Goal: Information Seeking & Learning: Learn about a topic

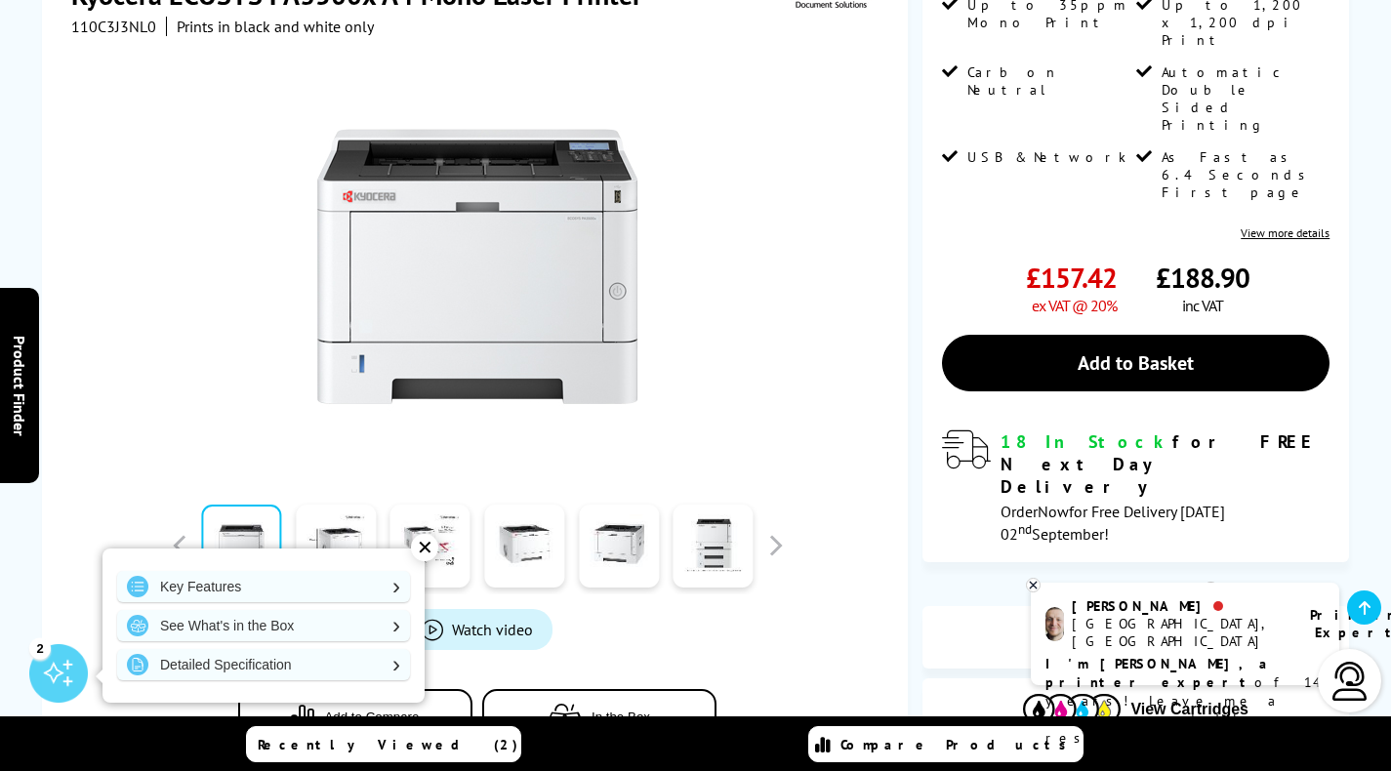
scroll to position [619, 0]
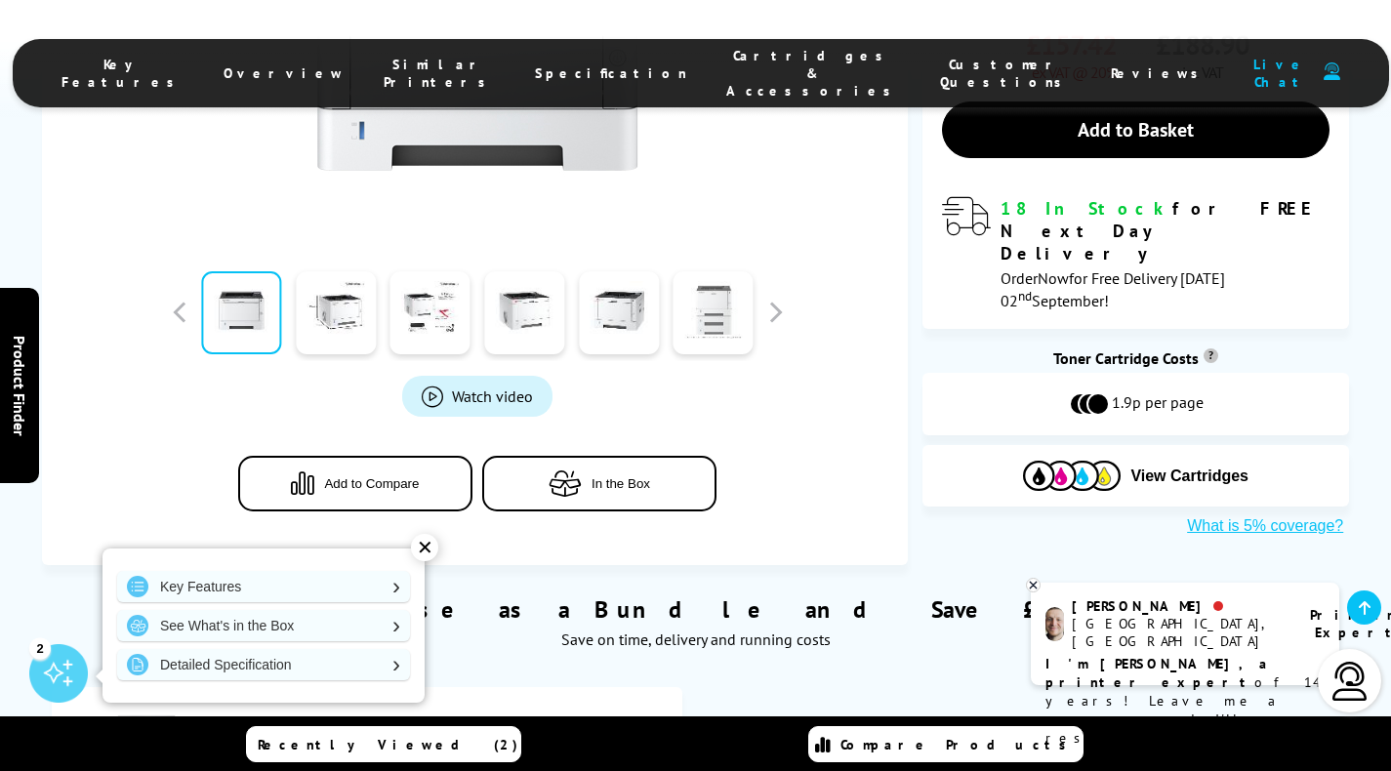
click at [732, 316] on link at bounding box center [713, 312] width 80 height 83
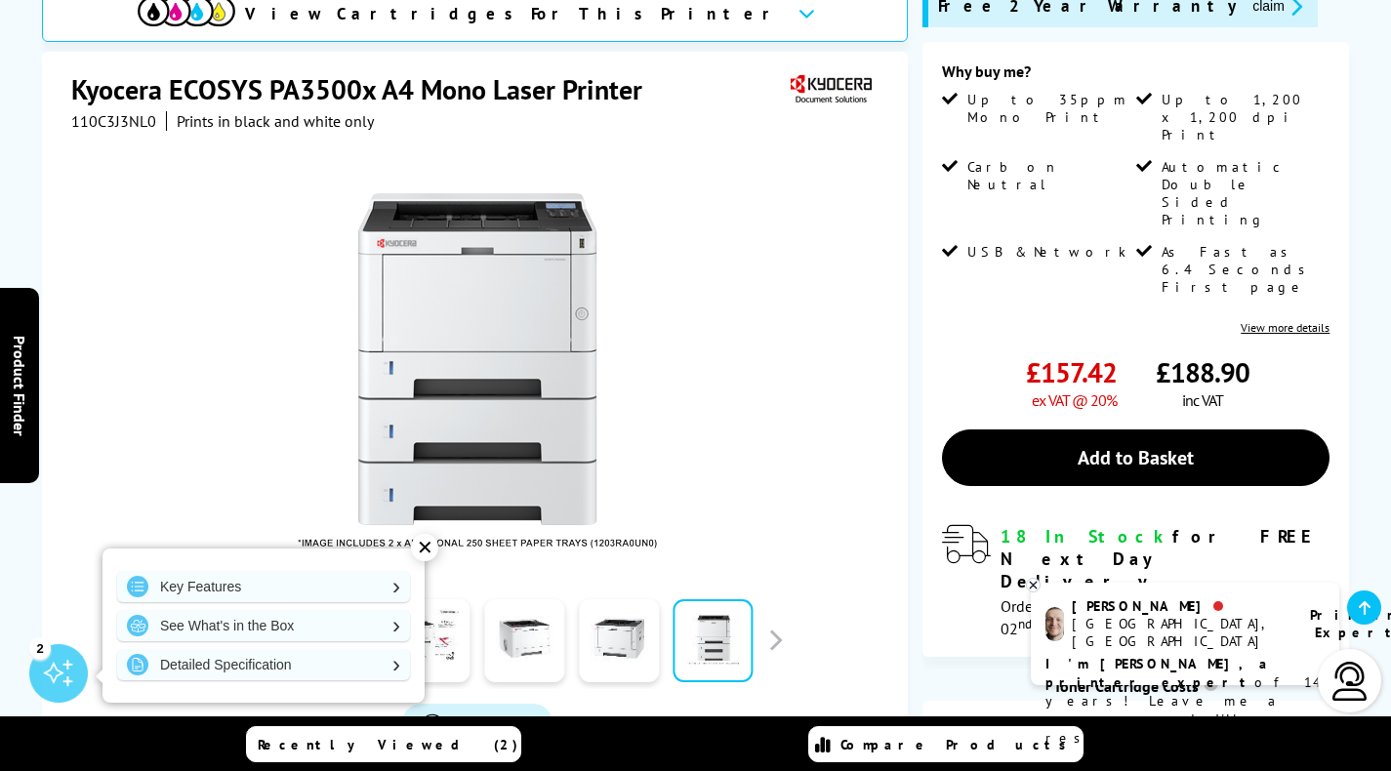
scroll to position [446, 0]
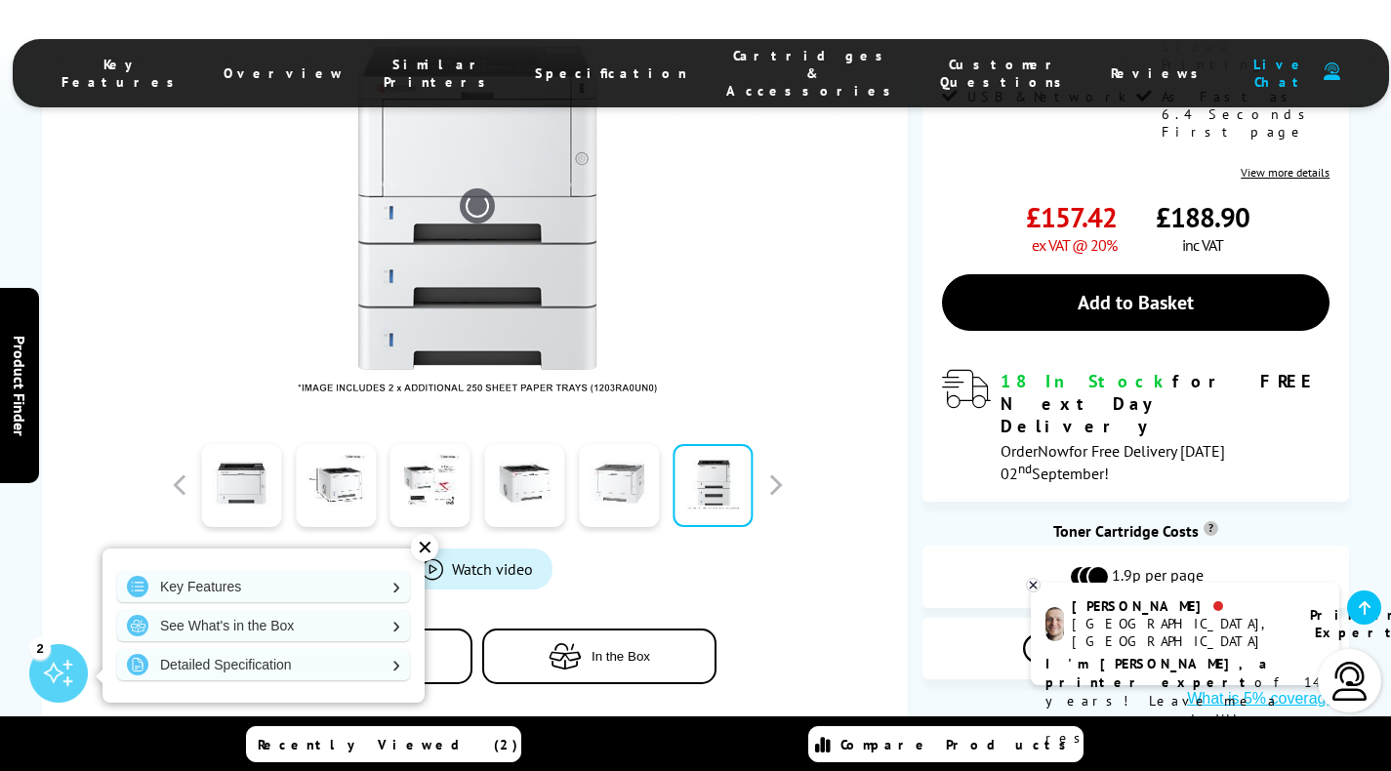
click at [622, 504] on link at bounding box center [619, 485] width 80 height 83
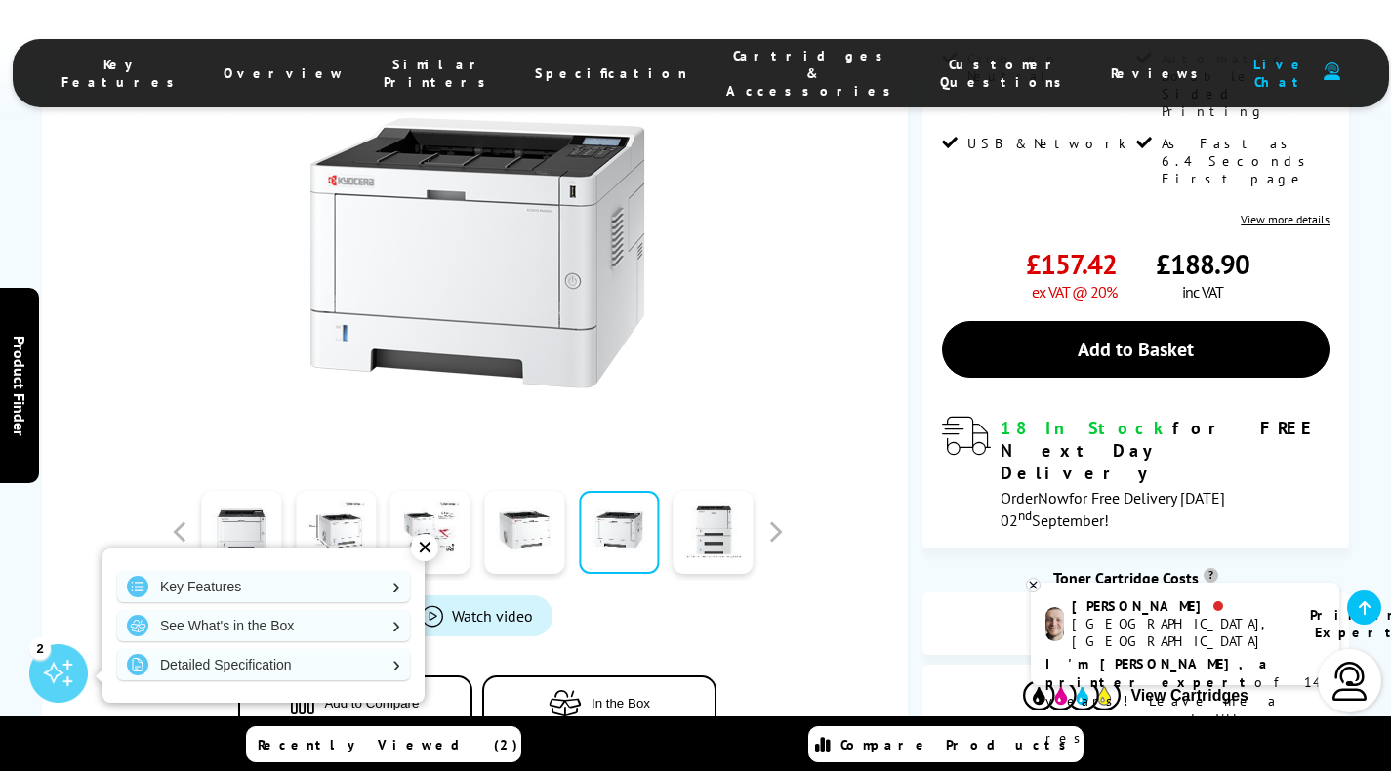
scroll to position [401, 0]
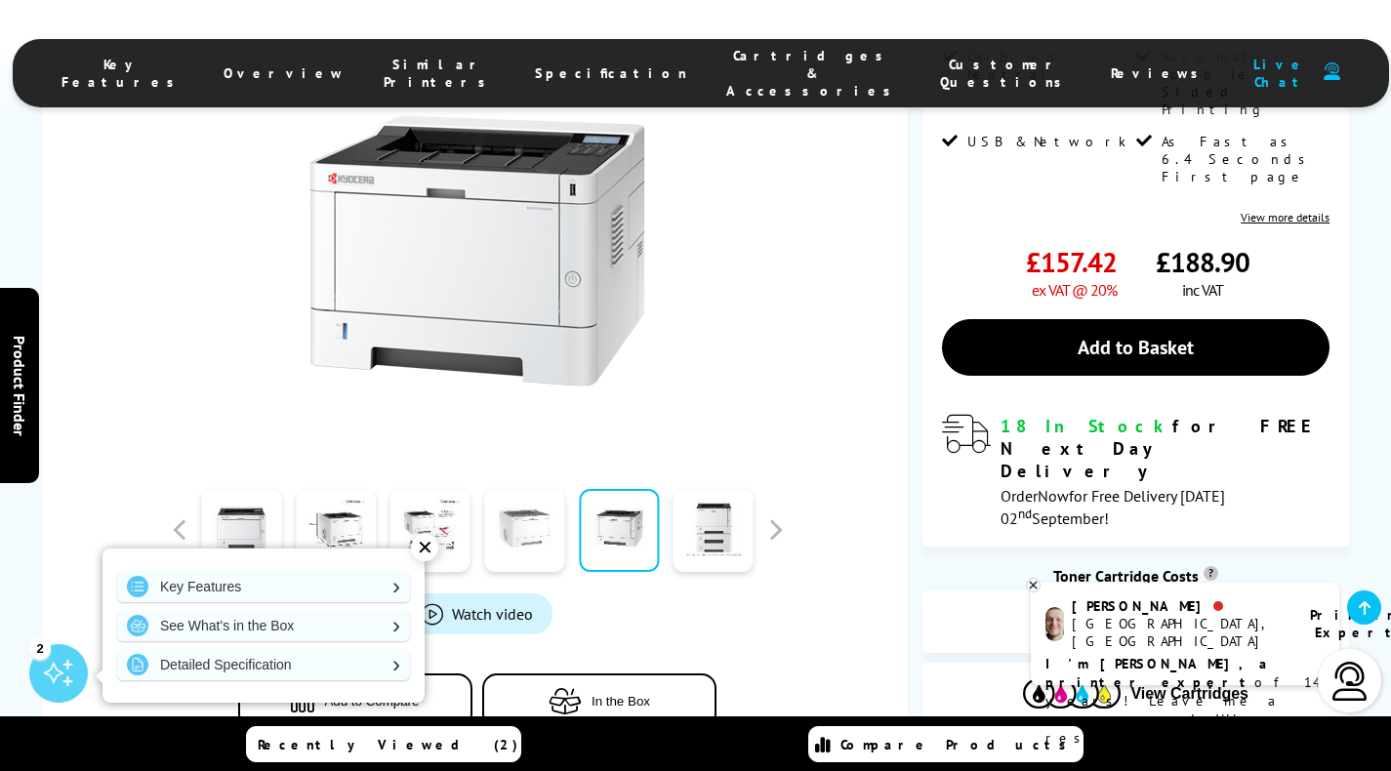
click at [539, 537] on link at bounding box center [524, 530] width 80 height 83
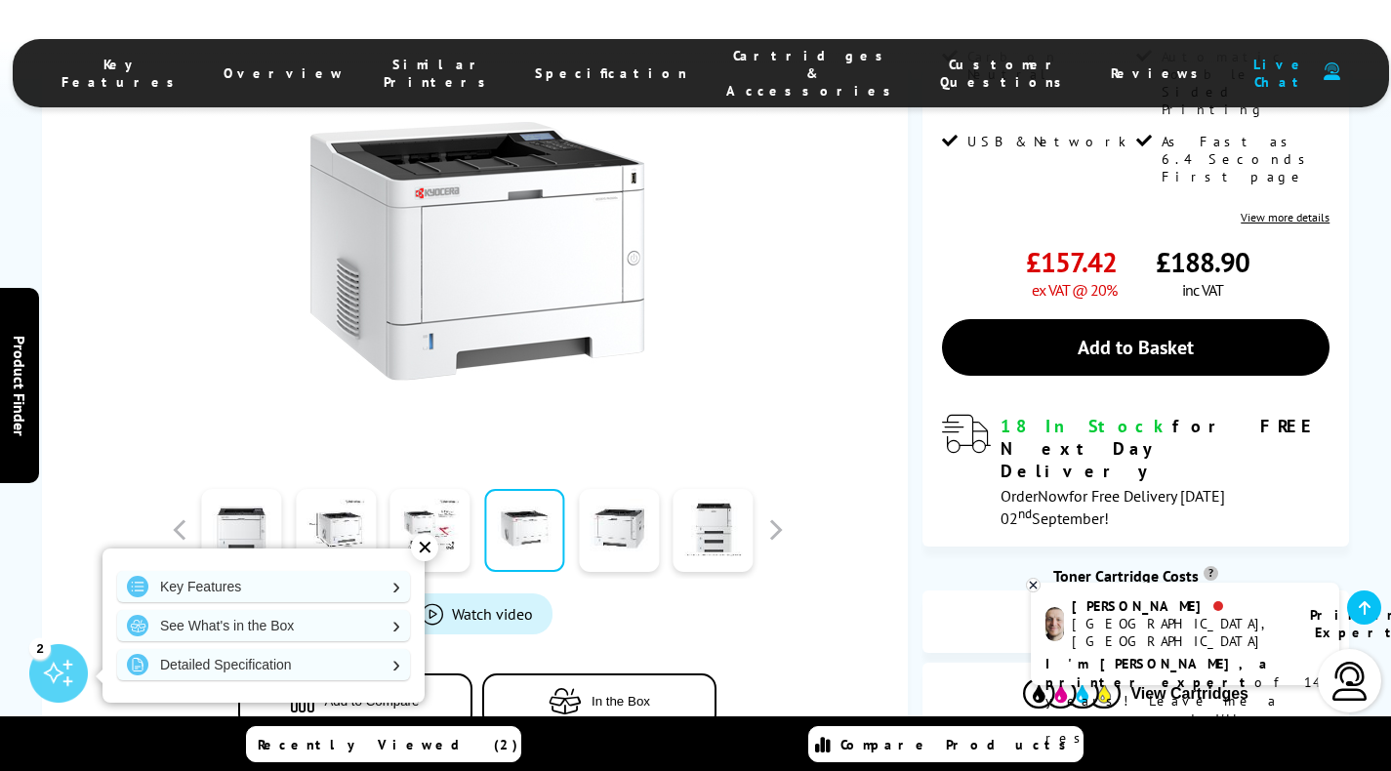
click at [427, 538] on div "✕" at bounding box center [424, 547] width 27 height 27
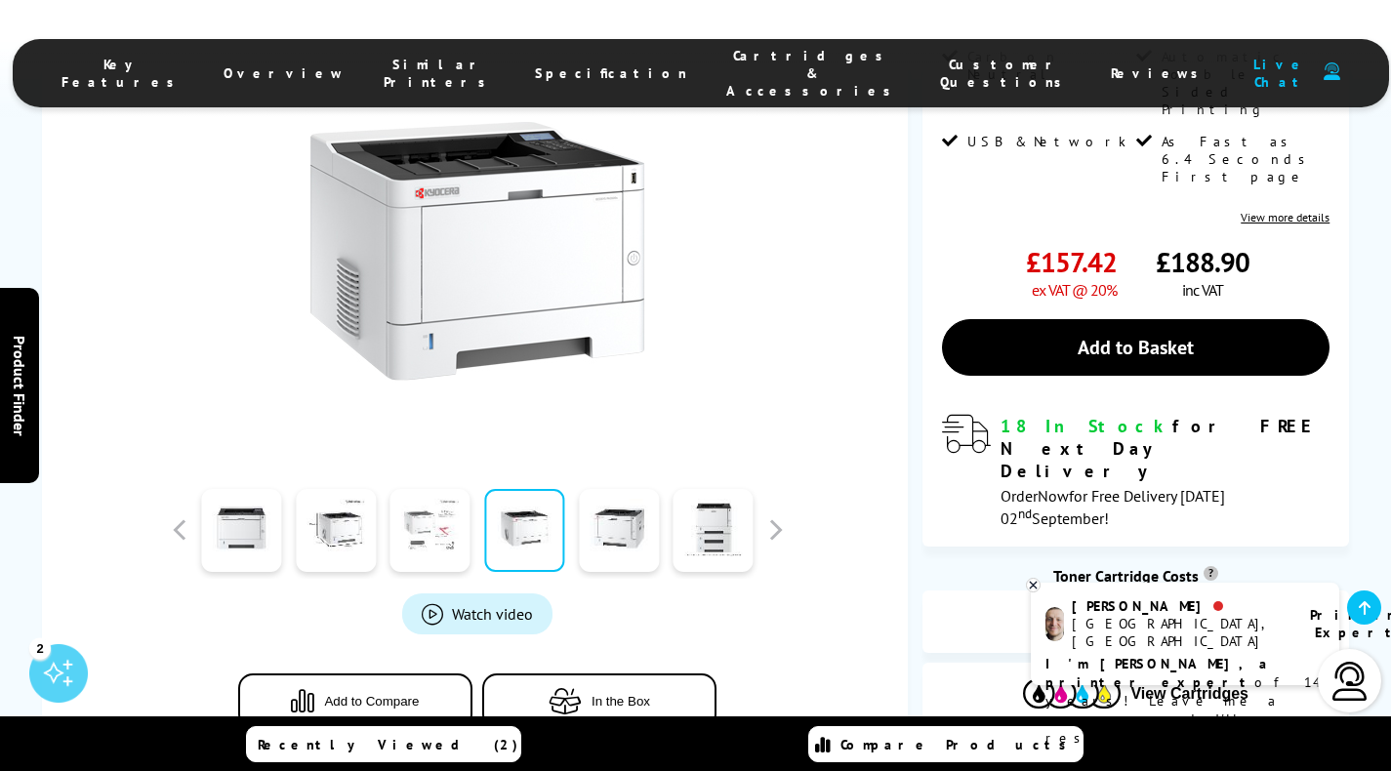
click at [439, 535] on link at bounding box center [430, 530] width 80 height 83
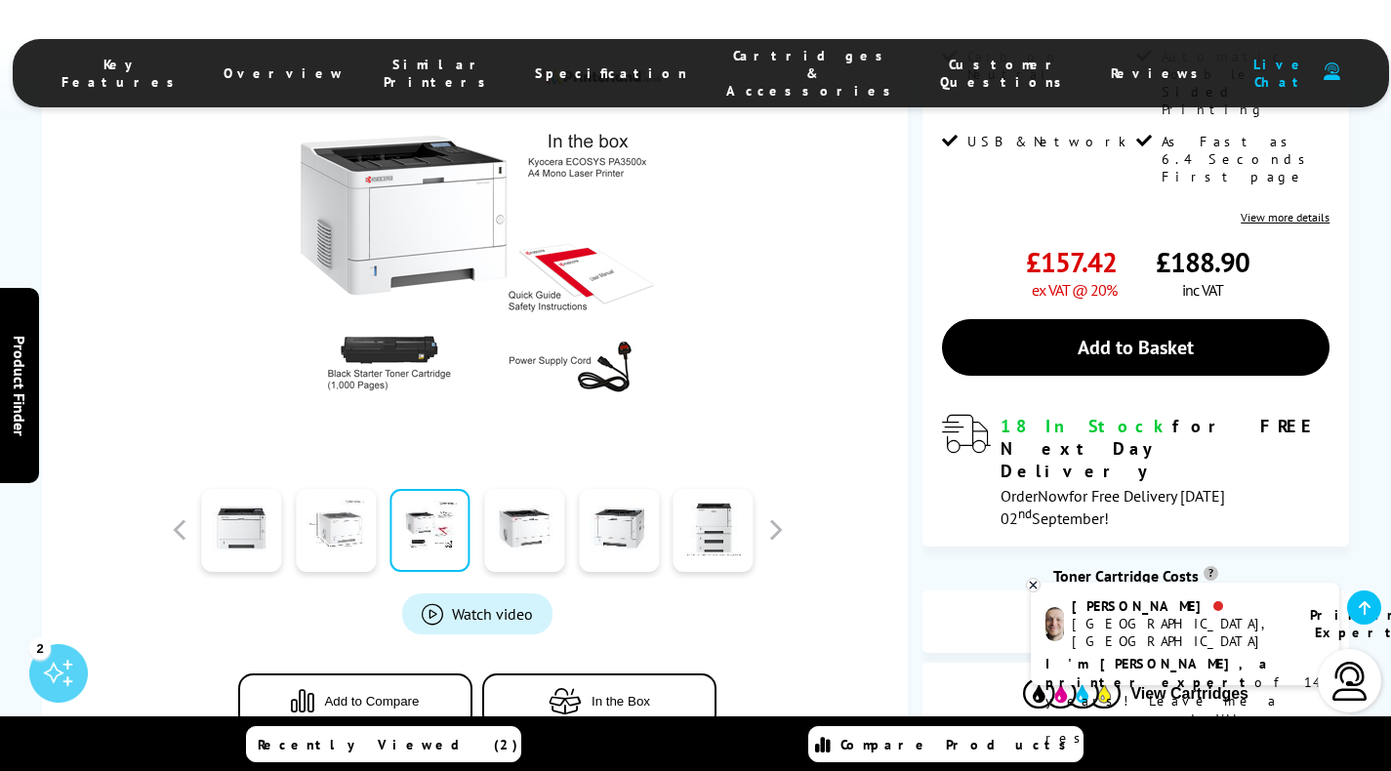
click at [345, 530] on link at bounding box center [336, 530] width 80 height 83
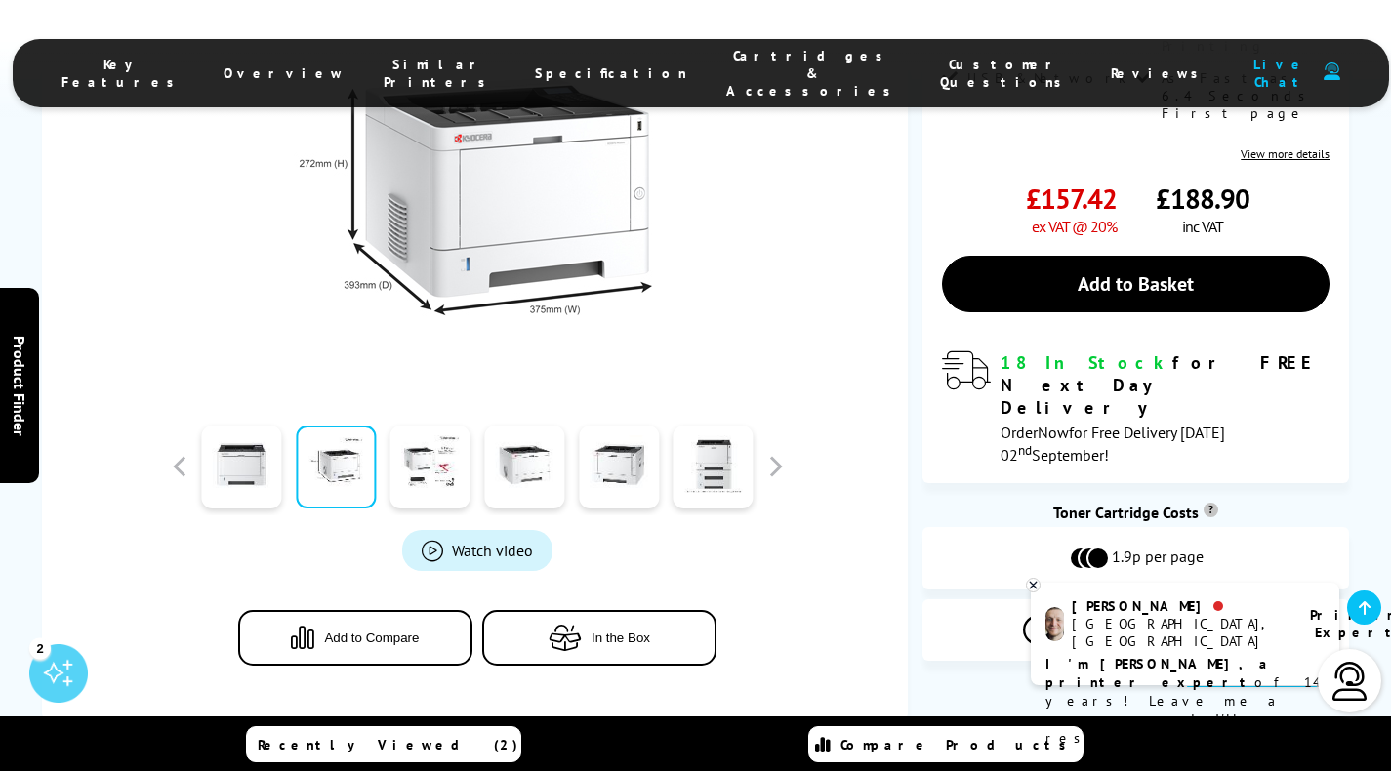
scroll to position [509, 0]
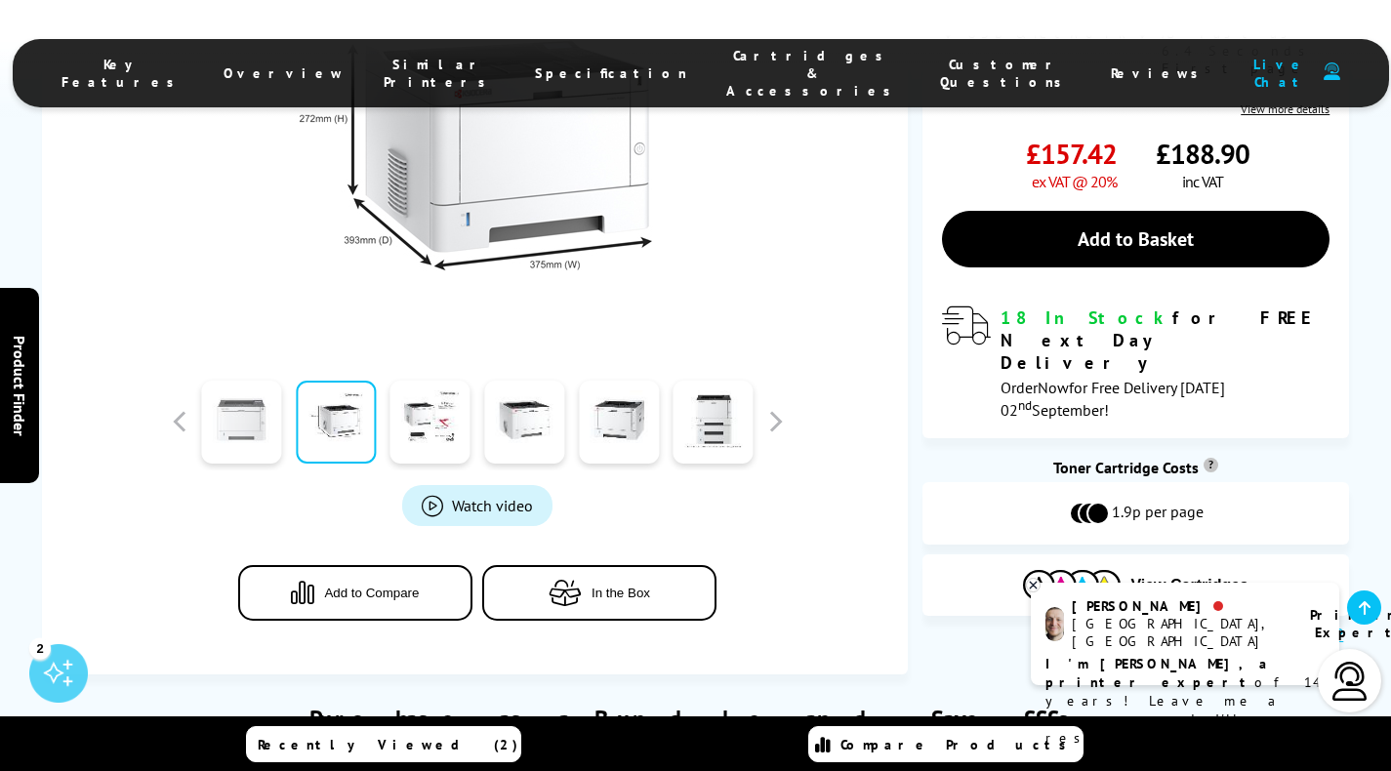
click at [254, 425] on link at bounding box center [241, 422] width 80 height 83
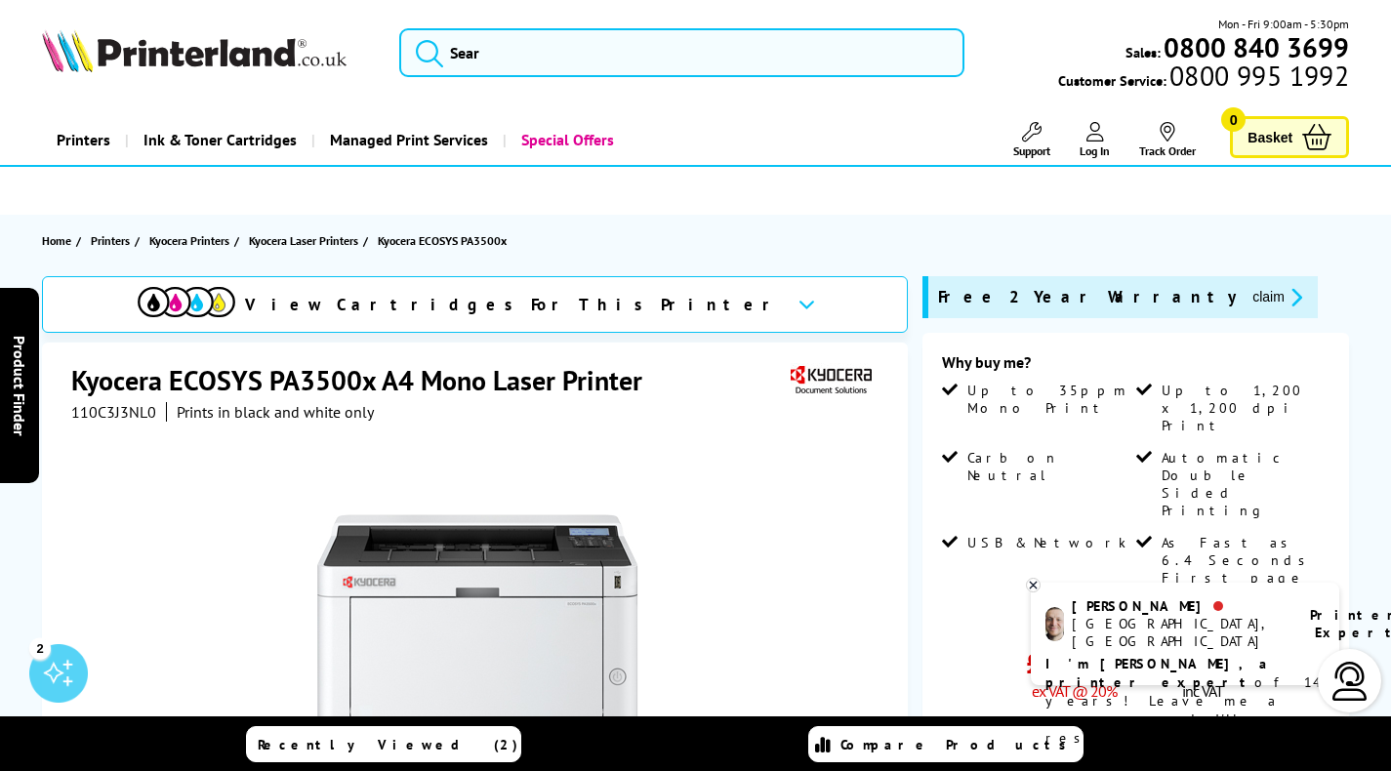
scroll to position [0, 0]
click at [445, 58] on button "submit" at bounding box center [424, 49] width 49 height 43
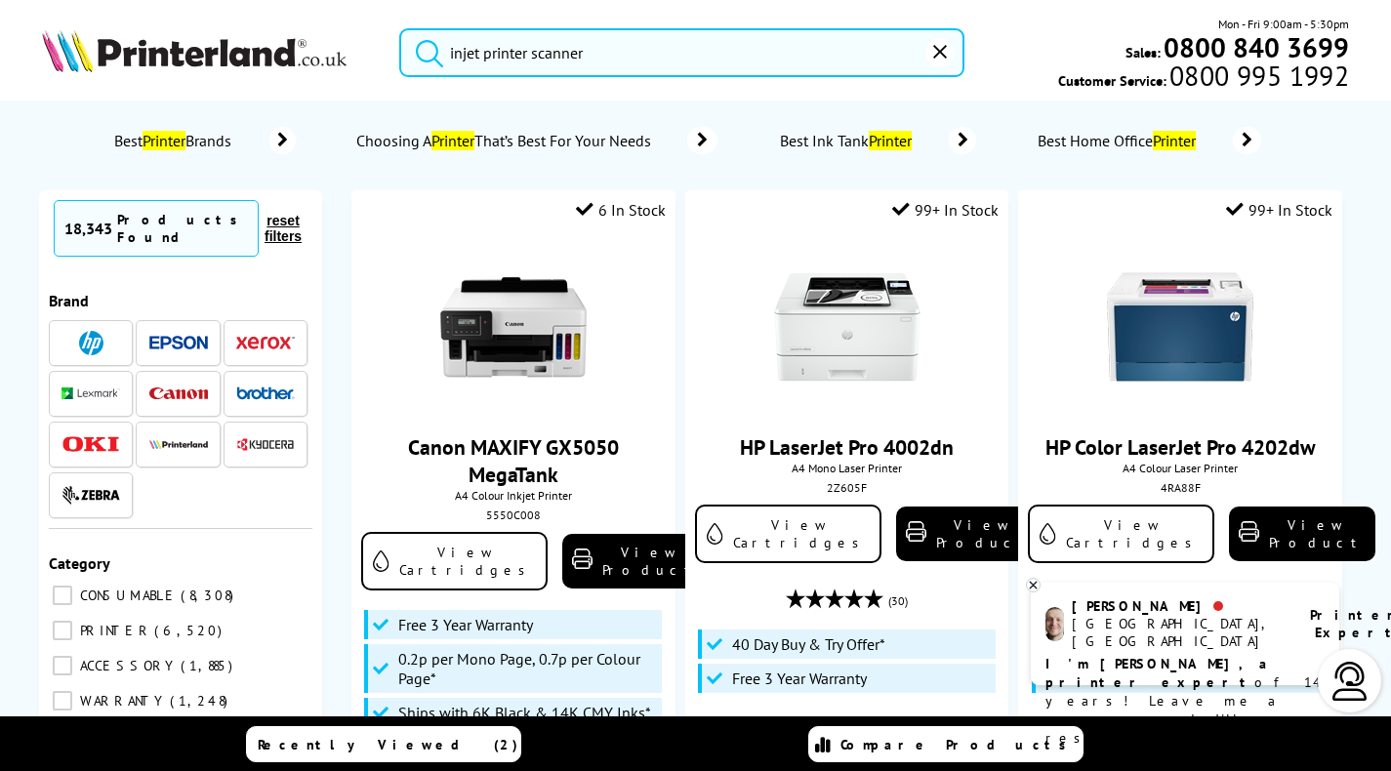
click at [468, 57] on input "injet printer scanner" at bounding box center [681, 52] width 565 height 49
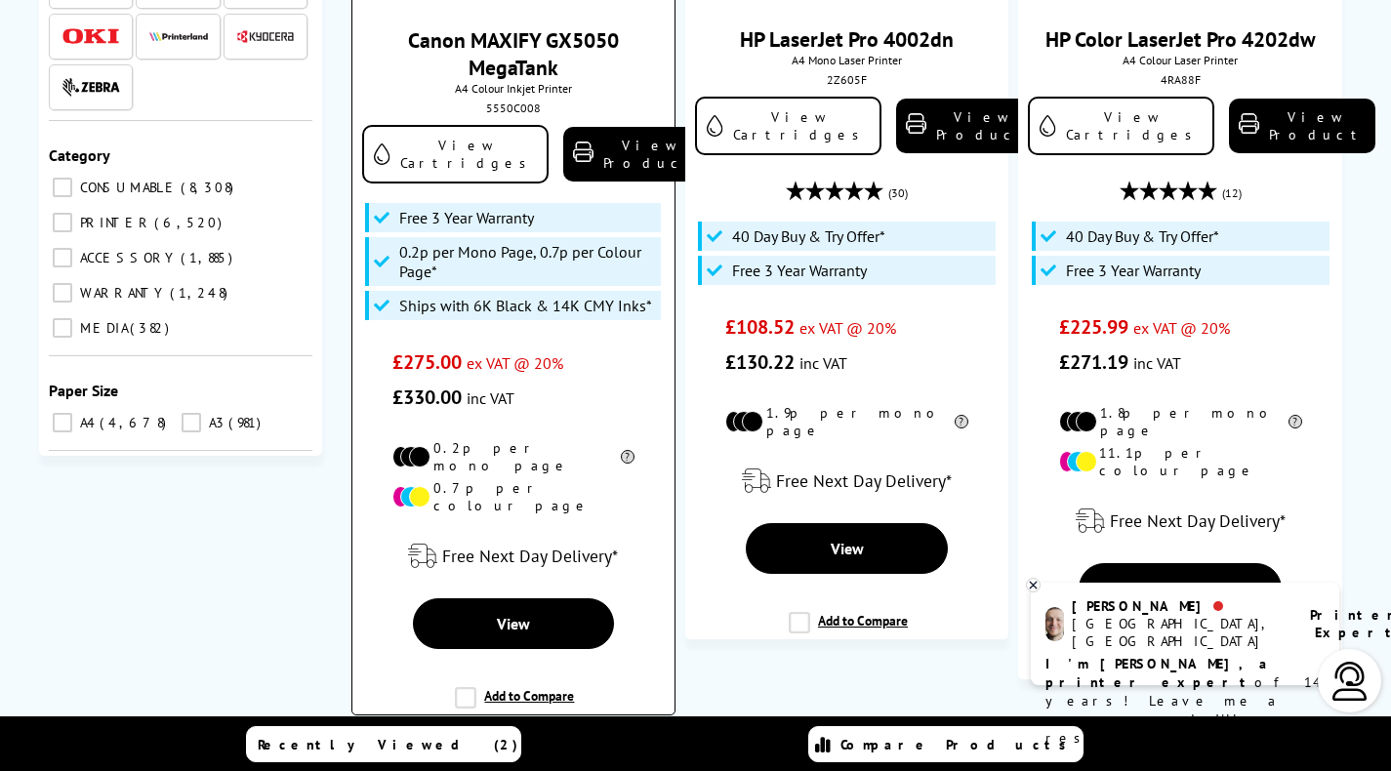
scroll to position [502, 0]
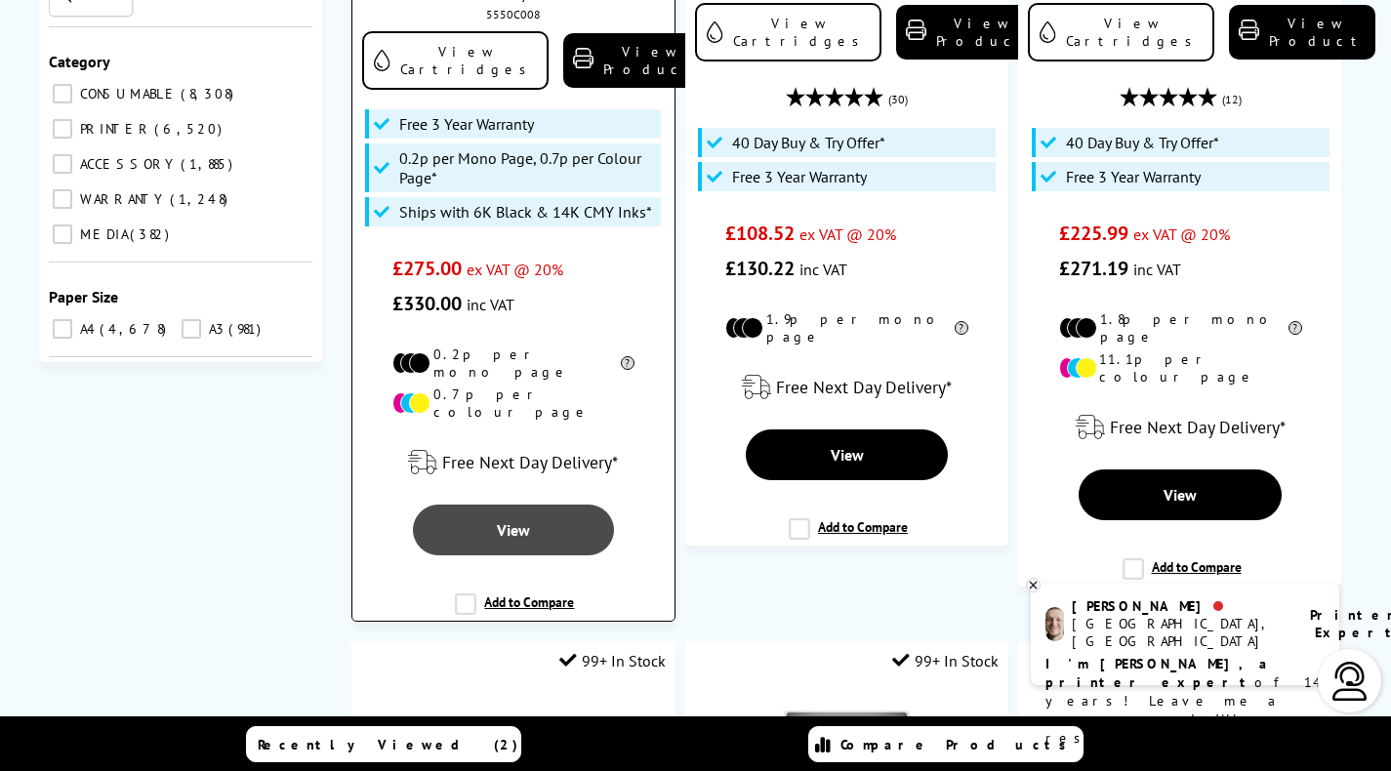
type input "injket printer scanner"
click at [505, 505] on link "View" at bounding box center [514, 530] width 202 height 51
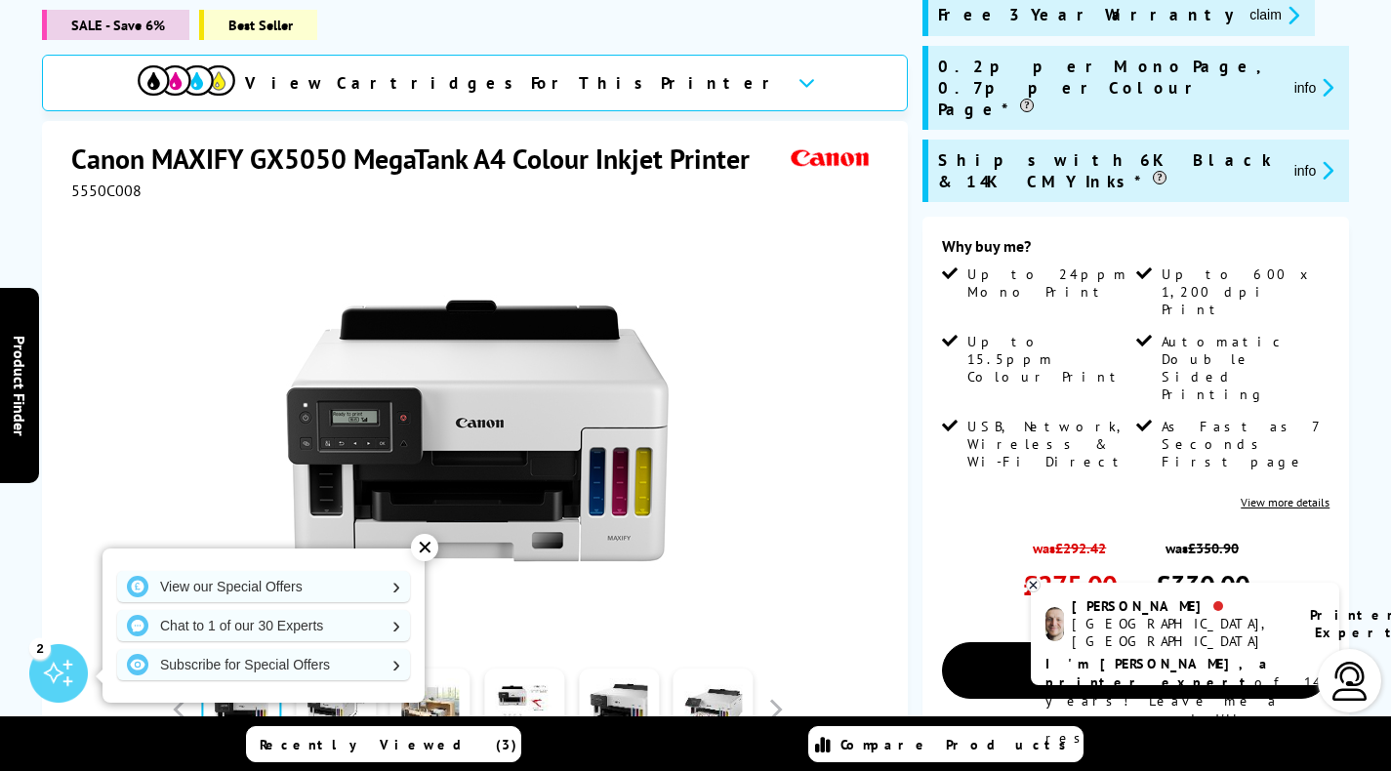
scroll to position [30, 0]
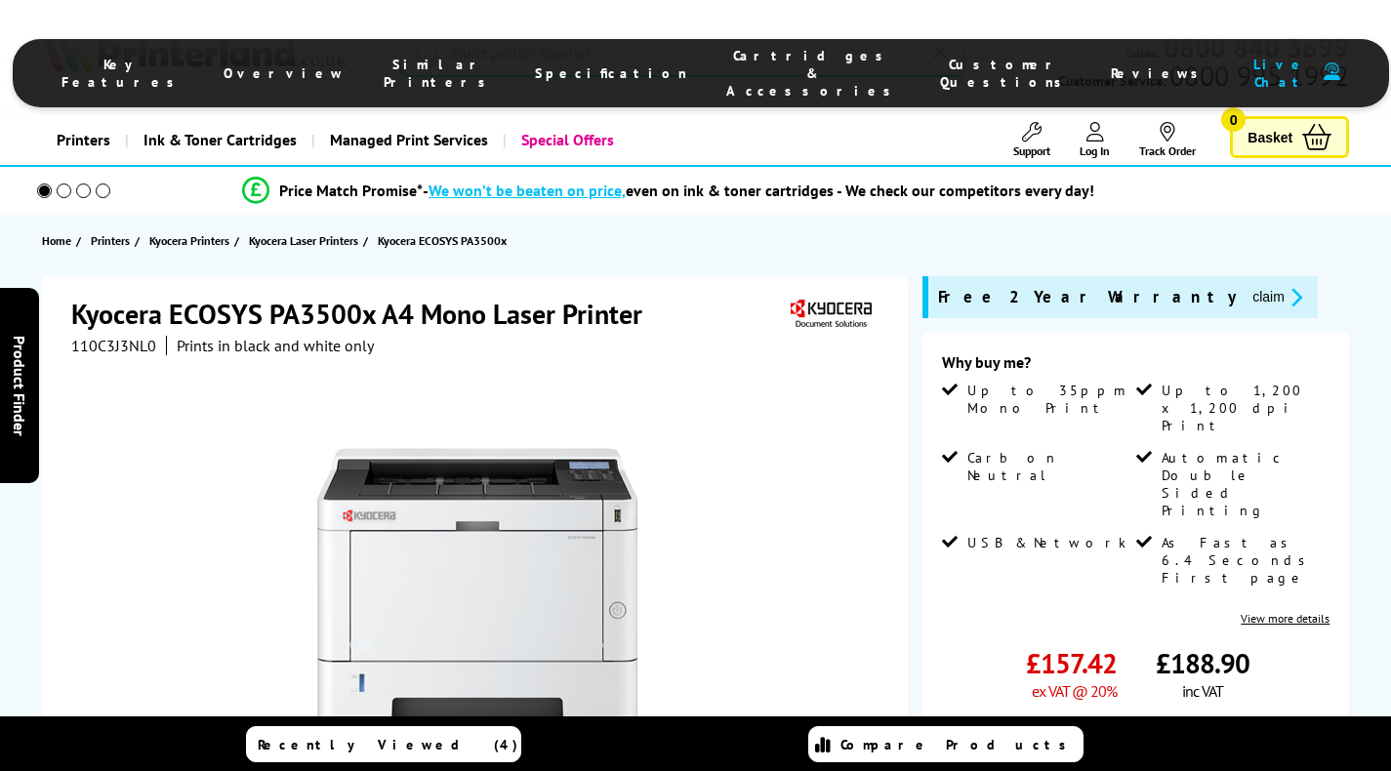
scroll to position [502, 0]
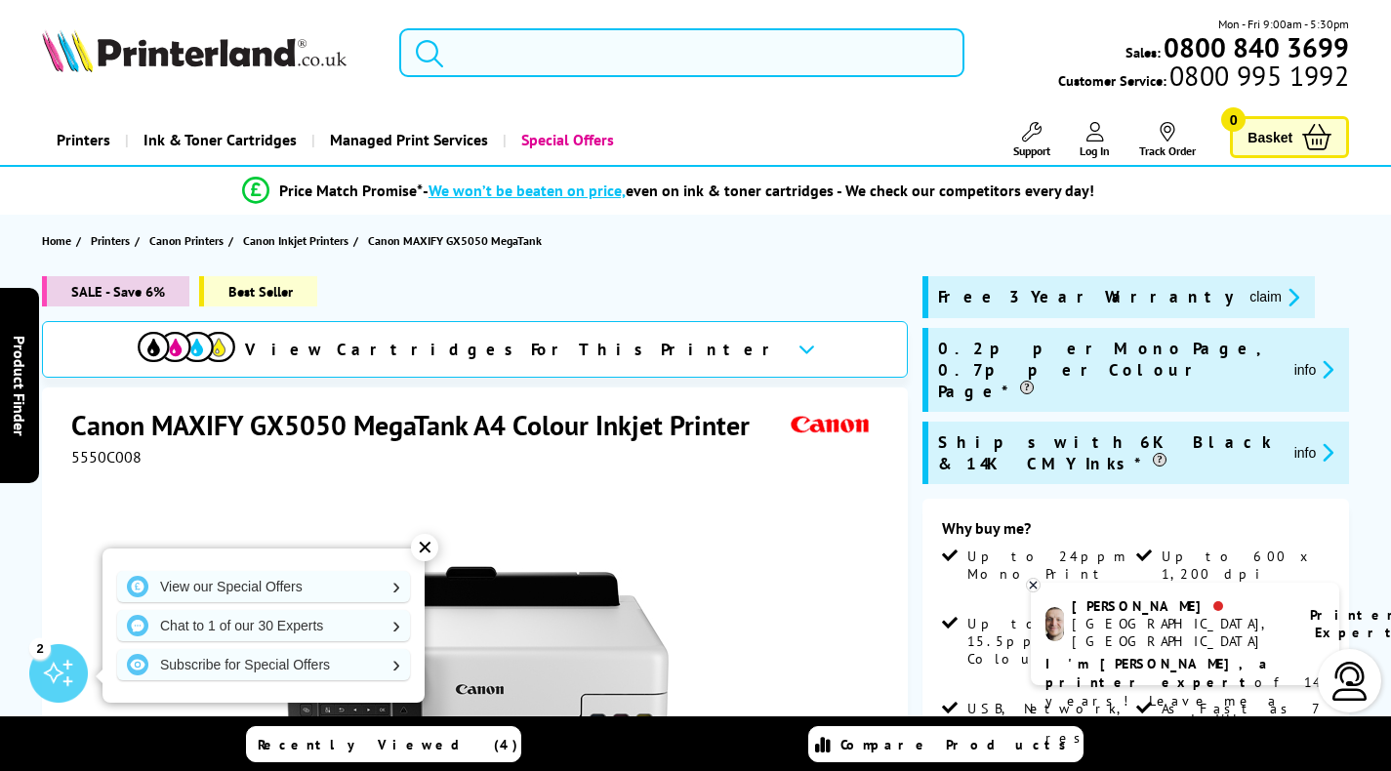
click at [479, 51] on input "search" at bounding box center [681, 52] width 565 height 49
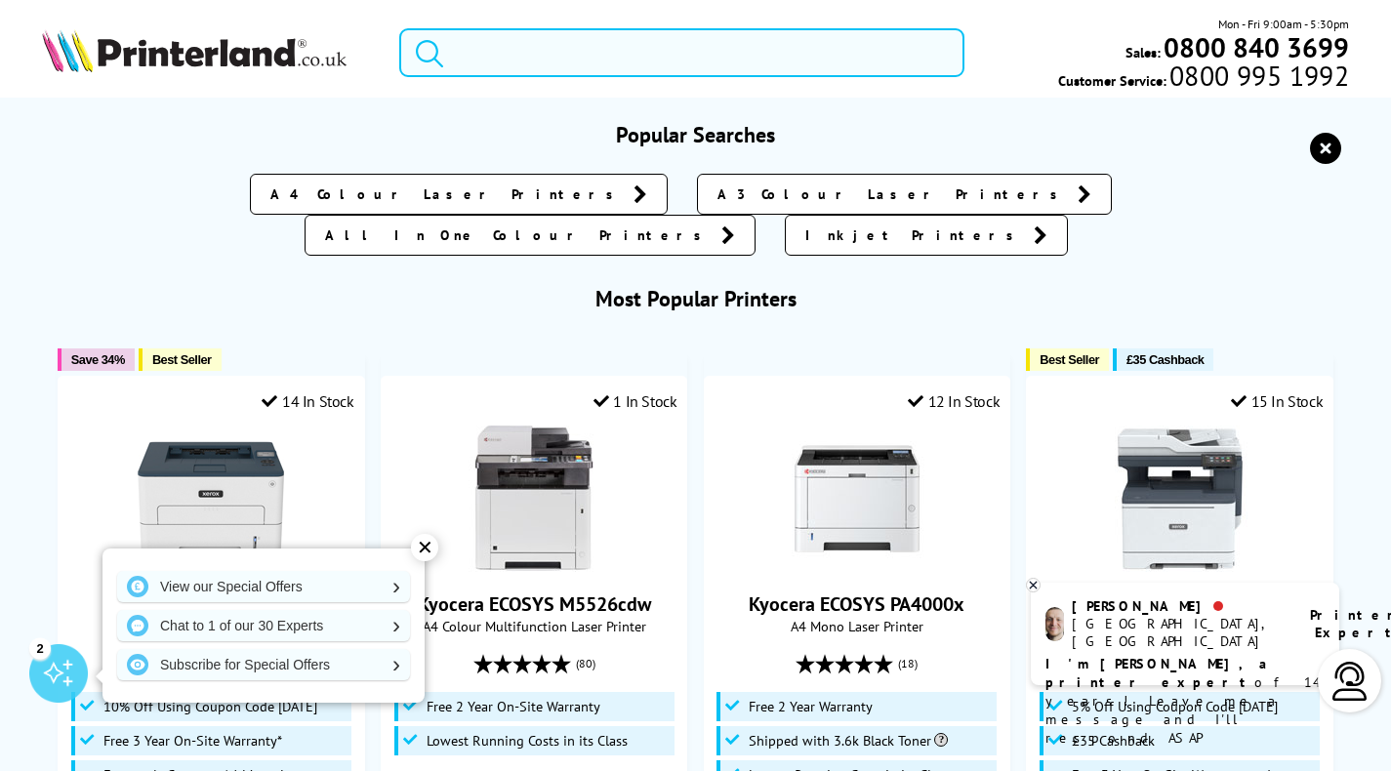
drag, startPoint x: 454, startPoint y: 51, endPoint x: 489, endPoint y: 49, distance: 35.2
click at [489, 49] on input "search" at bounding box center [681, 52] width 565 height 49
click at [1328, 155] on icon "reset" at bounding box center [1325, 148] width 31 height 31
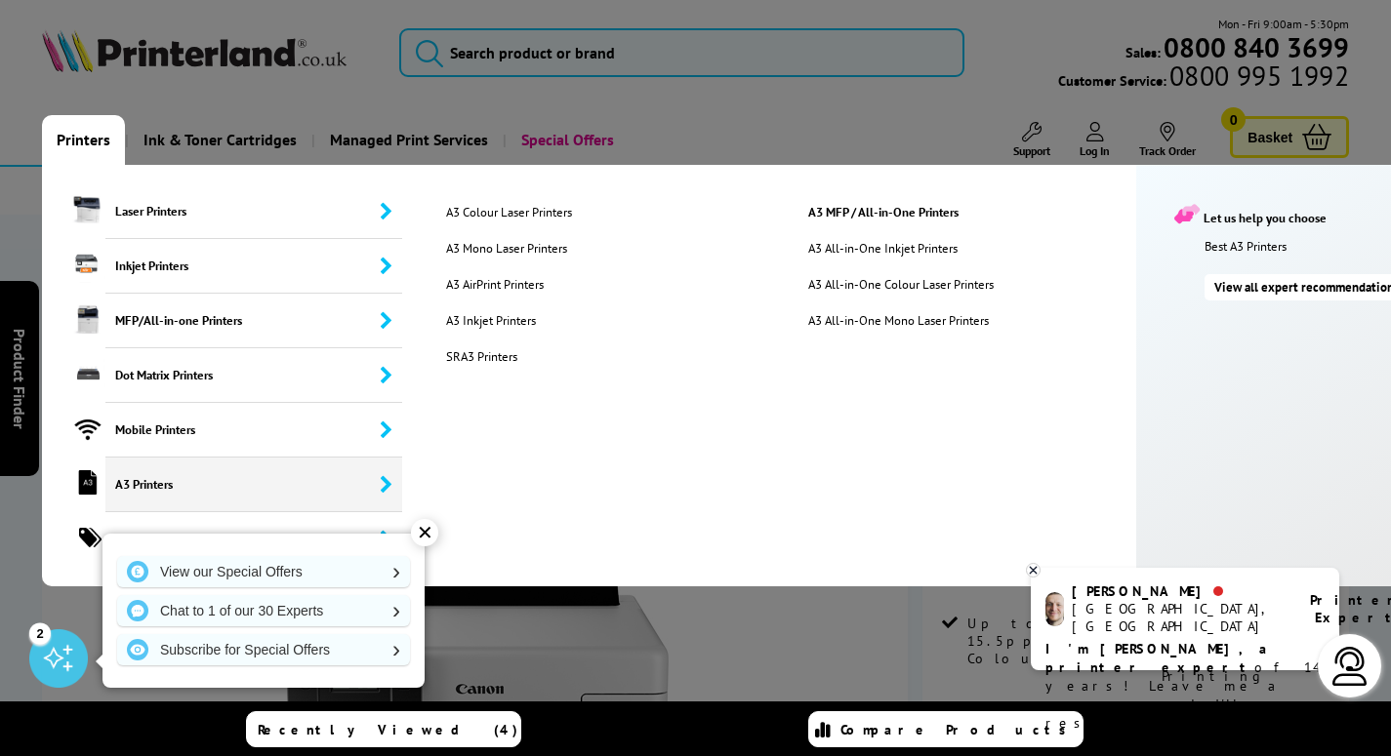
click at [151, 487] on span "A3 Printers" at bounding box center [253, 485] width 297 height 55
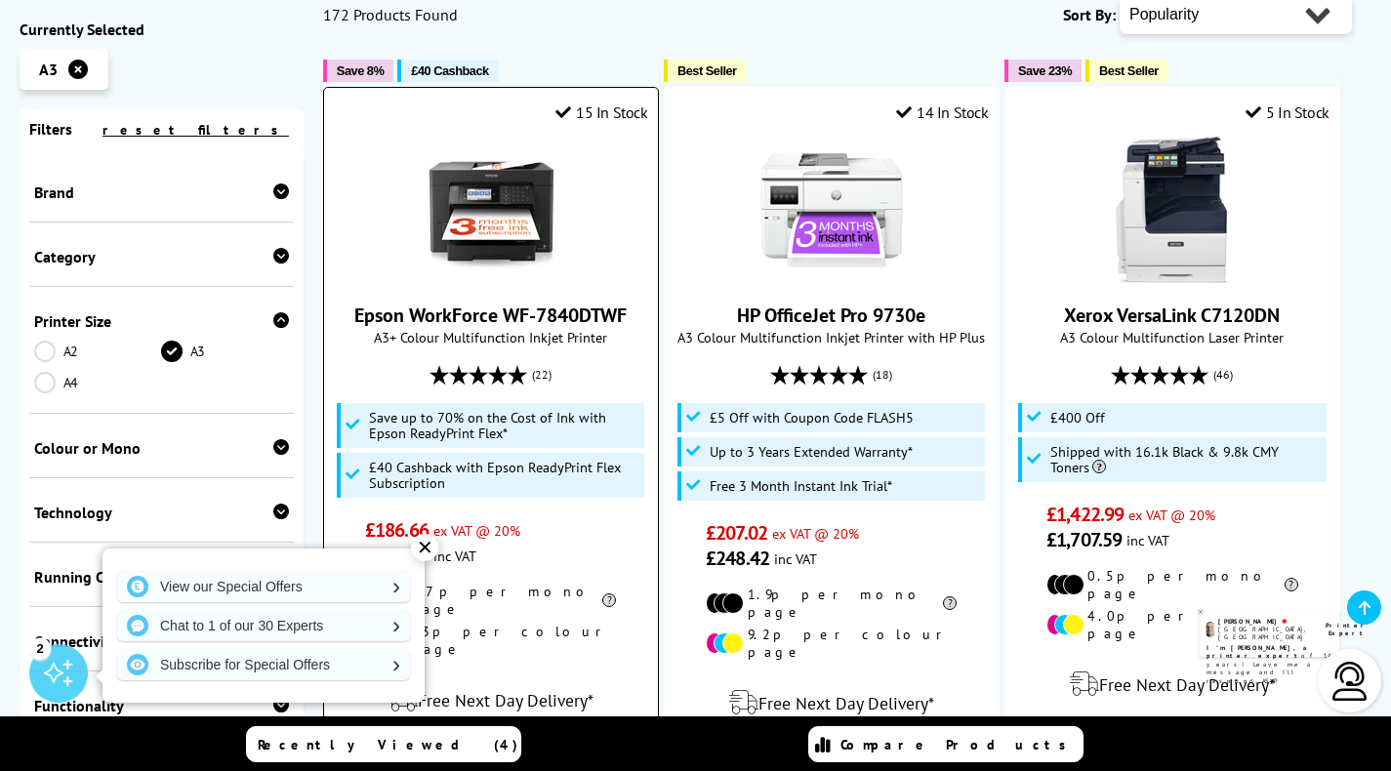
scroll to position [549, 0]
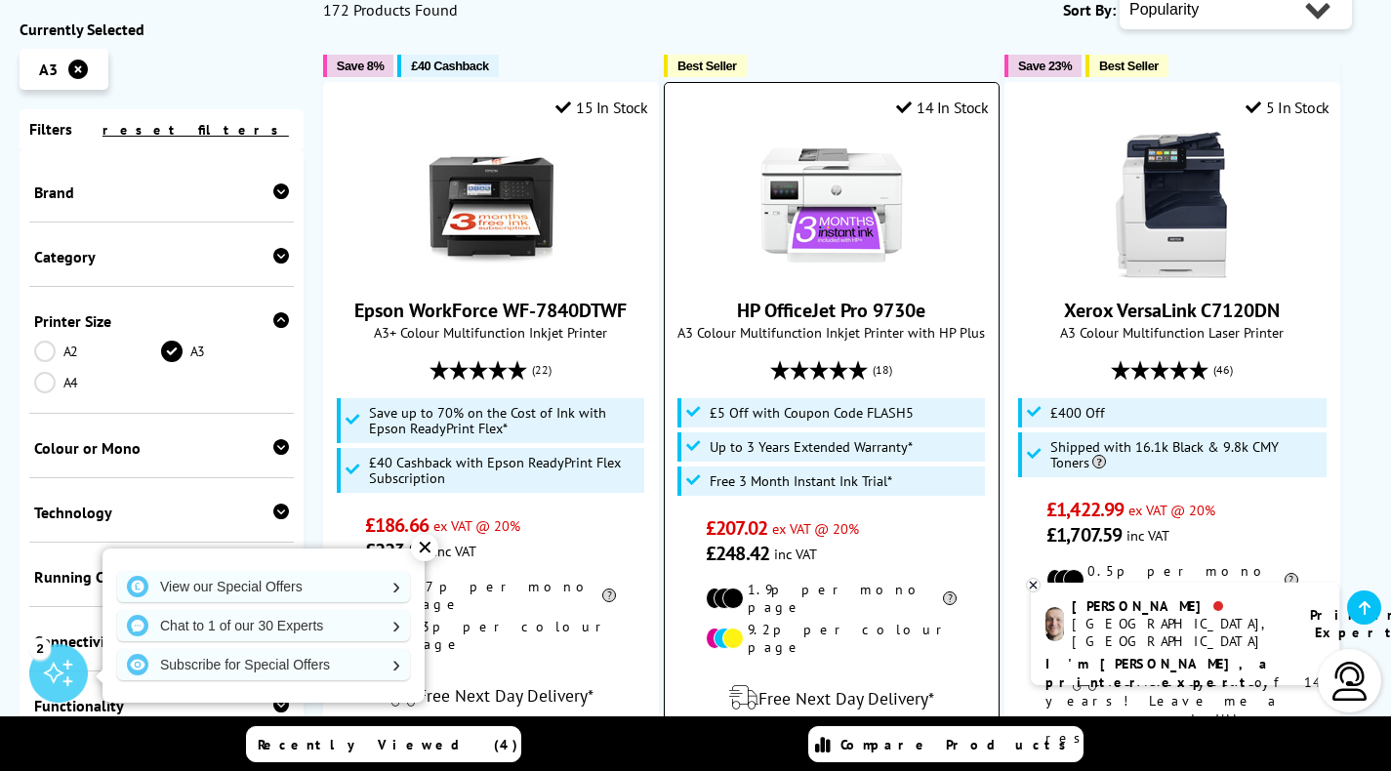
click at [803, 740] on link "View" at bounding box center [831, 760] width 208 height 41
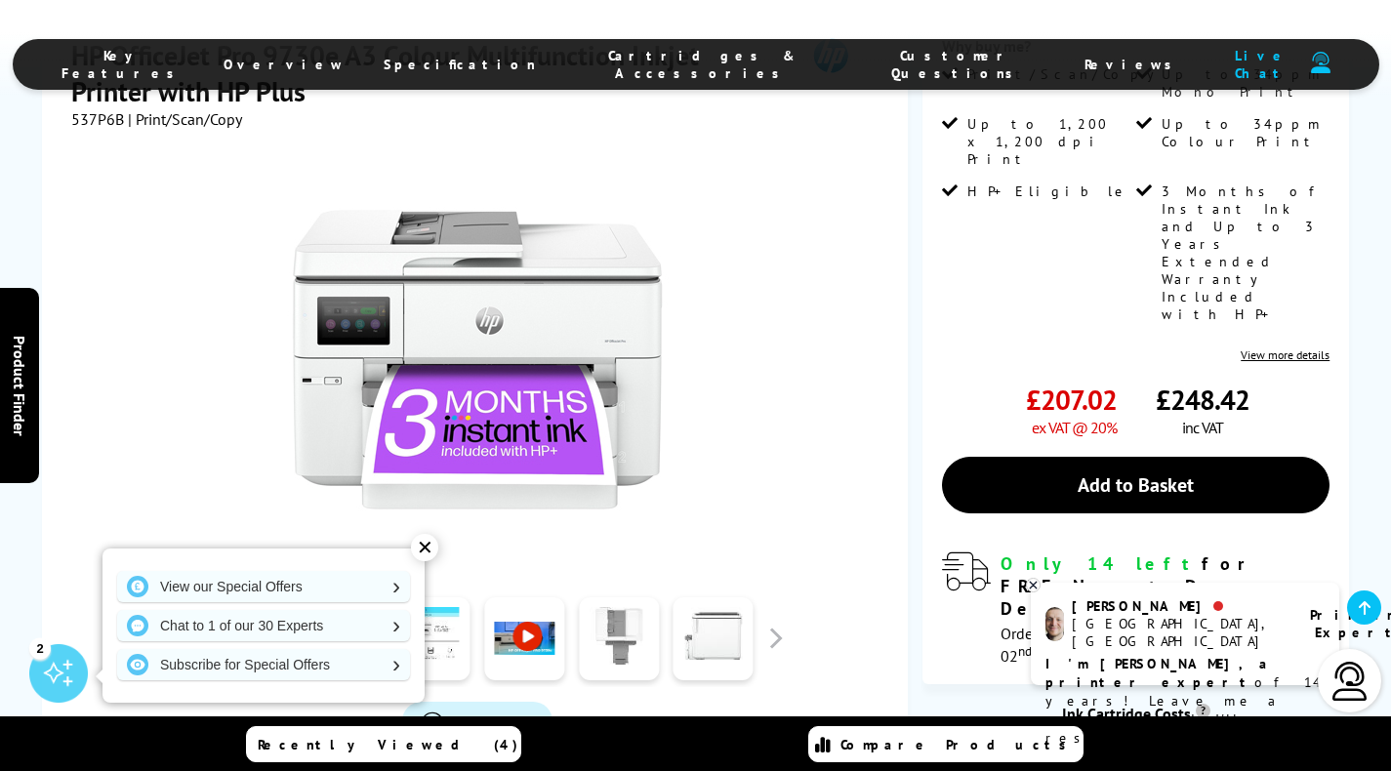
scroll to position [544, 0]
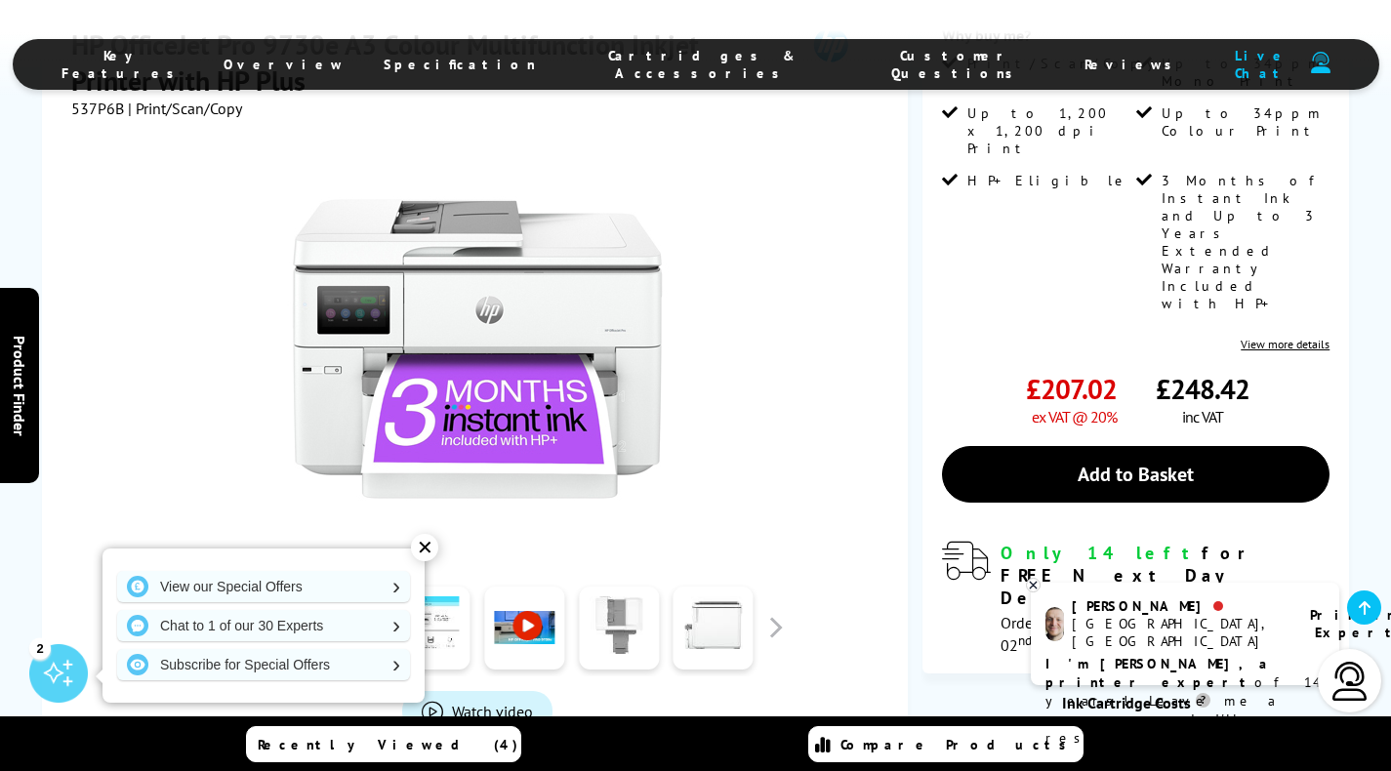
click at [428, 547] on div "✕" at bounding box center [424, 547] width 27 height 27
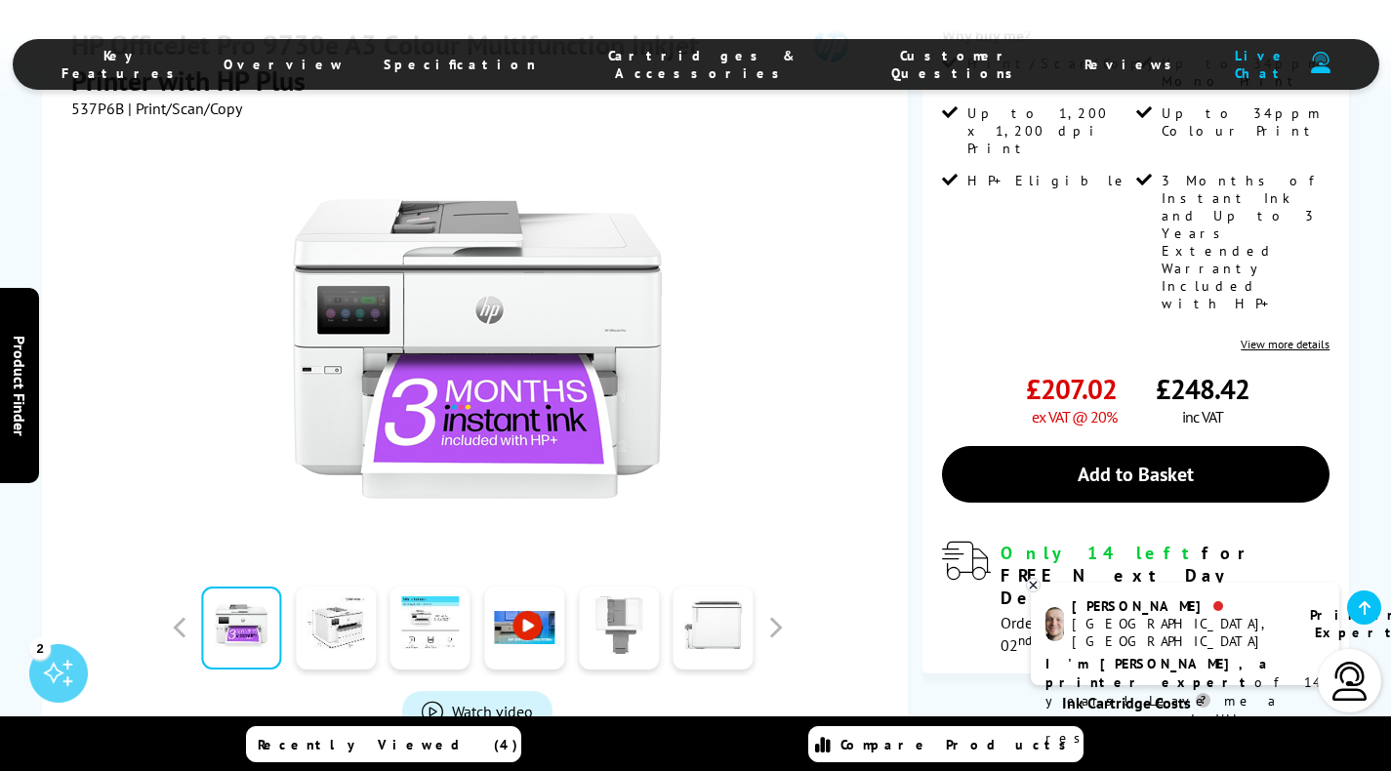
click at [775, 579] on div at bounding box center [477, 628] width 625 height 98
click at [780, 613] on button "button" at bounding box center [774, 627] width 29 height 29
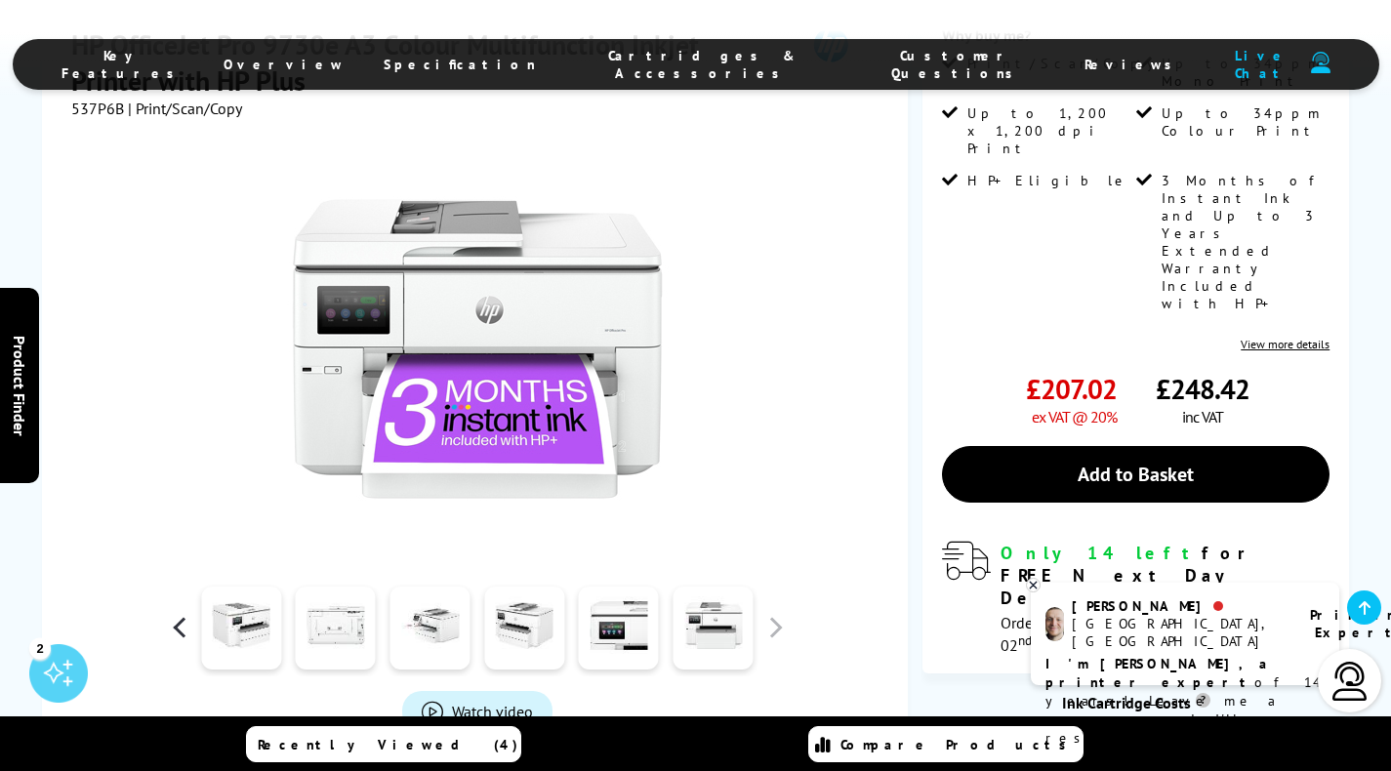
click at [174, 613] on button "button" at bounding box center [179, 627] width 29 height 29
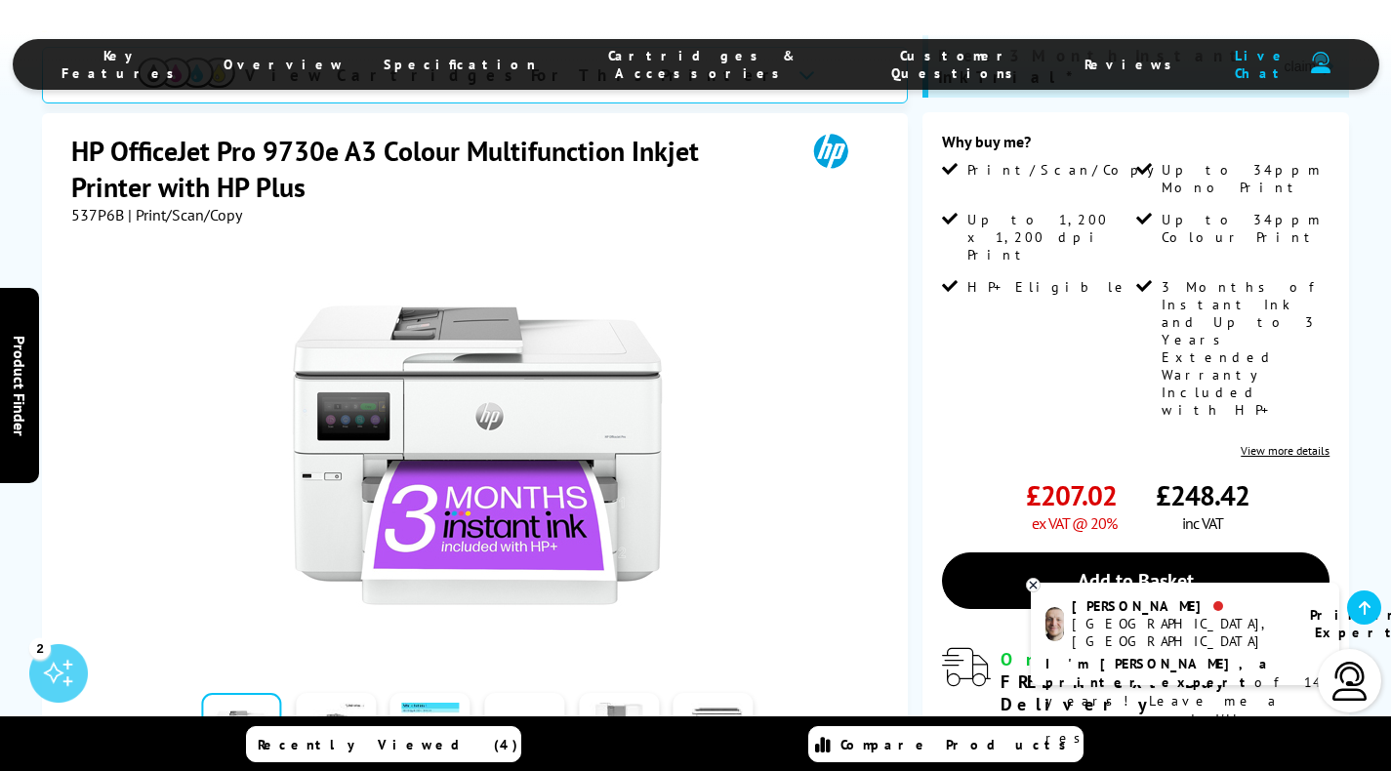
scroll to position [445, 0]
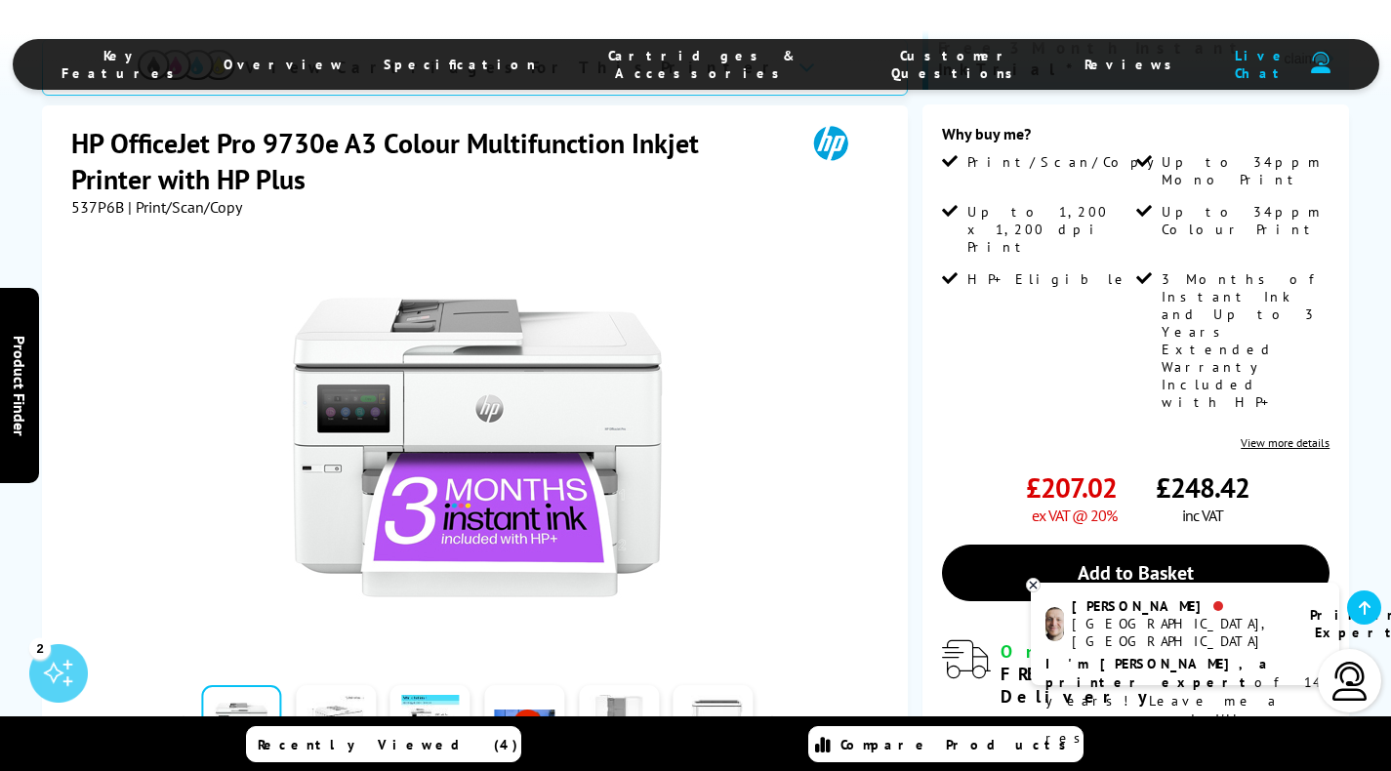
click at [355, 685] on link at bounding box center [336, 726] width 80 height 83
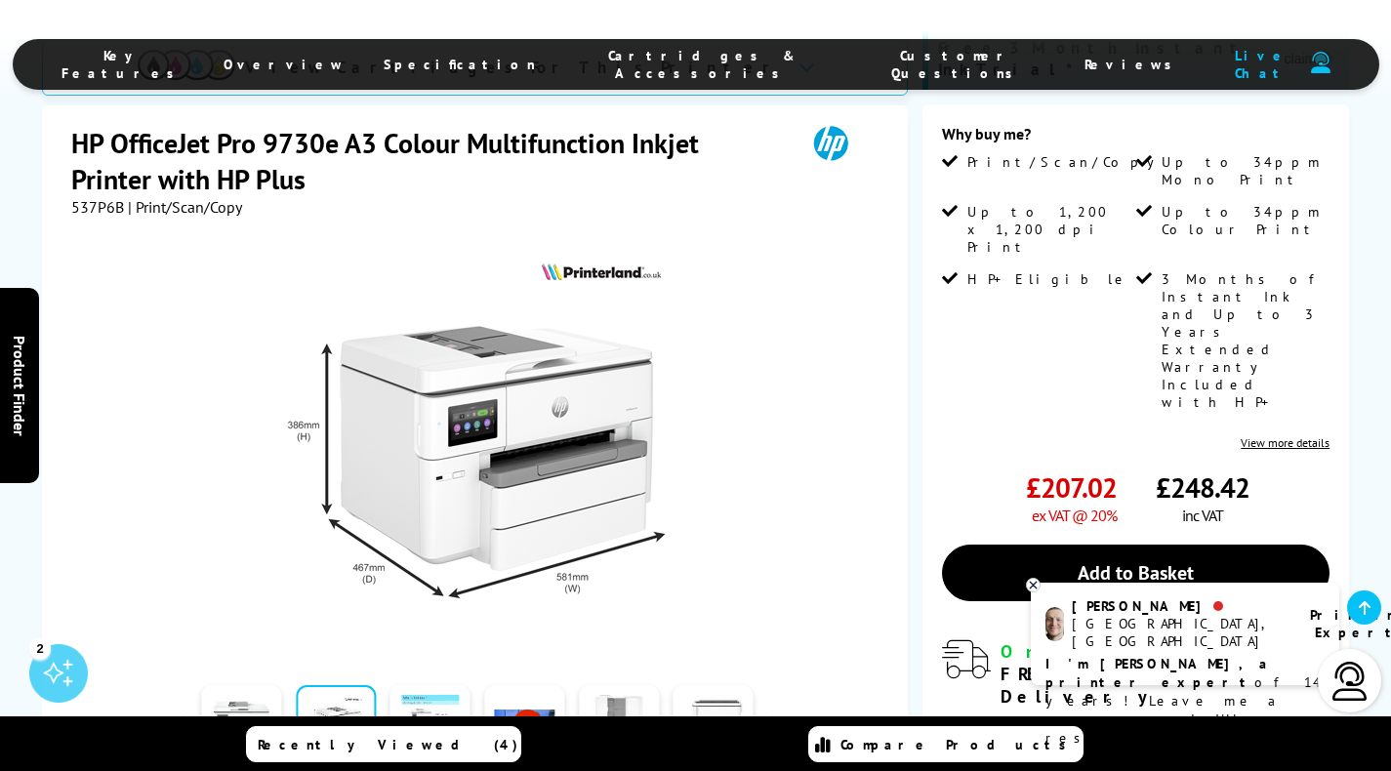
click at [424, 685] on link at bounding box center [430, 726] width 80 height 83
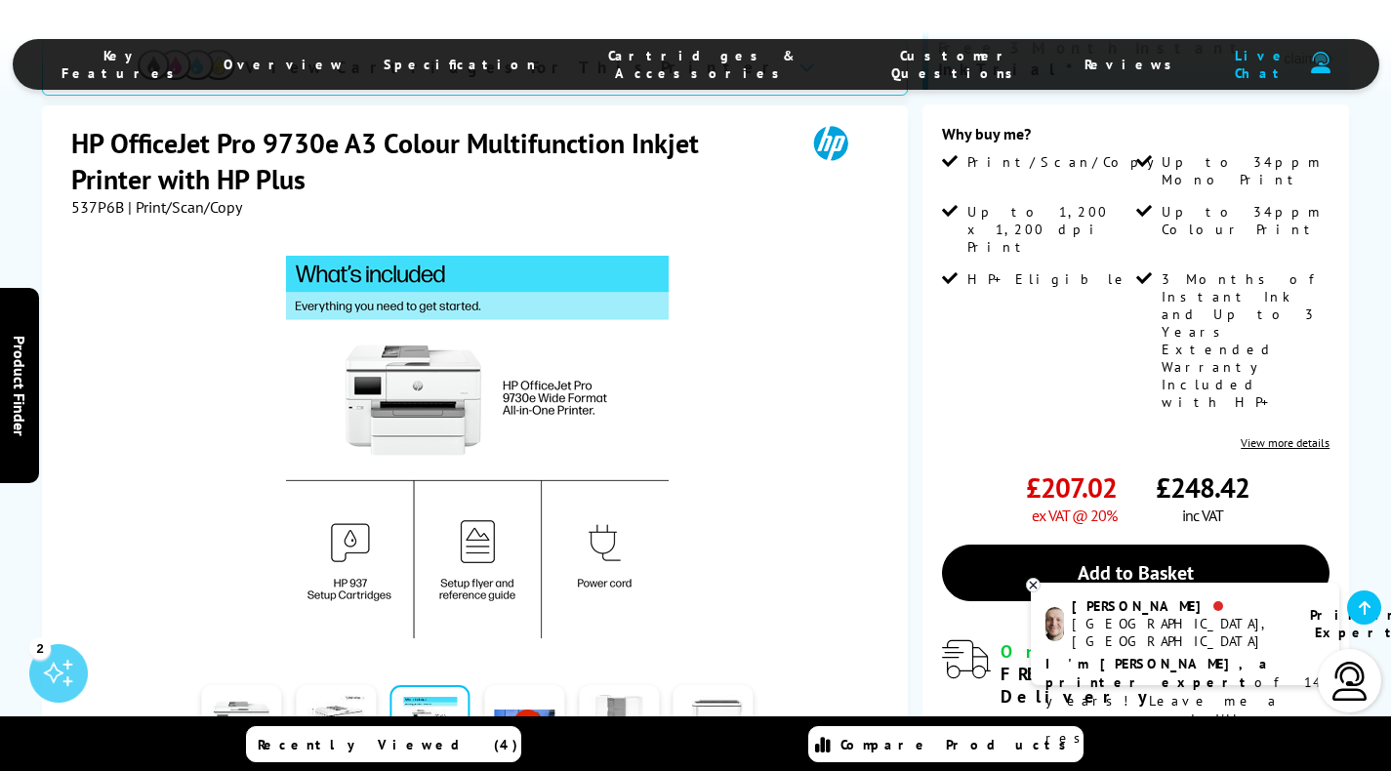
click at [535, 685] on link at bounding box center [524, 726] width 80 height 83
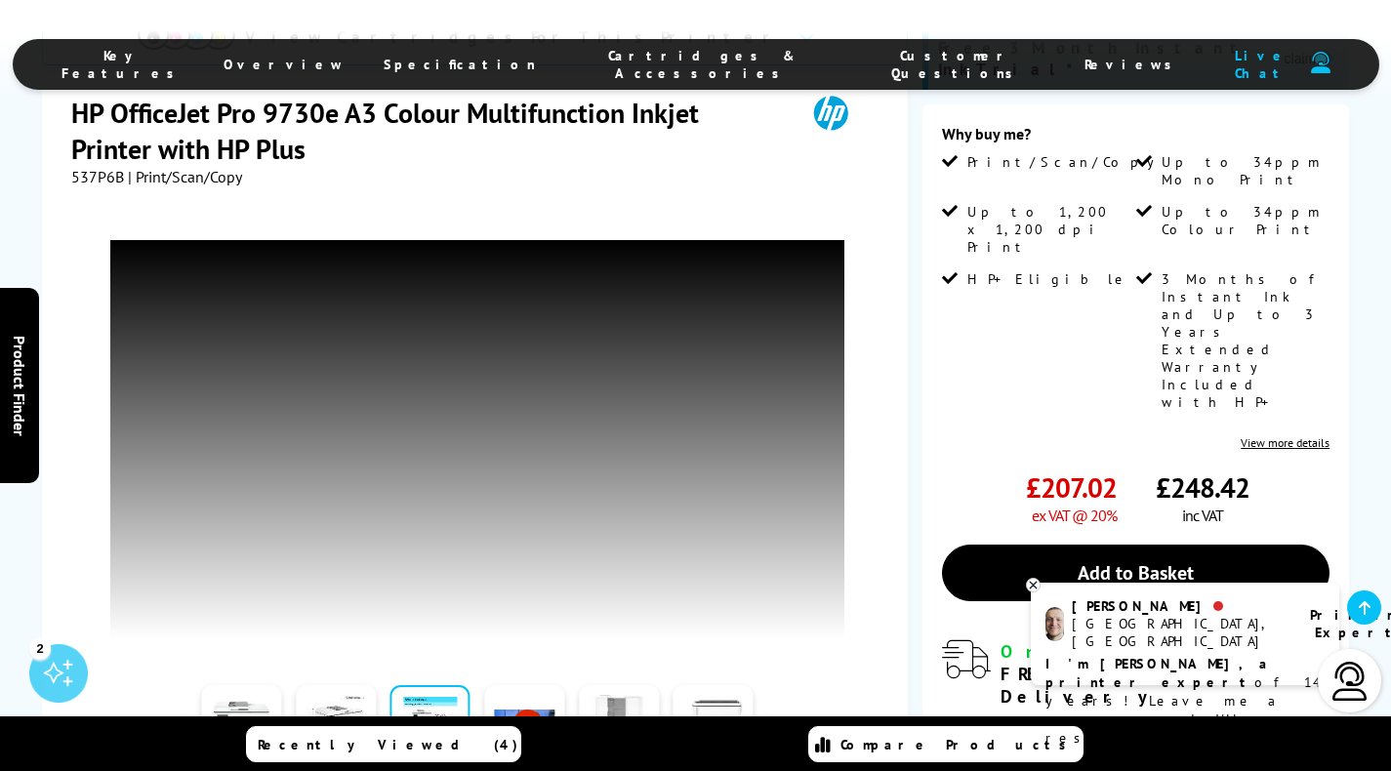
click at [627, 685] on link at bounding box center [619, 726] width 80 height 83
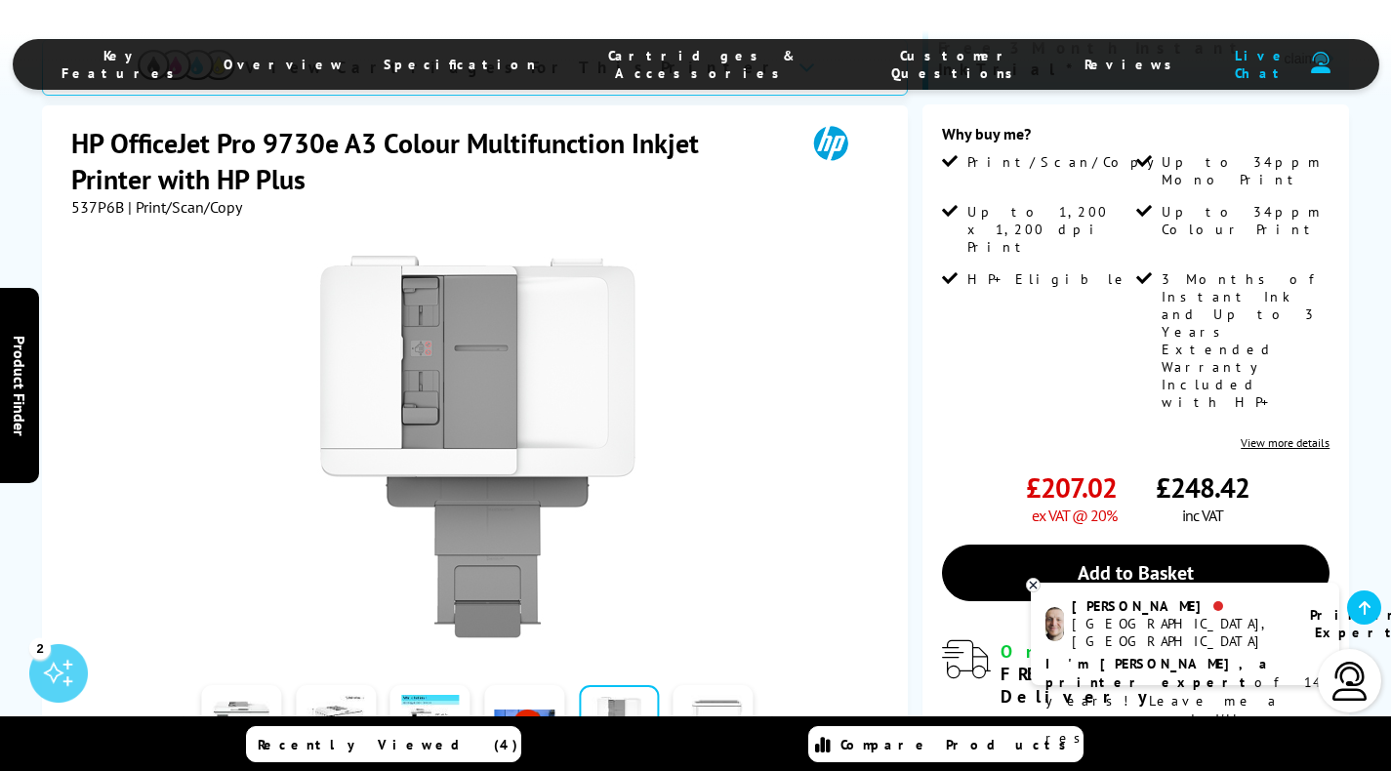
click at [712, 685] on link at bounding box center [713, 726] width 80 height 83
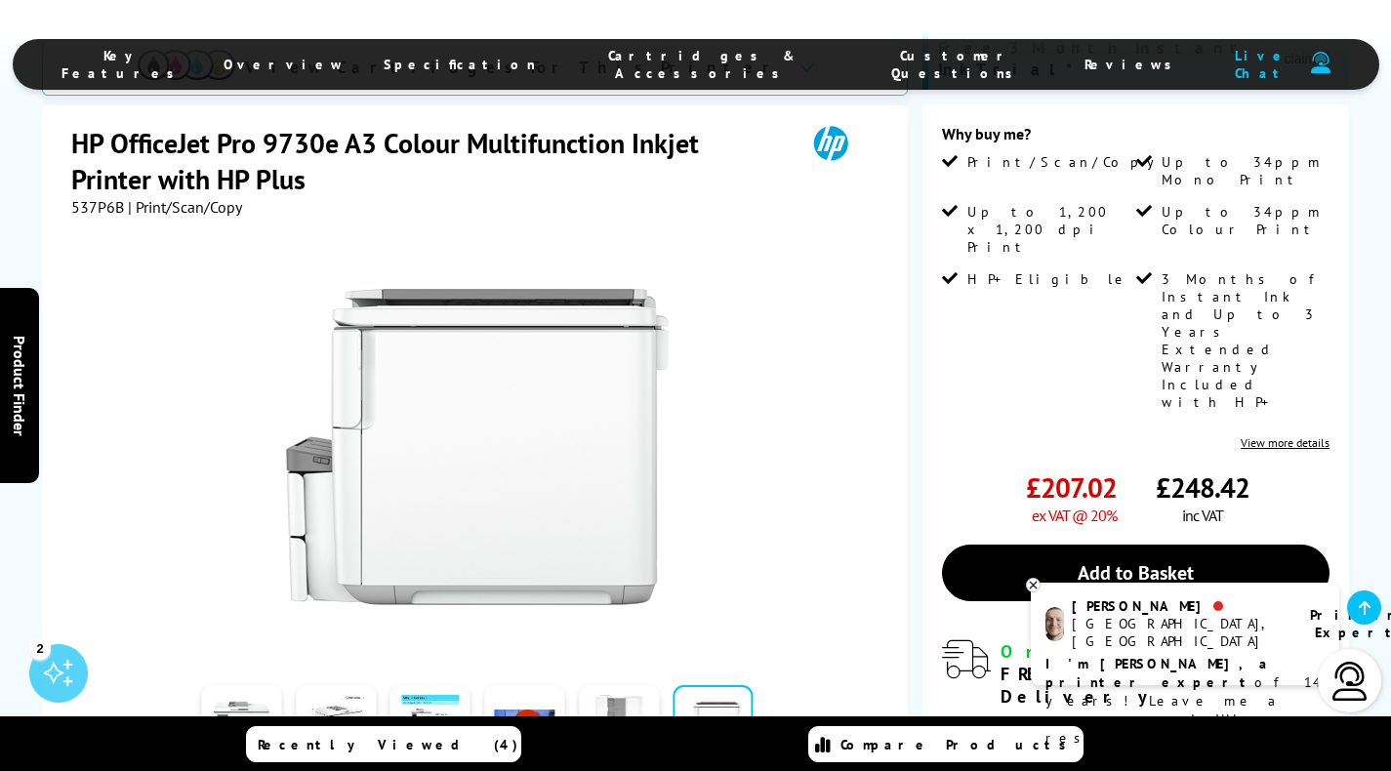
click at [778, 711] on button "button" at bounding box center [774, 725] width 29 height 29
click at [308, 685] on link at bounding box center [336, 726] width 80 height 83
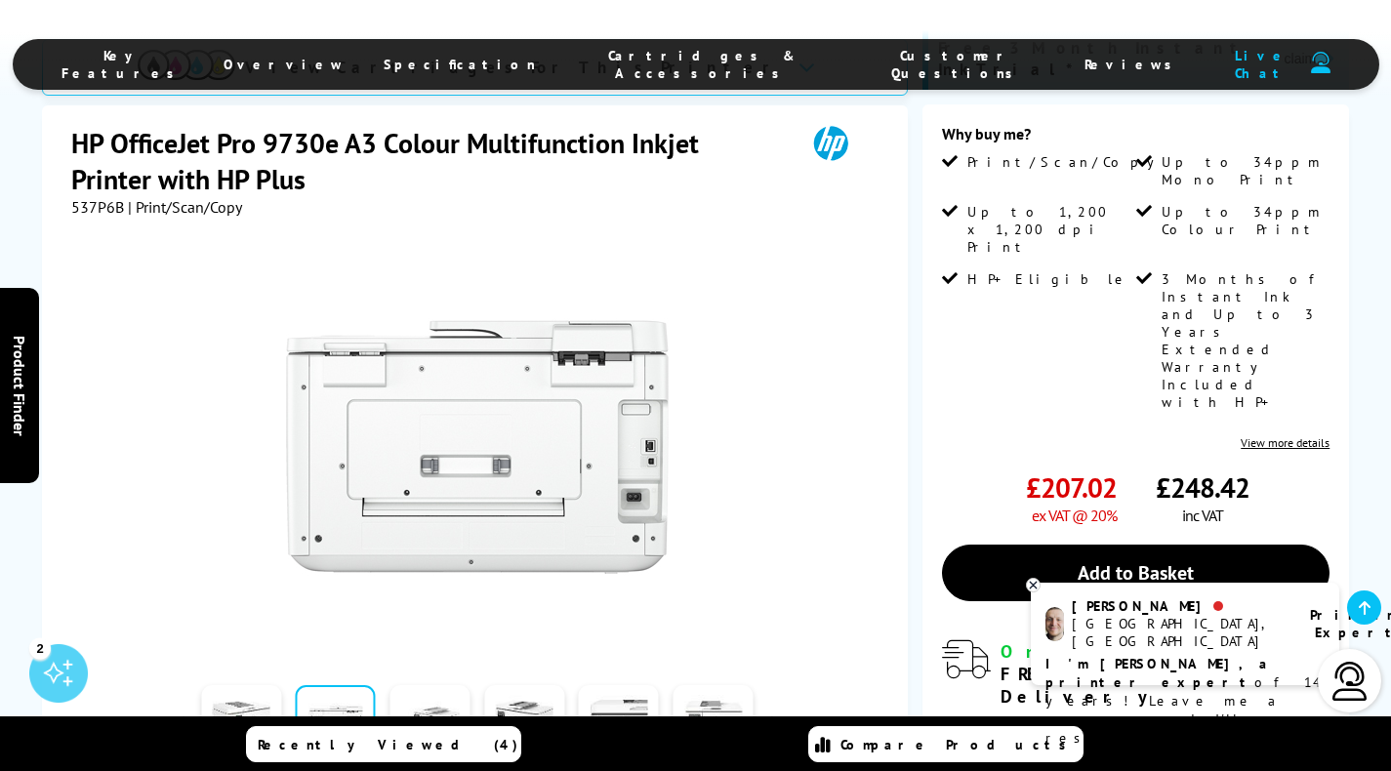
click at [412, 685] on link at bounding box center [430, 726] width 80 height 83
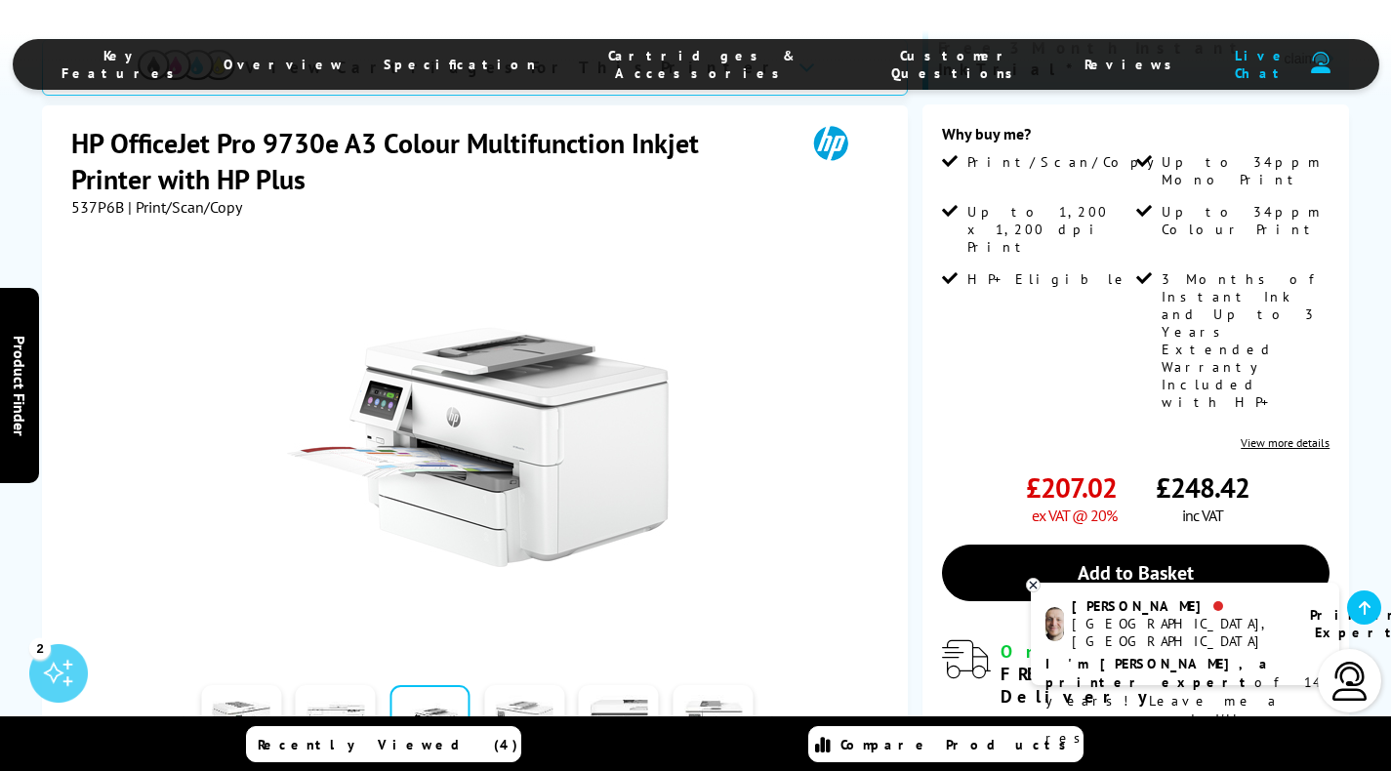
click at [519, 685] on link at bounding box center [524, 726] width 80 height 83
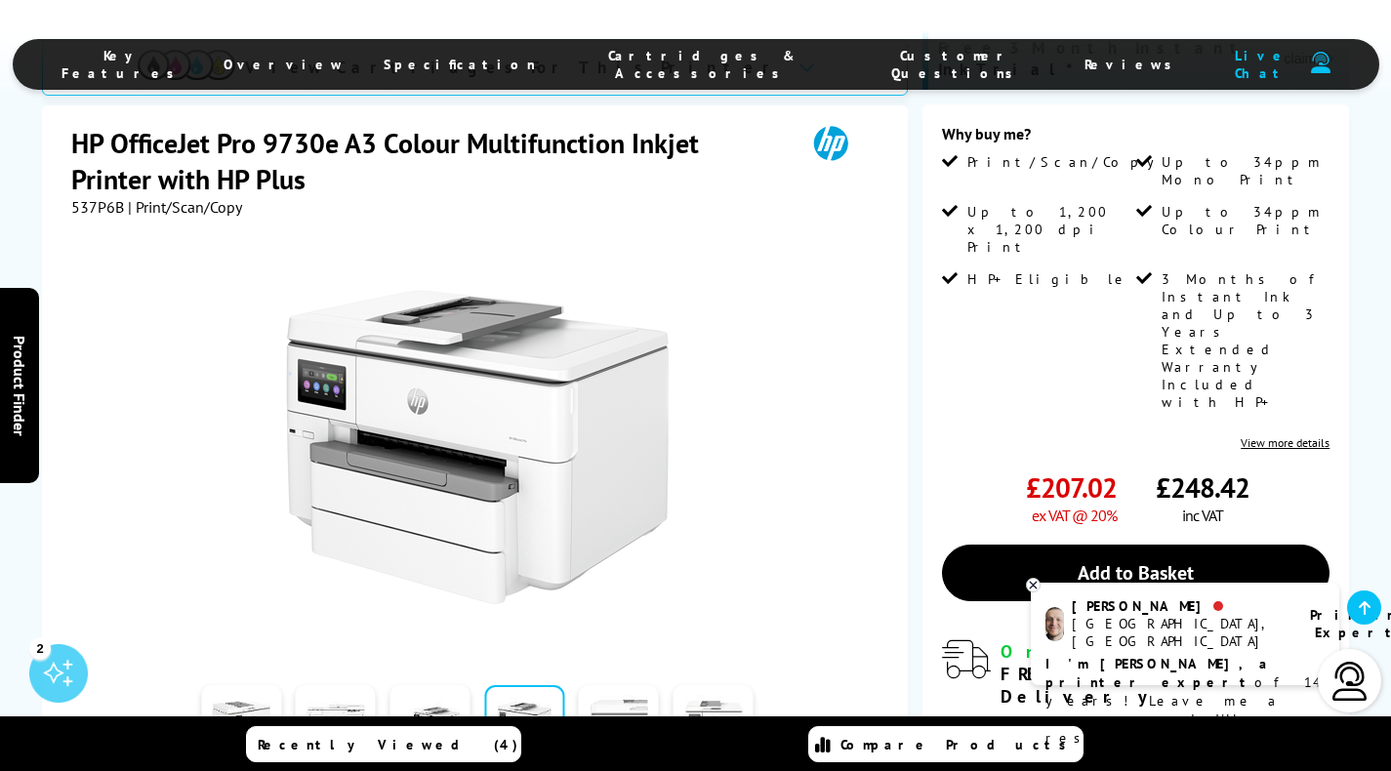
click at [596, 685] on link at bounding box center [619, 726] width 80 height 83
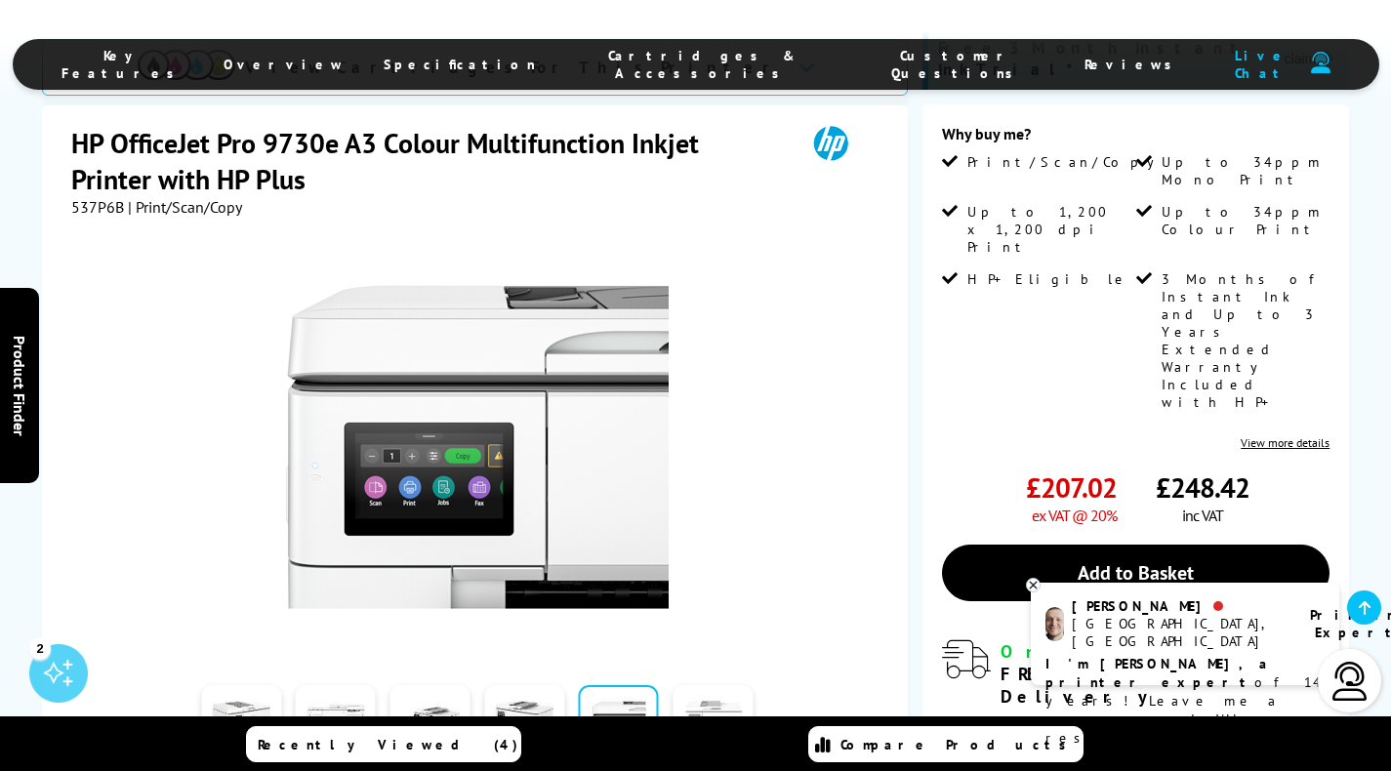
click at [739, 685] on link at bounding box center [713, 726] width 80 height 83
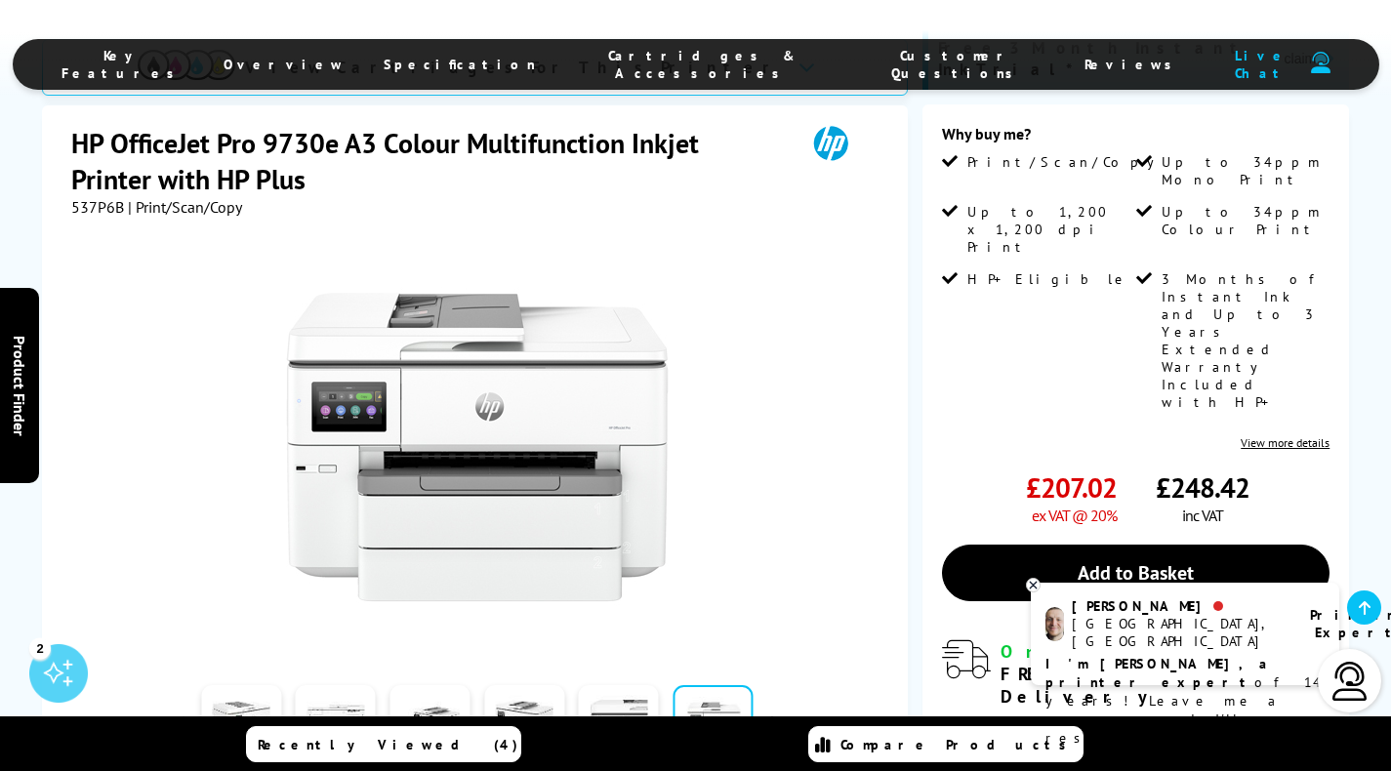
click at [773, 711] on button "button" at bounding box center [774, 725] width 29 height 29
click at [238, 685] on link at bounding box center [241, 726] width 80 height 83
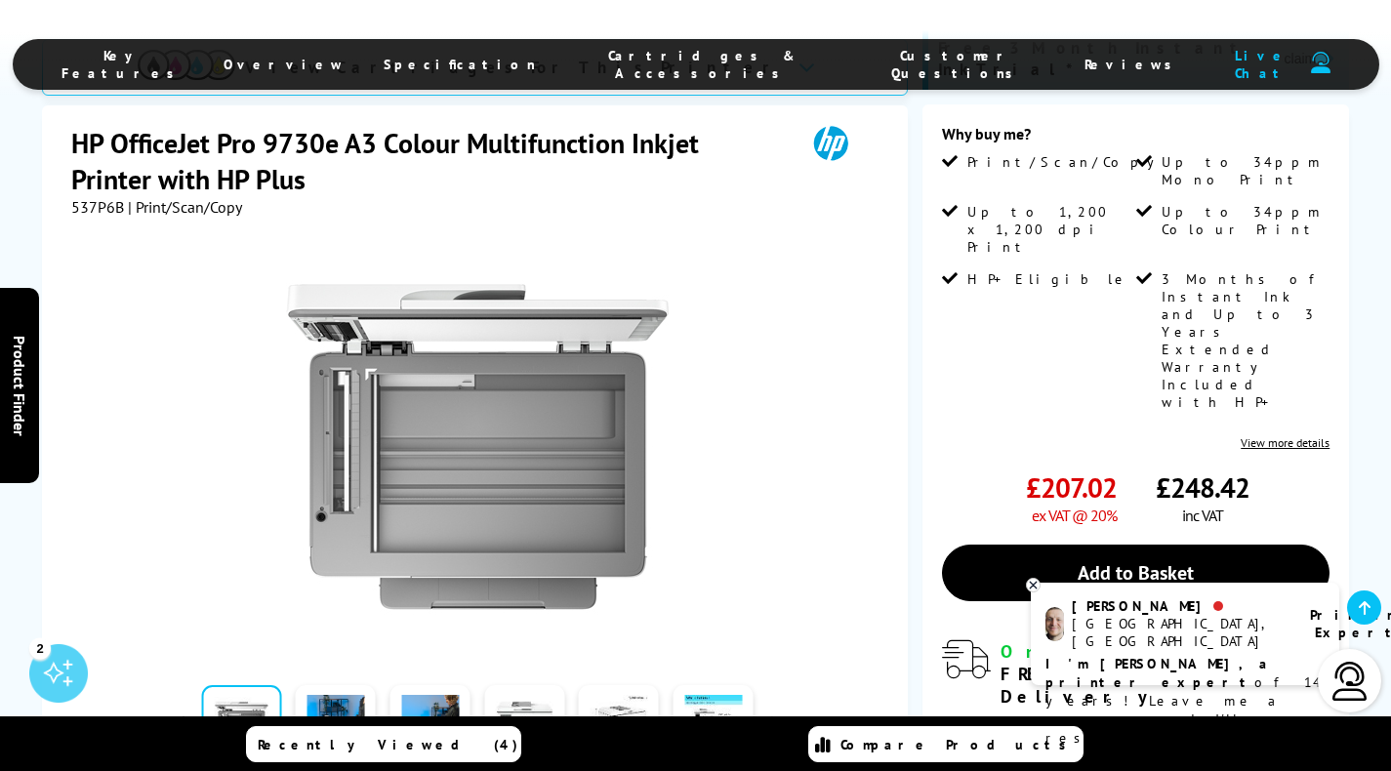
click at [177, 711] on button "button" at bounding box center [179, 725] width 29 height 29
click at [734, 685] on link at bounding box center [713, 726] width 80 height 83
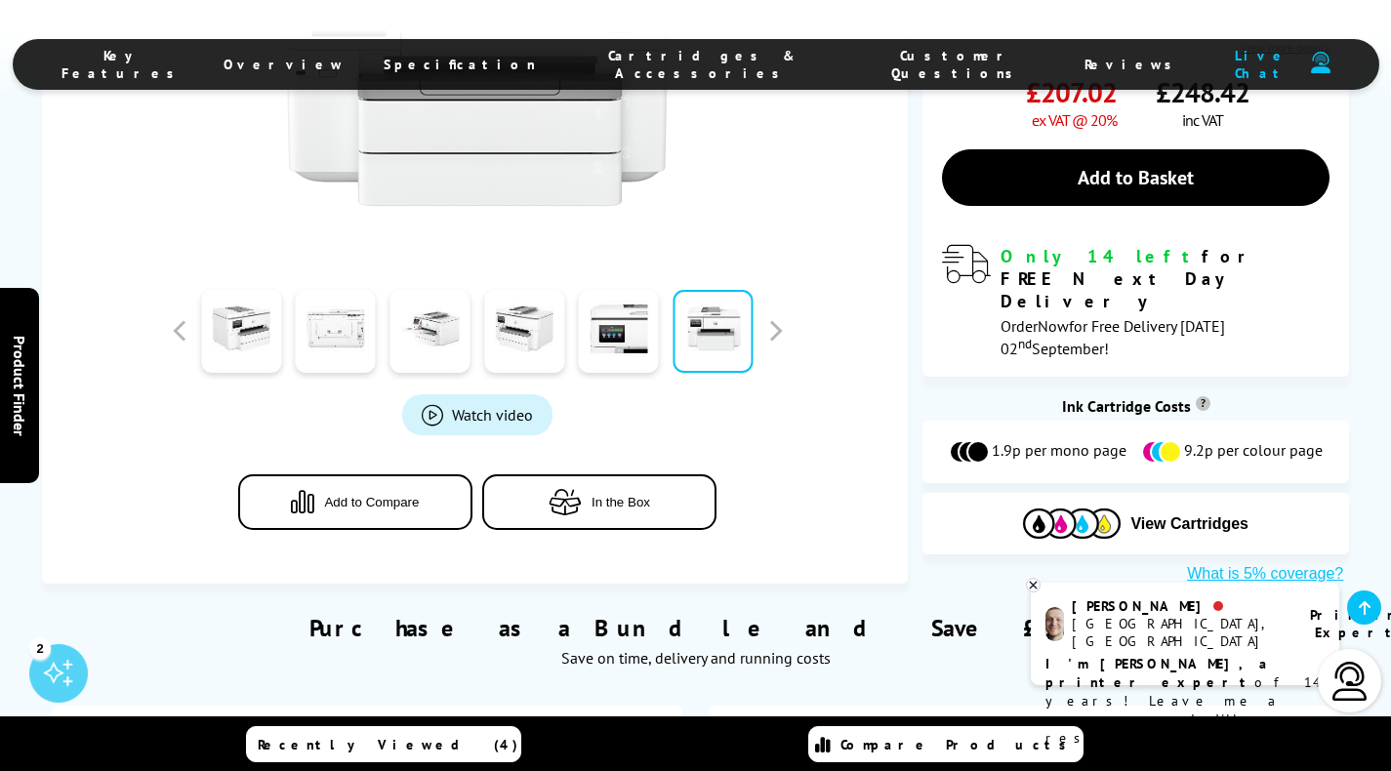
scroll to position [1044, 0]
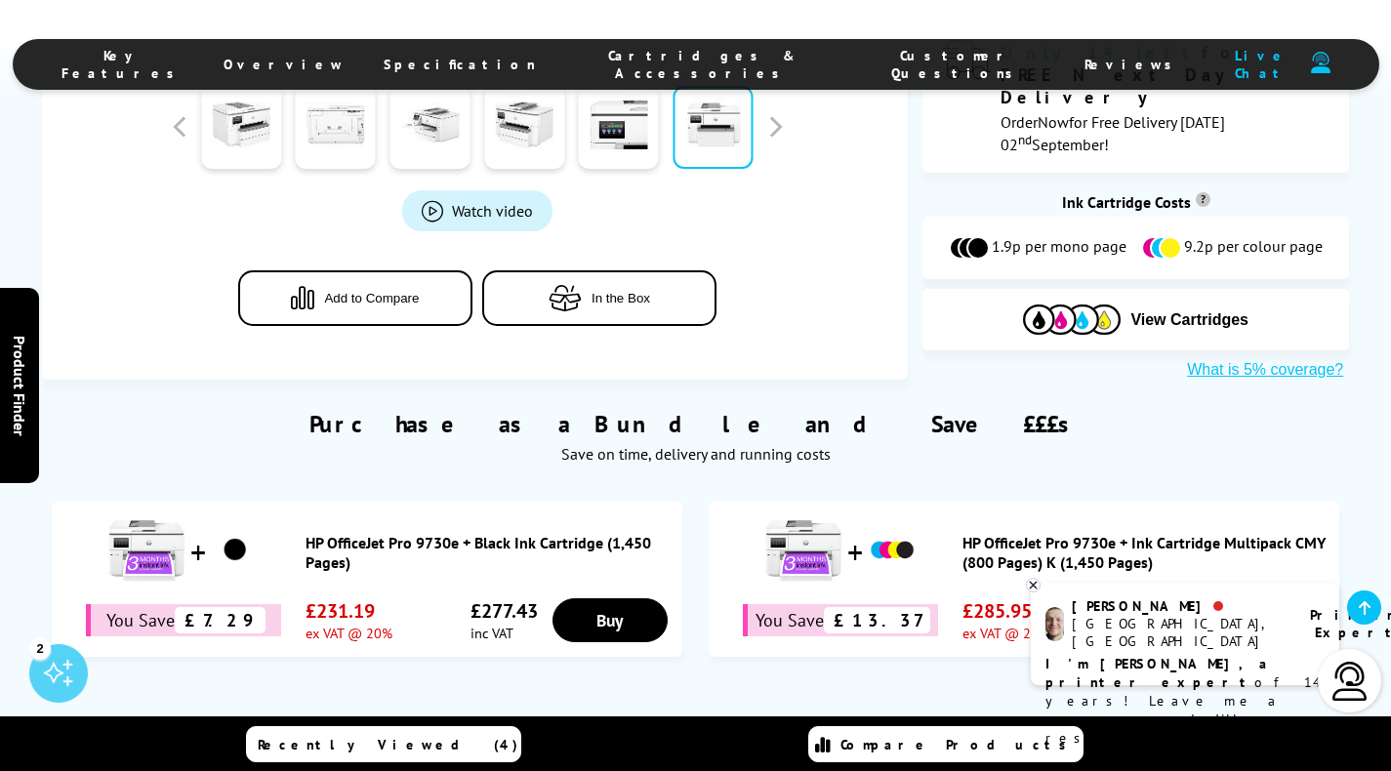
click at [624, 291] on span "In the Box" at bounding box center [620, 298] width 59 height 15
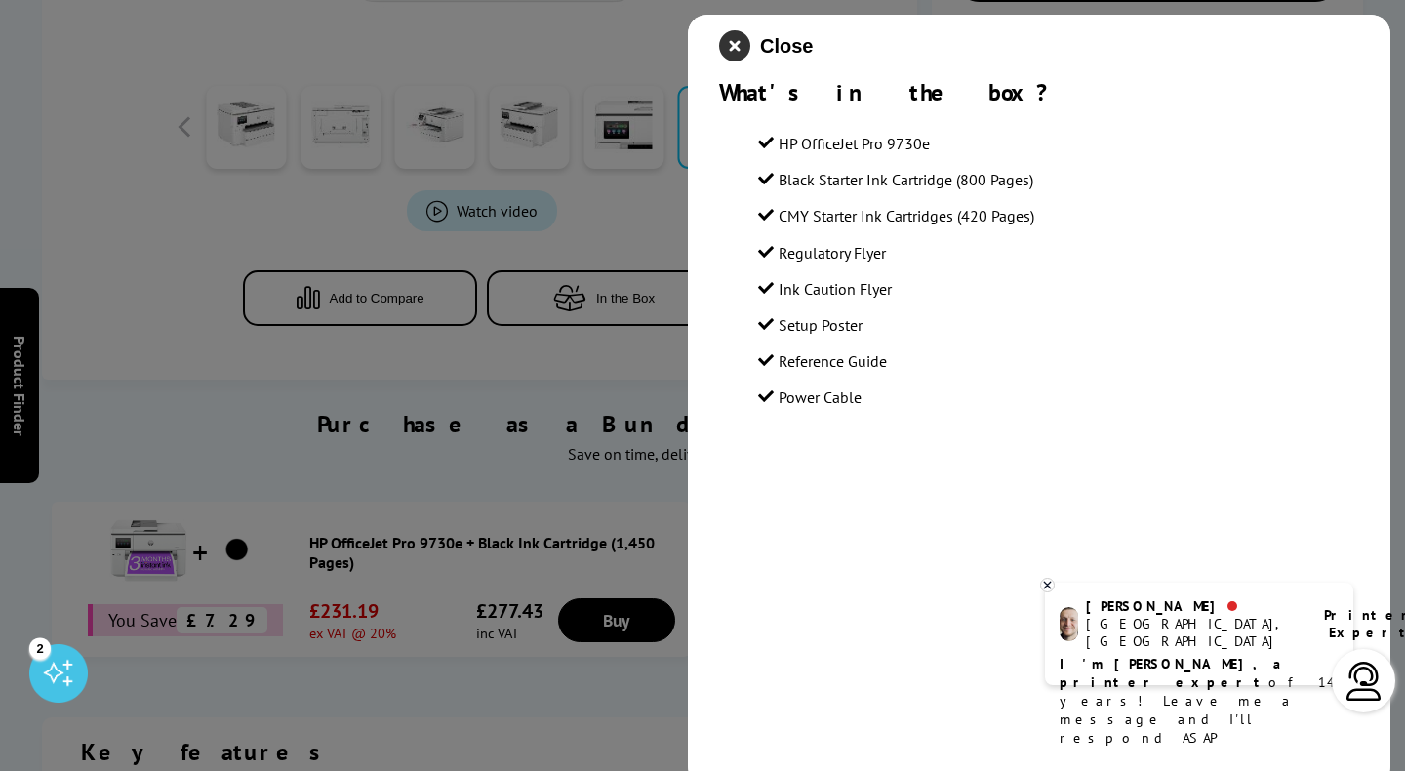
click at [737, 48] on icon "close modal" at bounding box center [734, 45] width 31 height 31
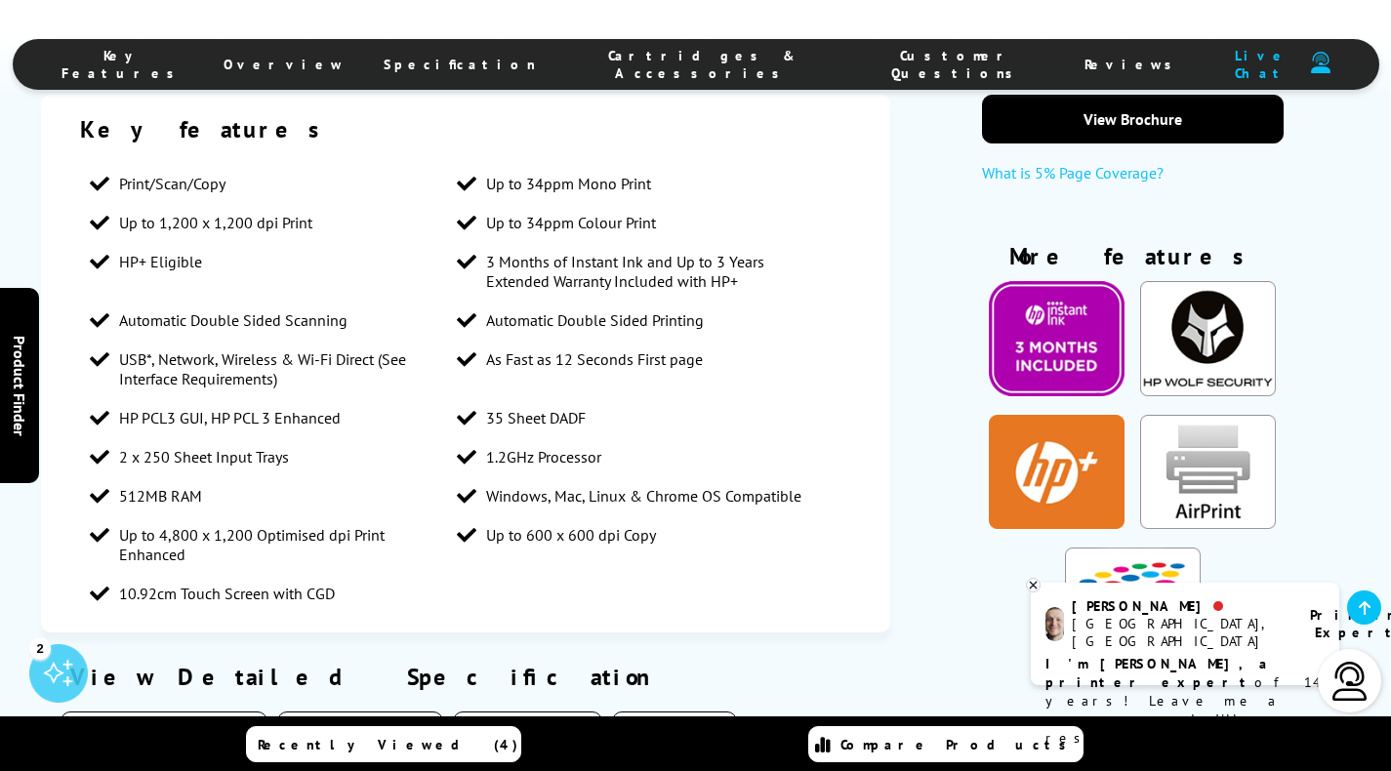
scroll to position [1667, 0]
click at [177, 711] on button "Physical/Dimensions" at bounding box center [164, 730] width 207 height 39
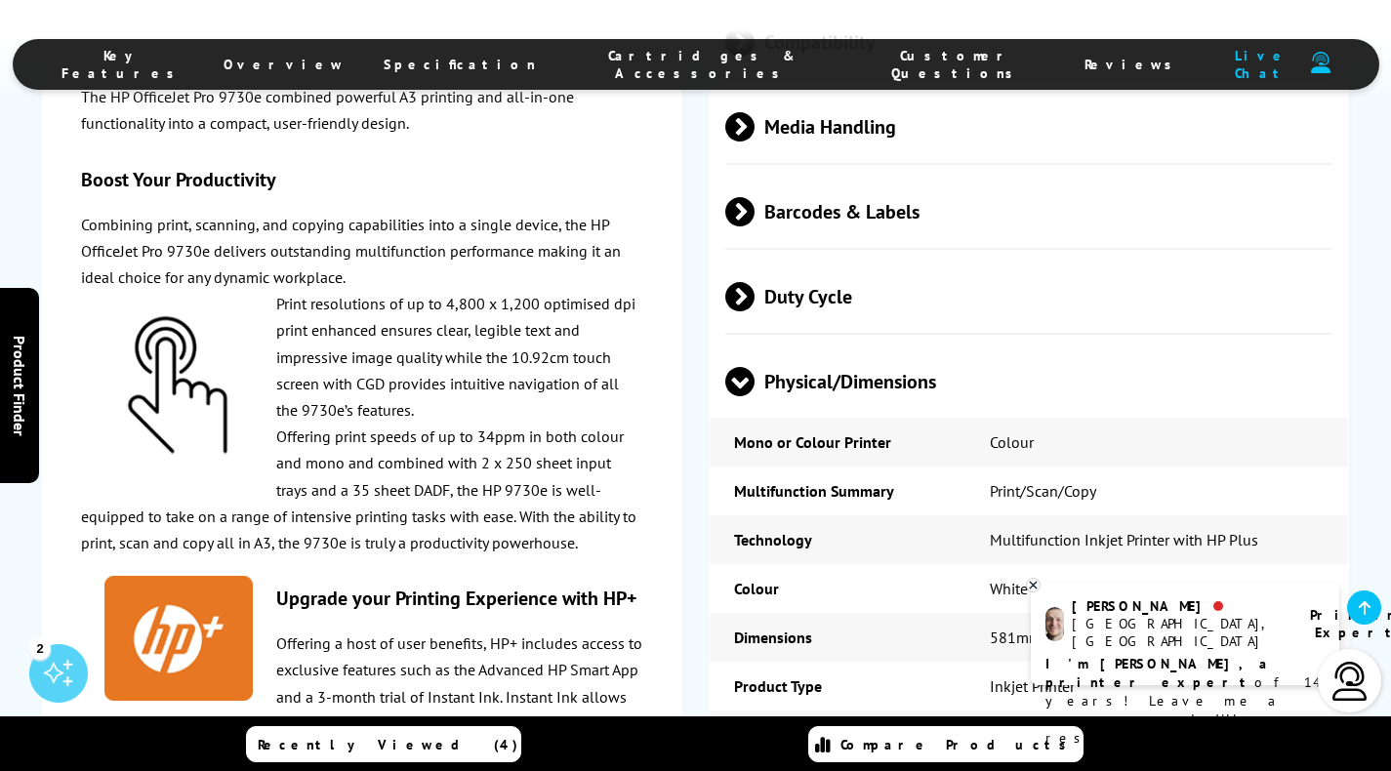
scroll to position [4085, 0]
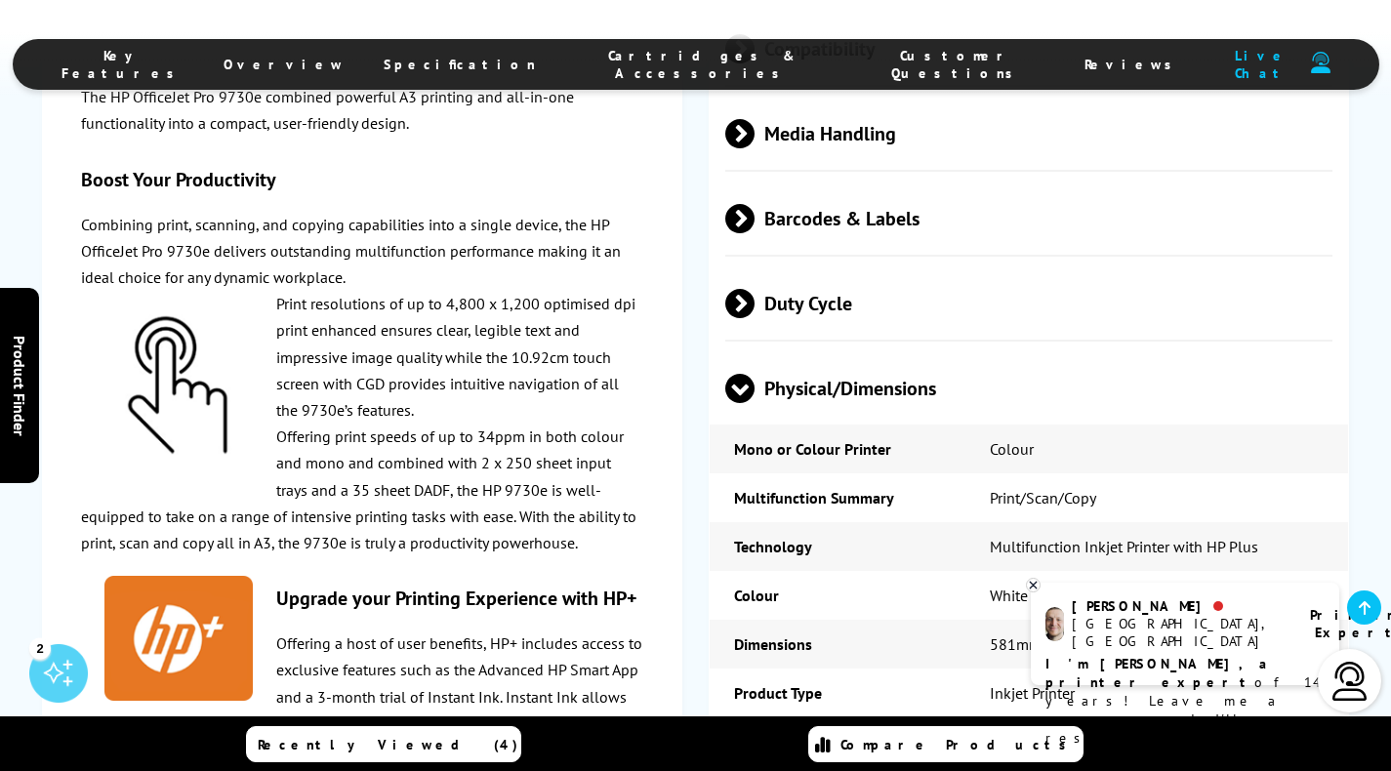
click at [754, 289] on span at bounding box center [754, 303] width 0 height 29
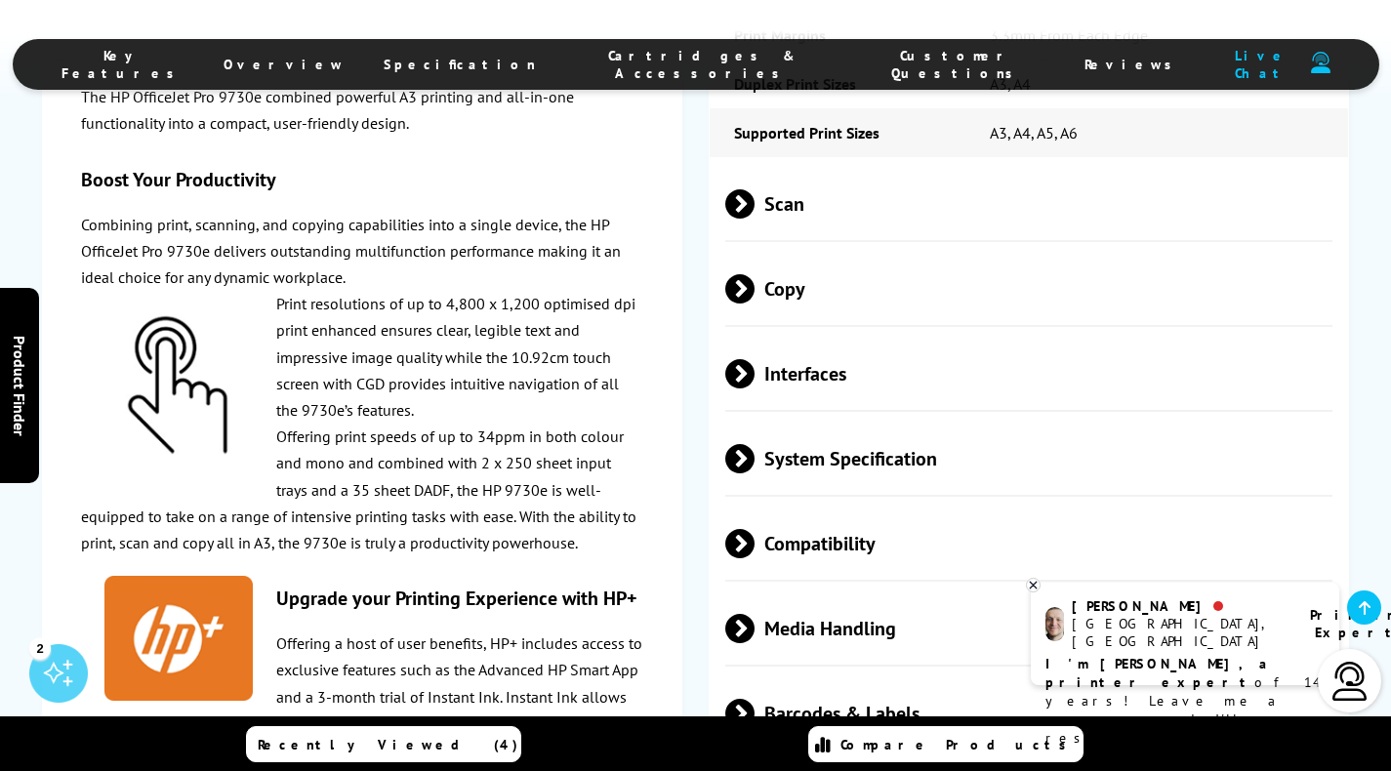
scroll to position [3356, 0]
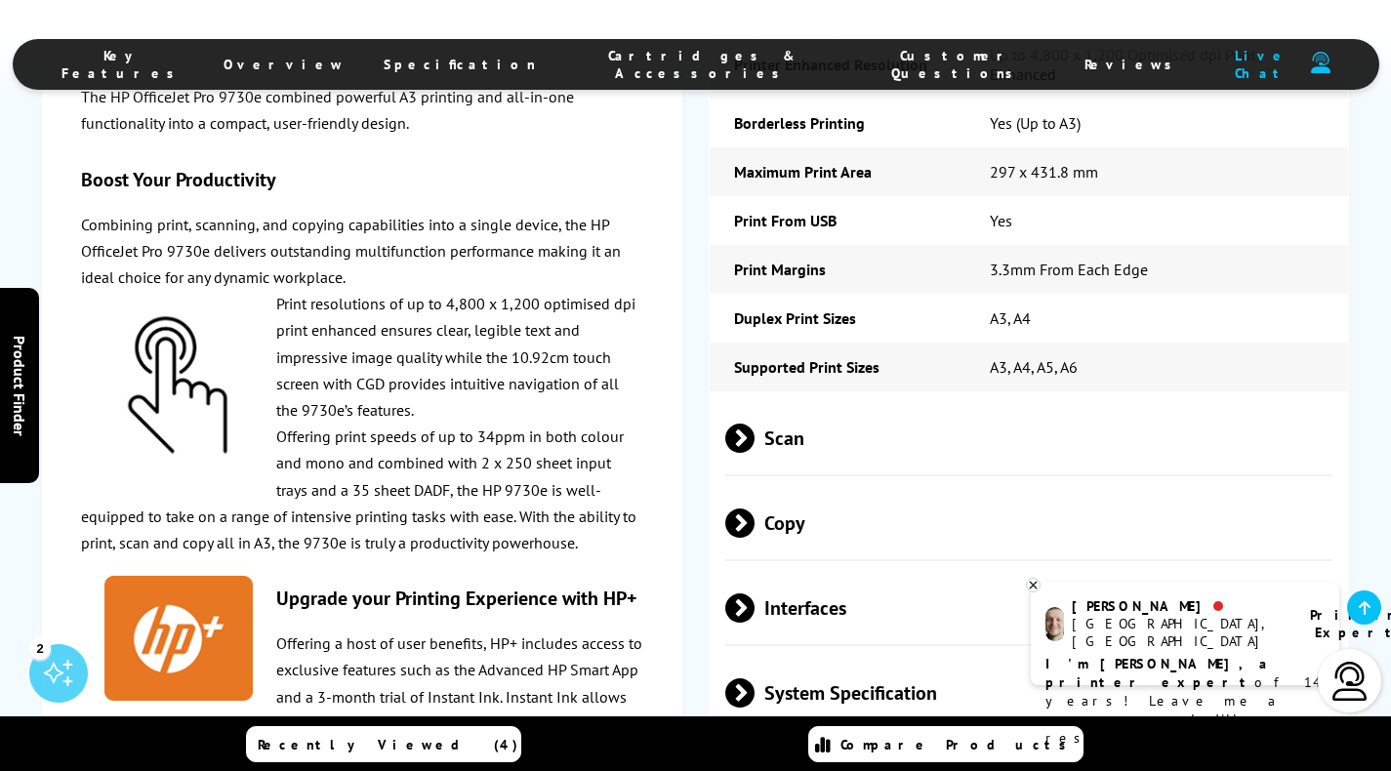
click at [778, 401] on span "Scan" at bounding box center [1028, 437] width 607 height 73
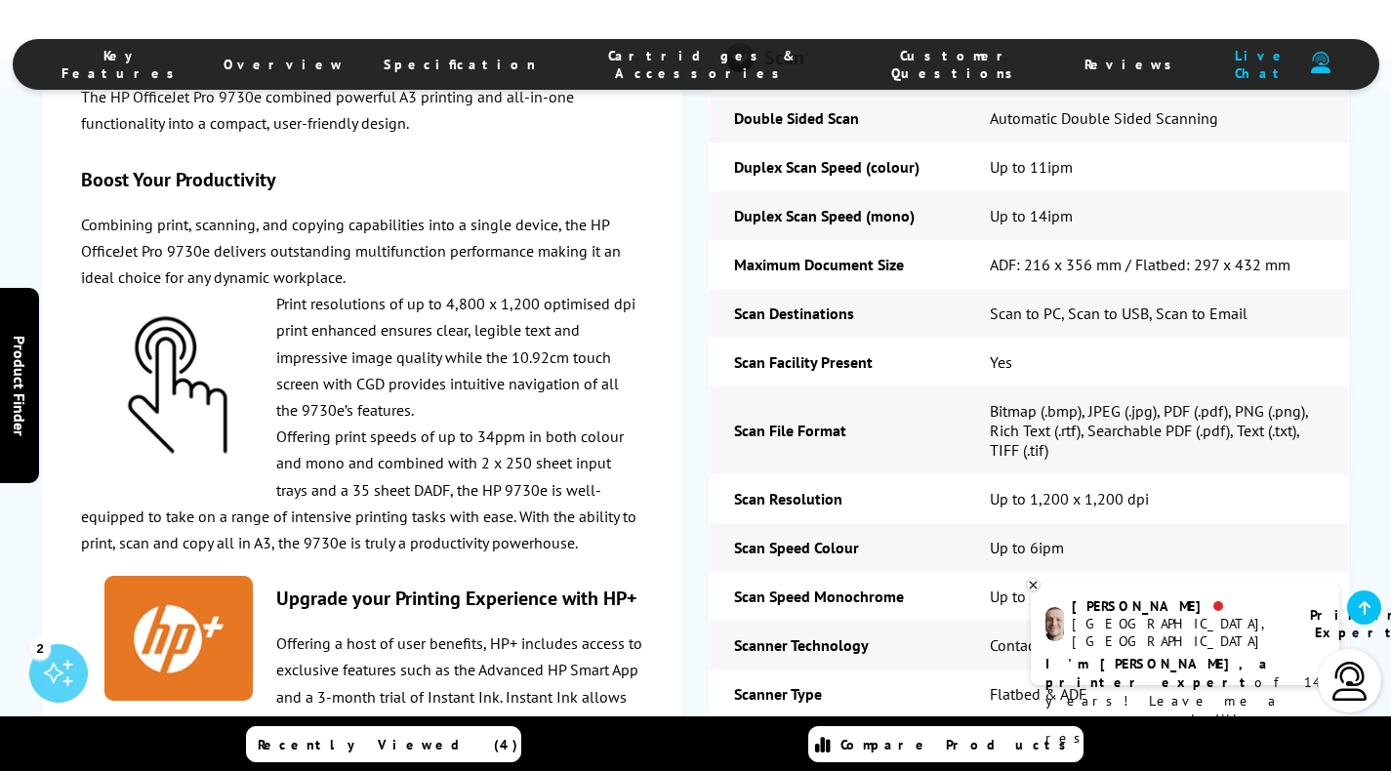
scroll to position [3816, 0]
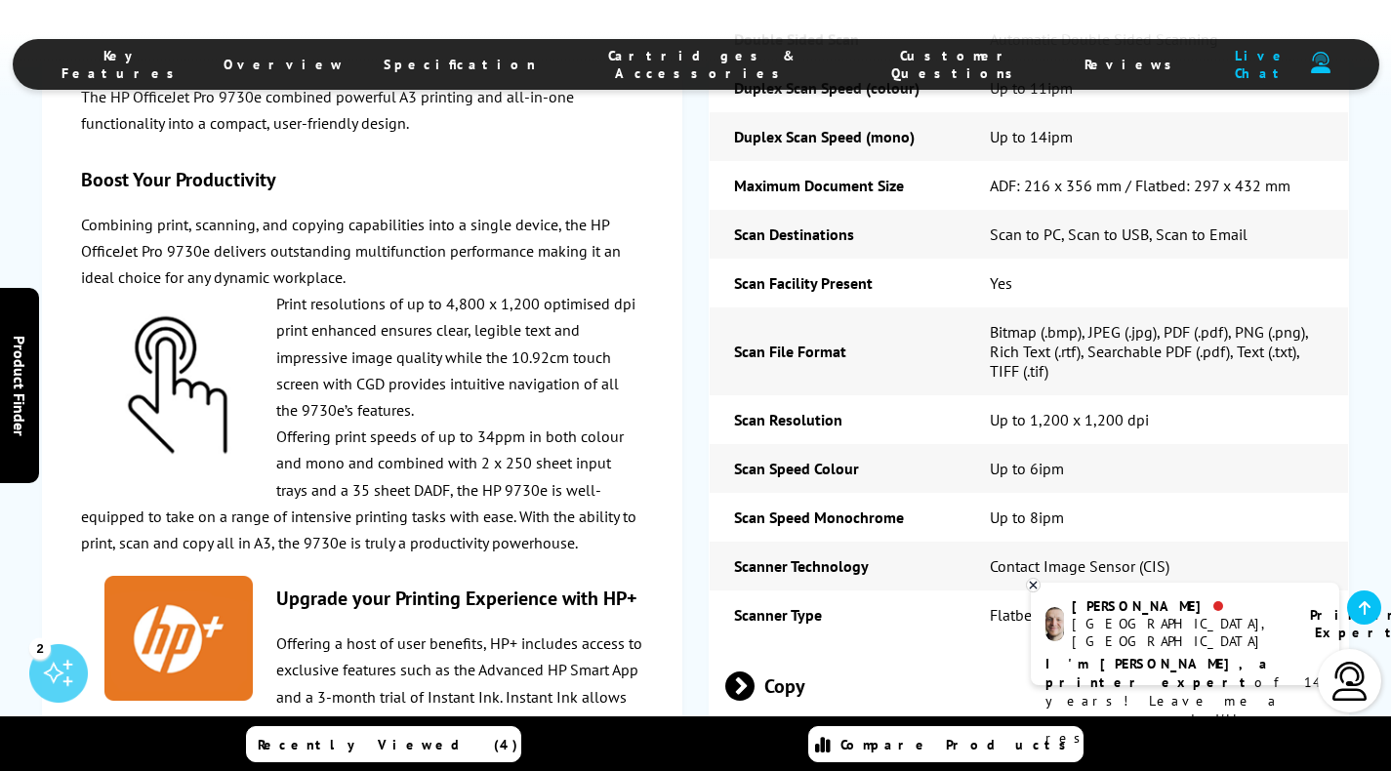
click at [761, 649] on span "Copy" at bounding box center [1028, 685] width 607 height 73
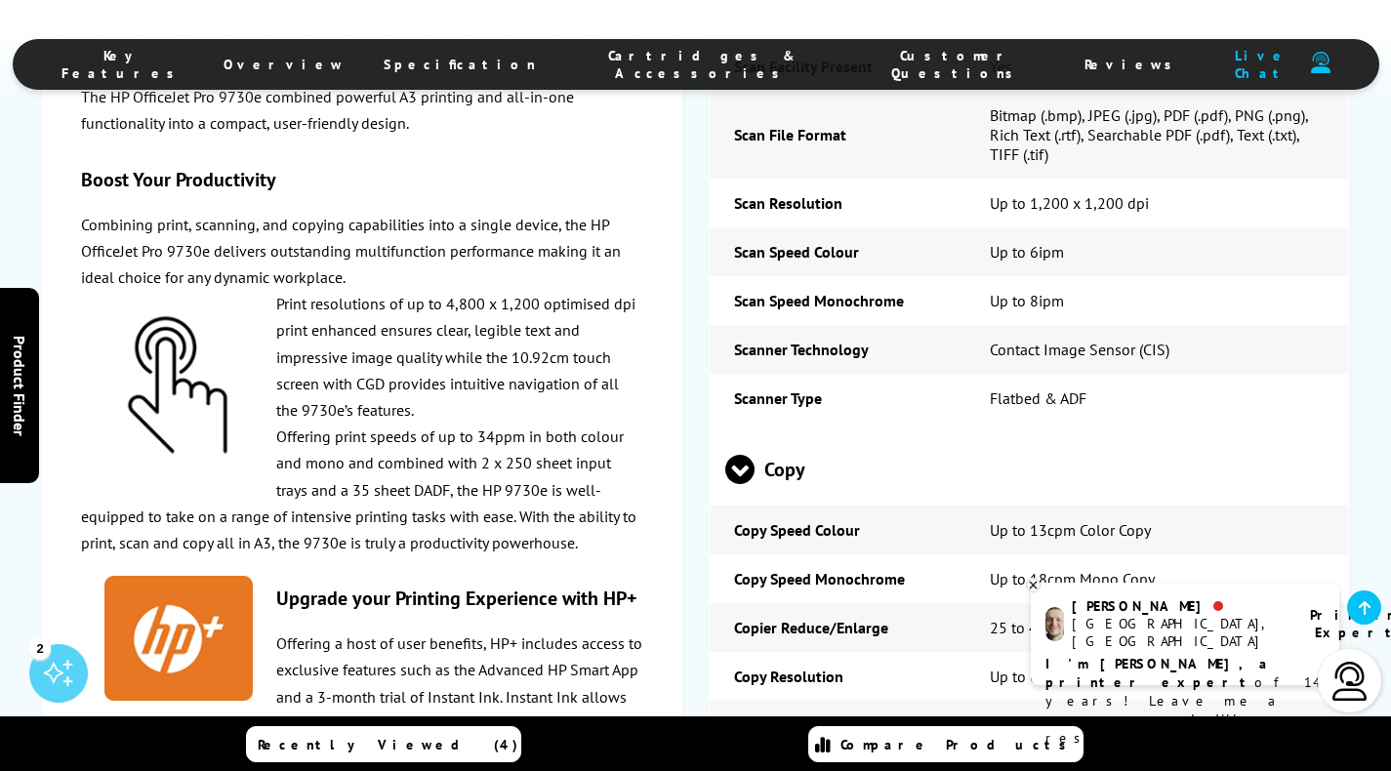
scroll to position [4088, 0]
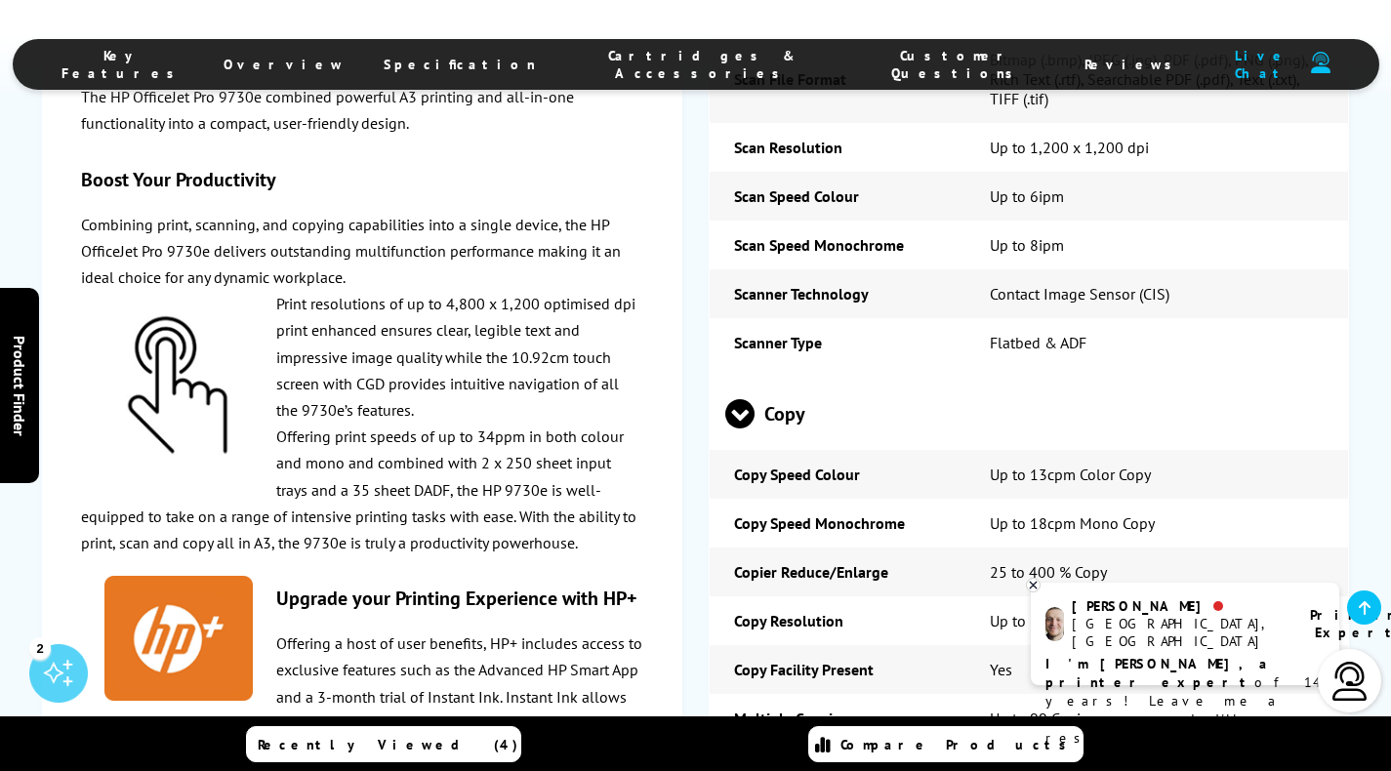
click at [746, 428] on span at bounding box center [739, 428] width 29 height 0
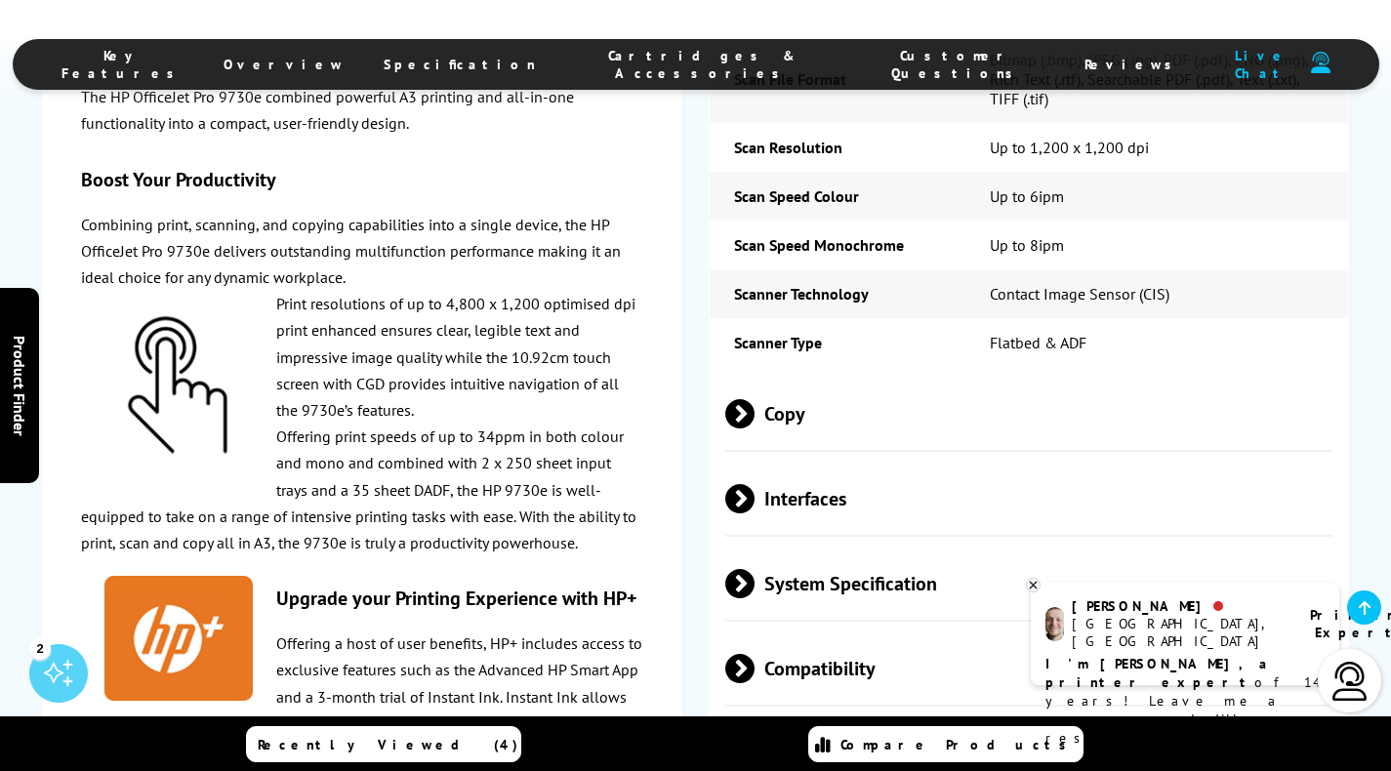
click at [774, 462] on span "Interfaces" at bounding box center [1028, 498] width 607 height 73
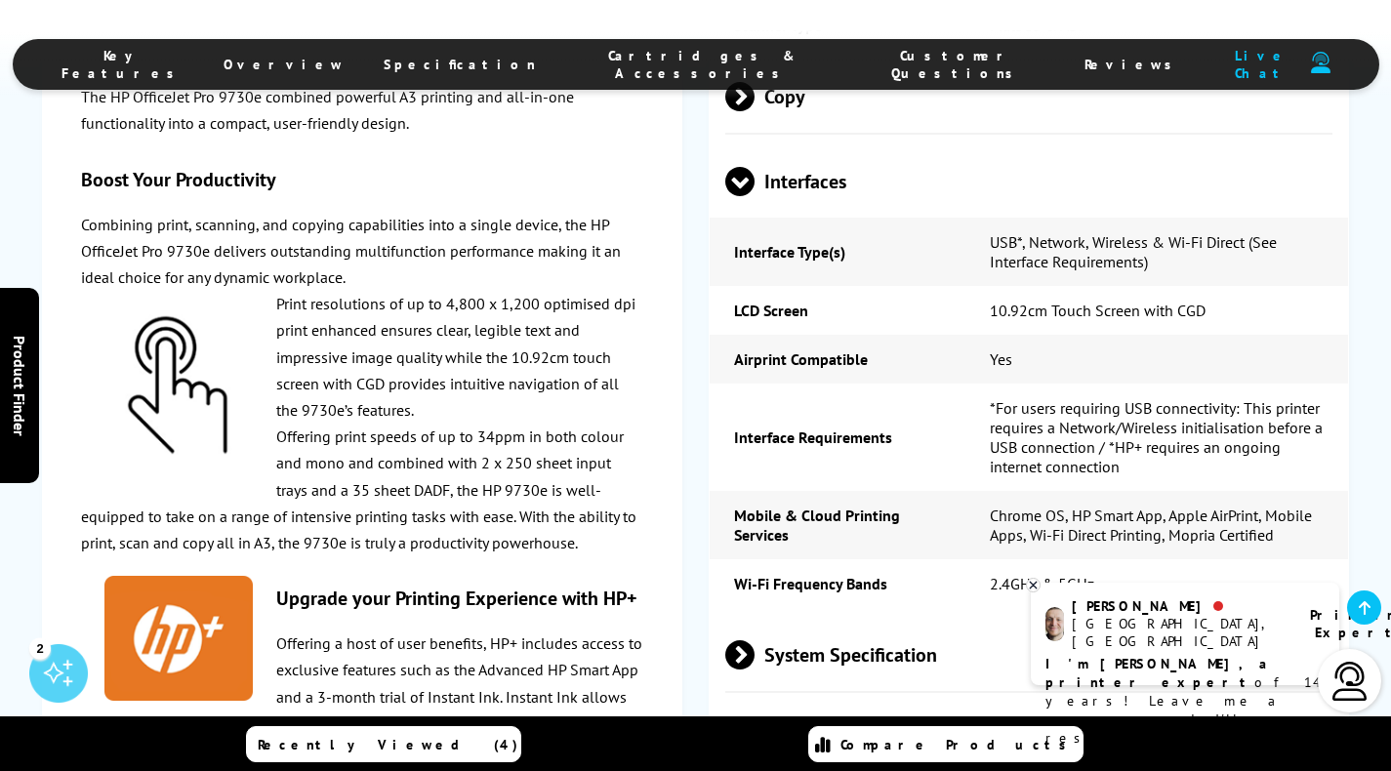
scroll to position [4422, 0]
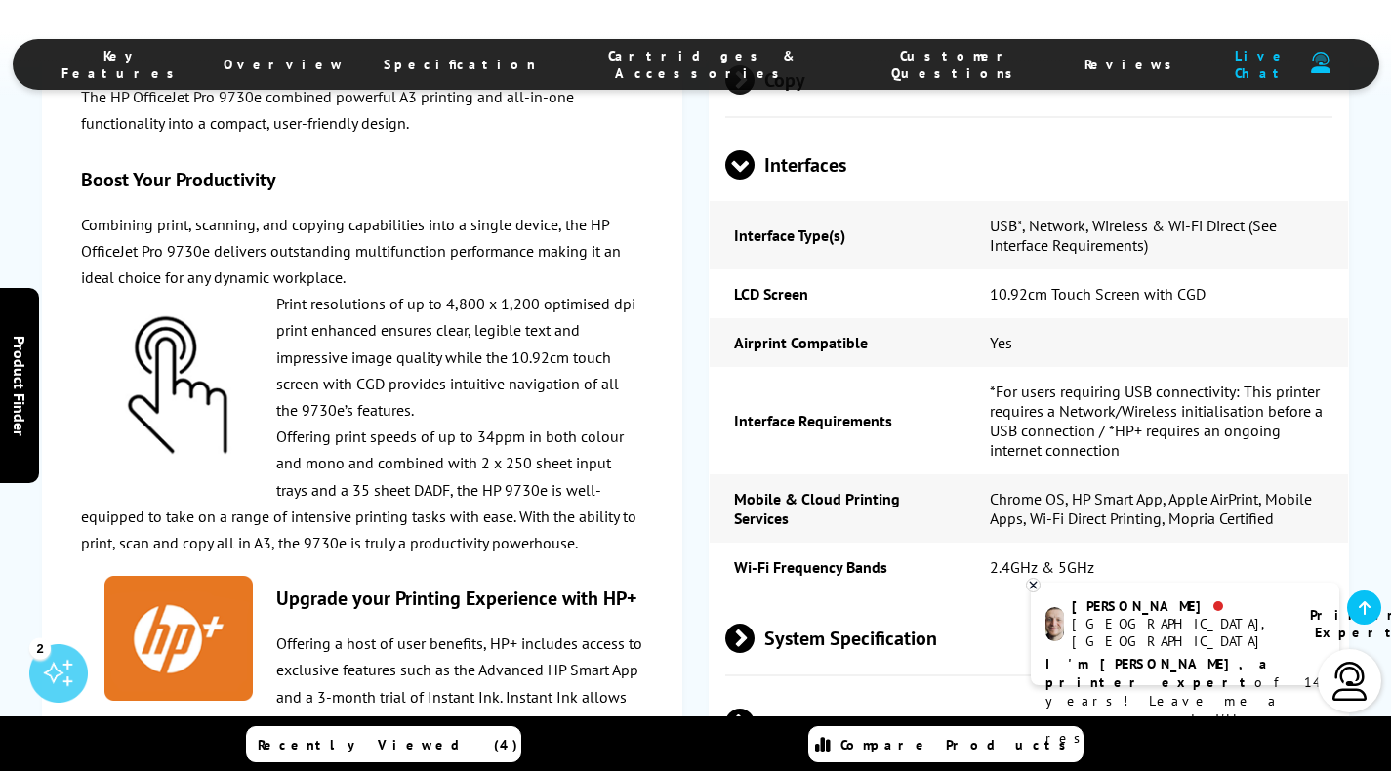
click at [870, 601] on span "System Specification" at bounding box center [1028, 637] width 607 height 73
click at [869, 601] on span "System Specification" at bounding box center [1028, 637] width 607 height 73
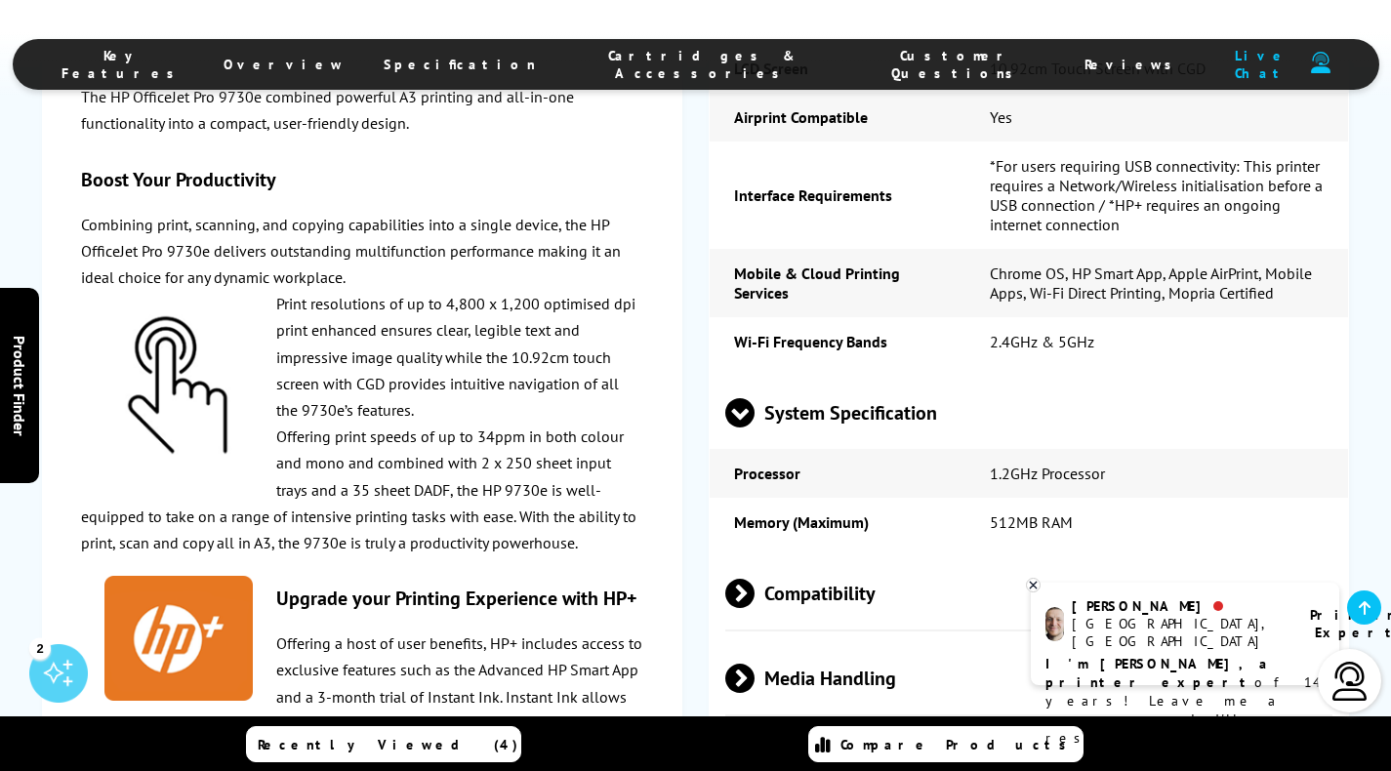
scroll to position [4650, 0]
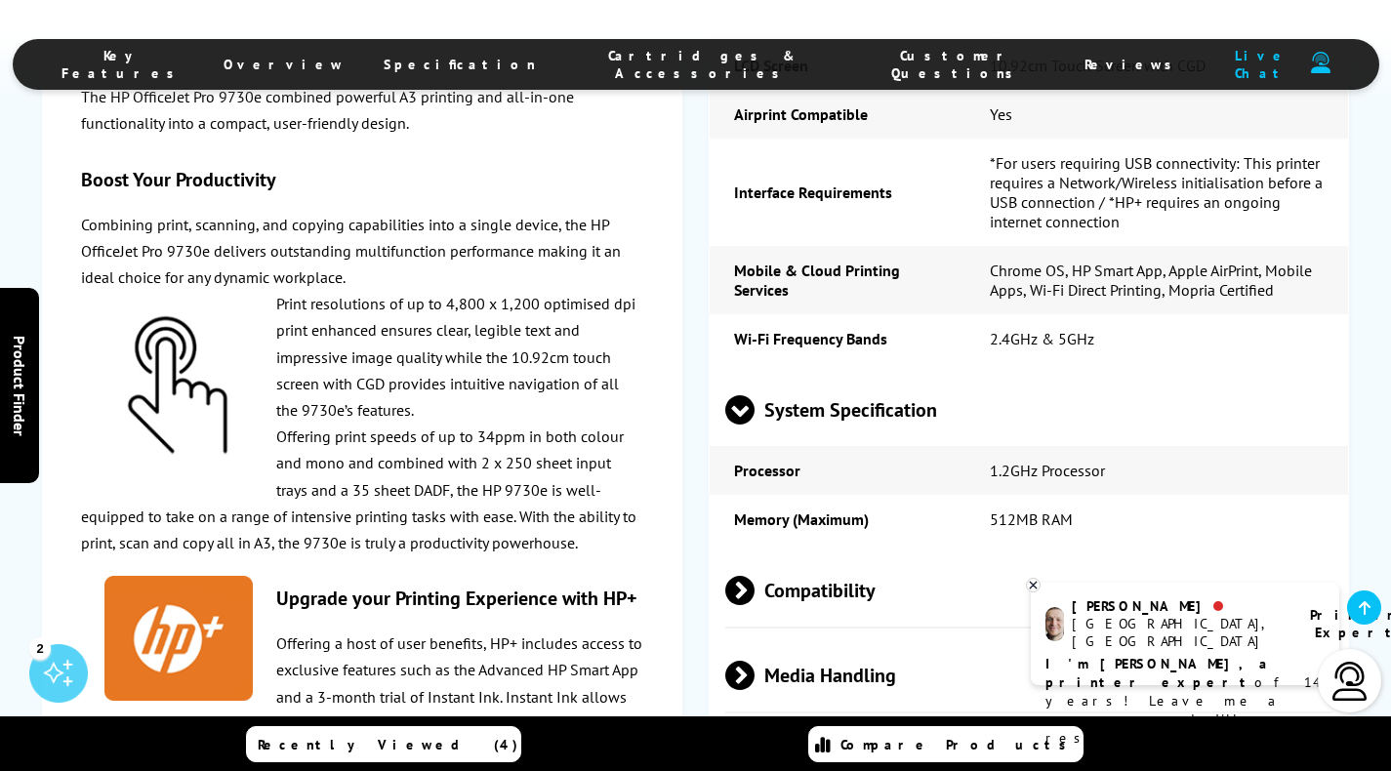
click at [854, 553] on span "Compatibility" at bounding box center [1028, 589] width 607 height 73
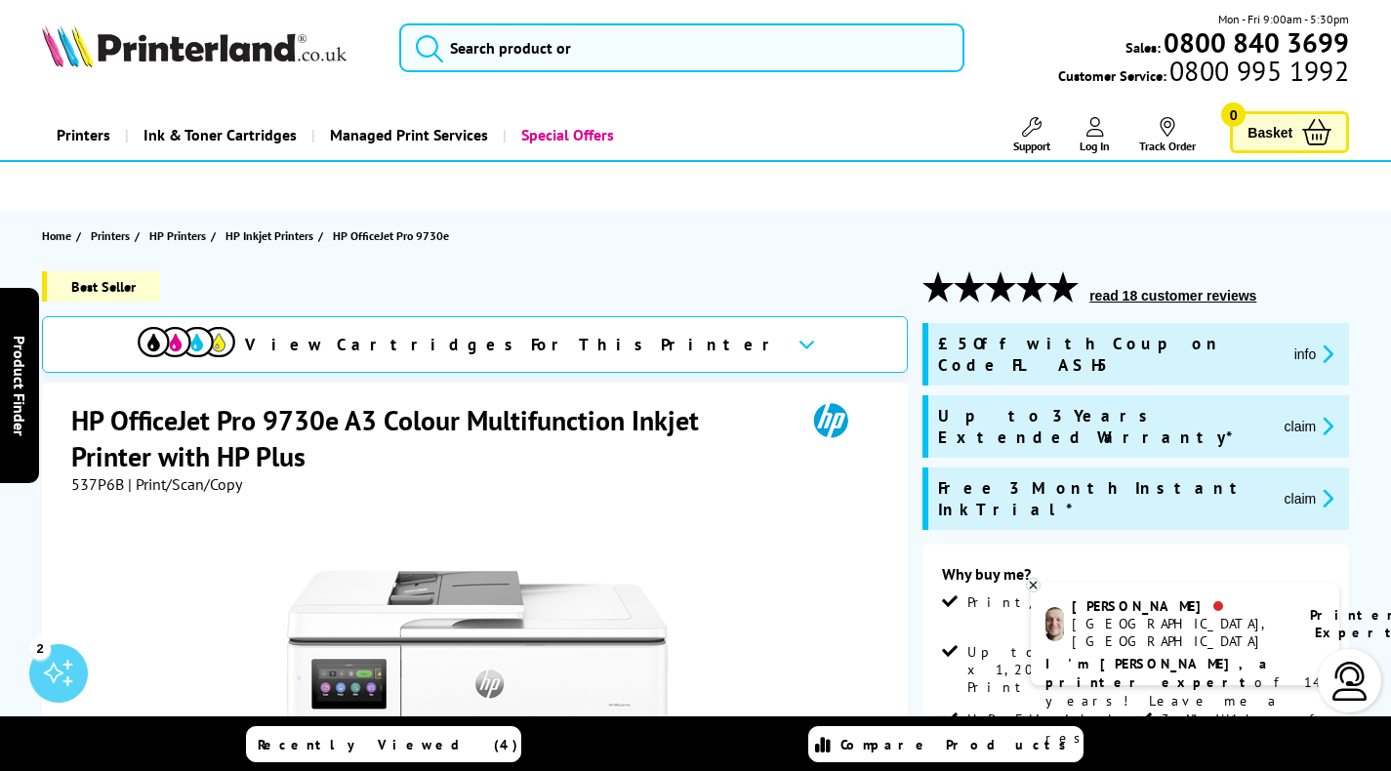
scroll to position [0, 0]
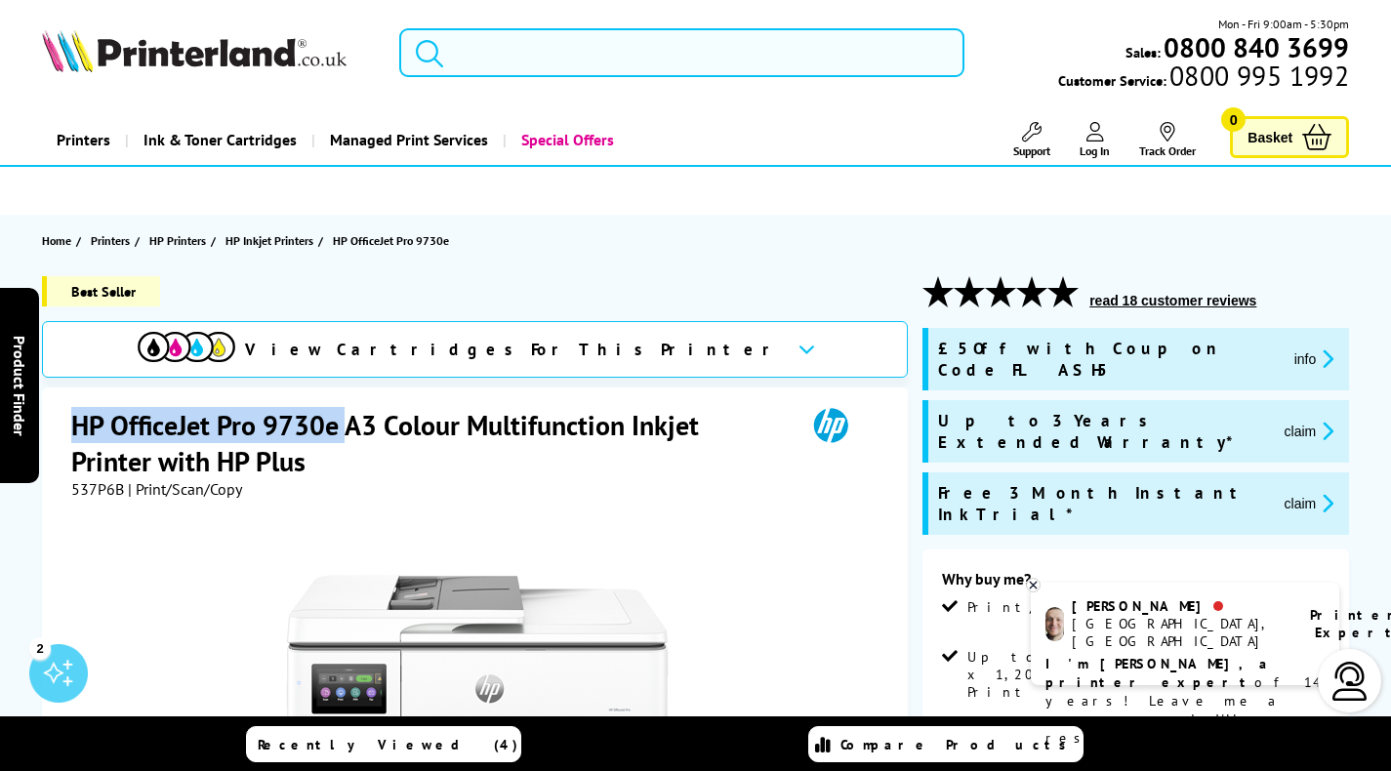
drag, startPoint x: 71, startPoint y: 422, endPoint x: 345, endPoint y: 421, distance: 274.2
click at [345, 421] on h1 "HP OfficeJet Pro 9730e A3 Colour Multifunction Inkjet Printer with HP Plus" at bounding box center [428, 443] width 714 height 72
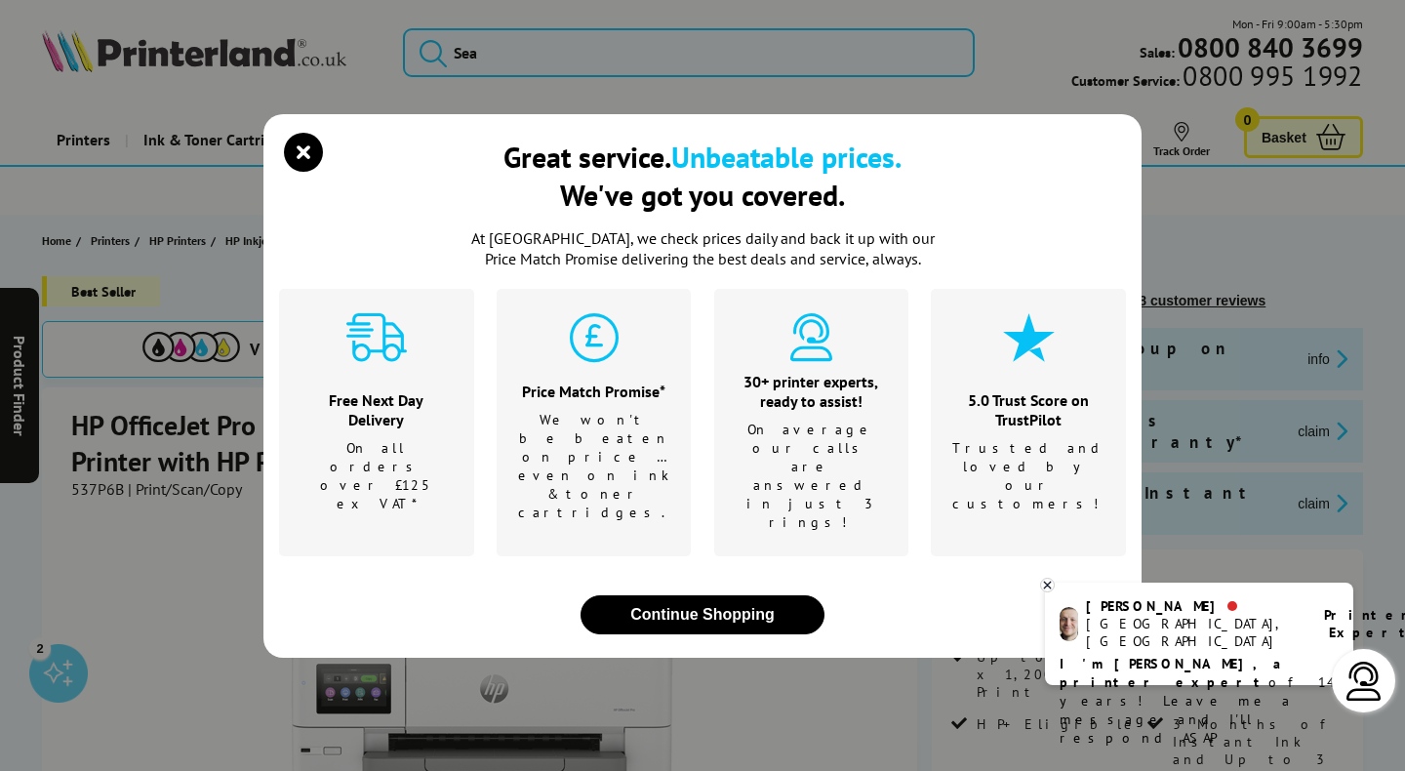
click at [171, 639] on div "Great service. Unbeatable prices. We've got you covered. At [GEOGRAPHIC_DATA], …" at bounding box center [702, 385] width 1405 height 771
click at [299, 172] on icon "close modal" at bounding box center [303, 152] width 39 height 39
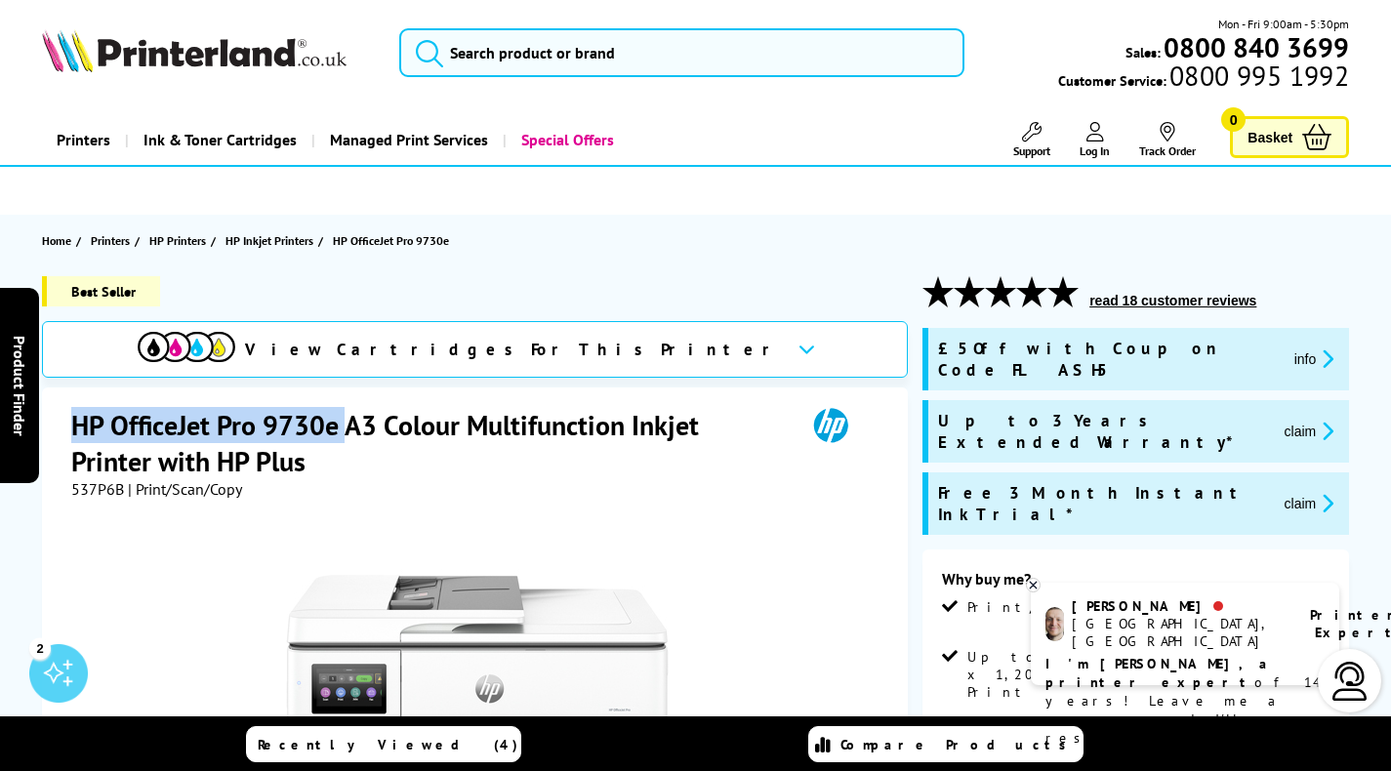
drag, startPoint x: 343, startPoint y: 425, endPoint x: 69, endPoint y: 415, distance: 273.4
copy h1 "HP OfficeJet Pro 9730e"
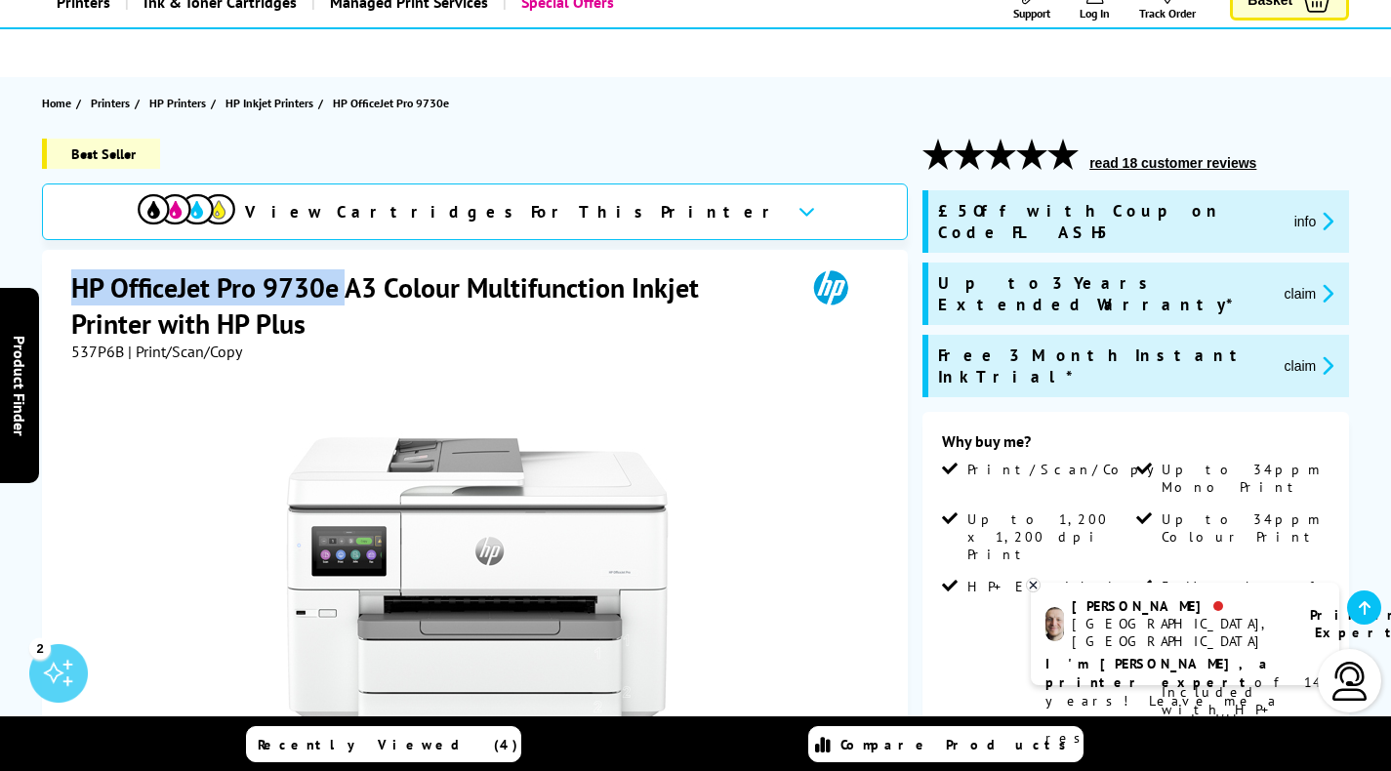
scroll to position [157, 0]
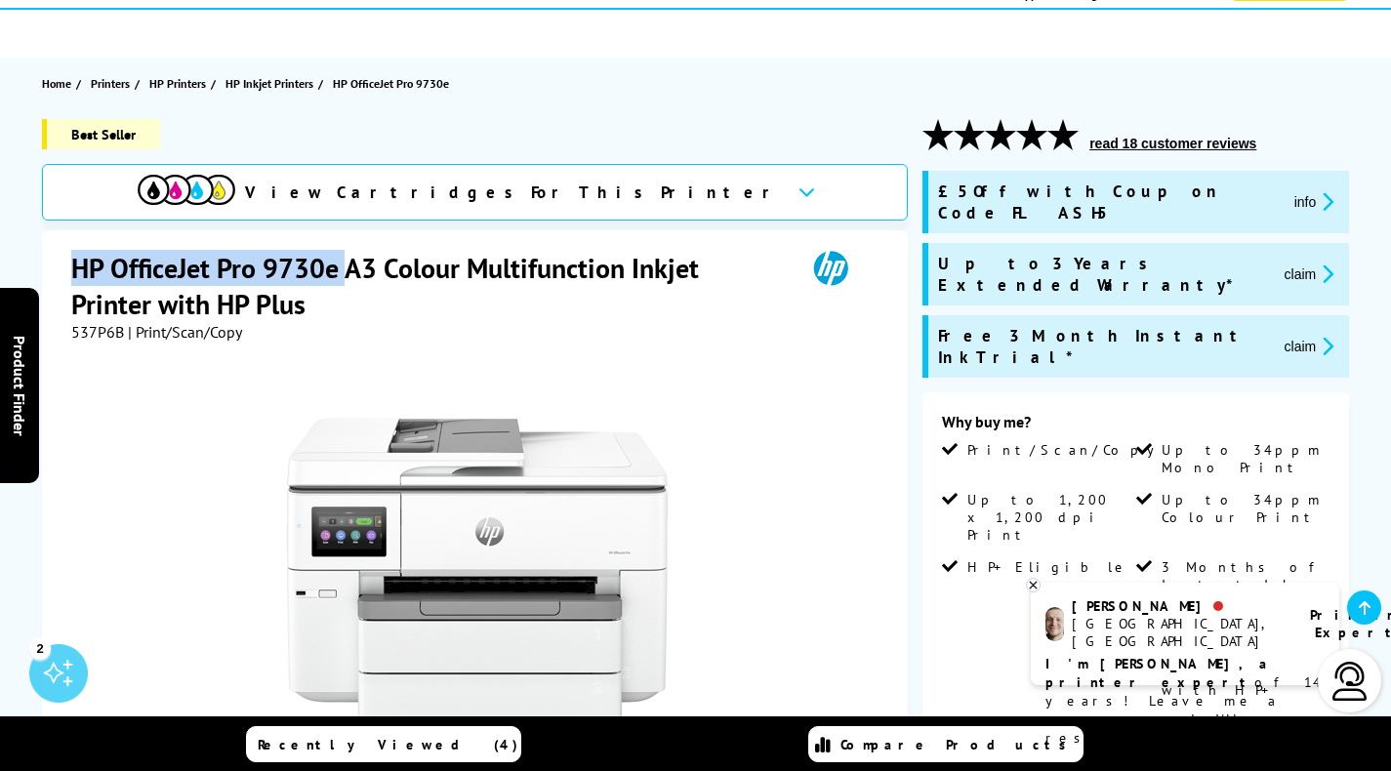
click at [1367, 606] on icon at bounding box center [1365, 608] width 12 height 16
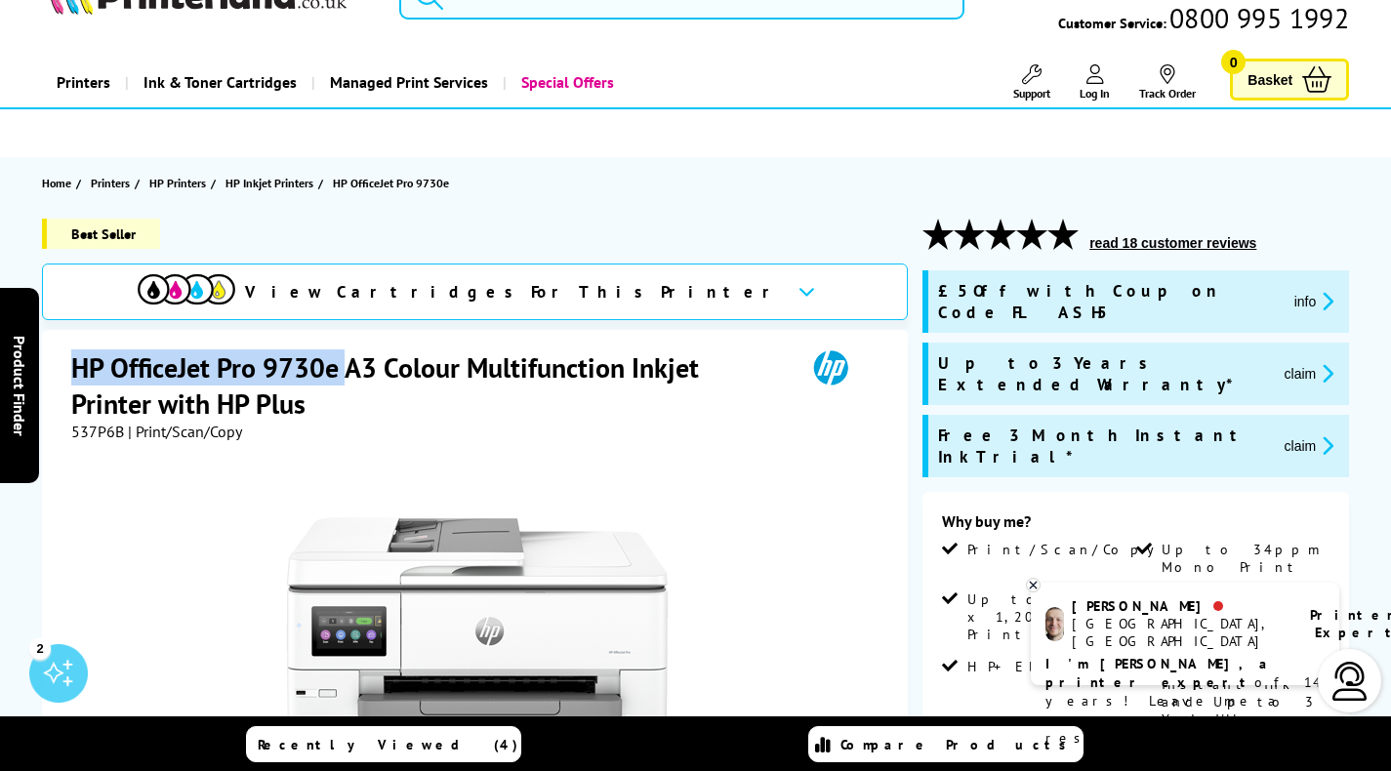
scroll to position [0, 0]
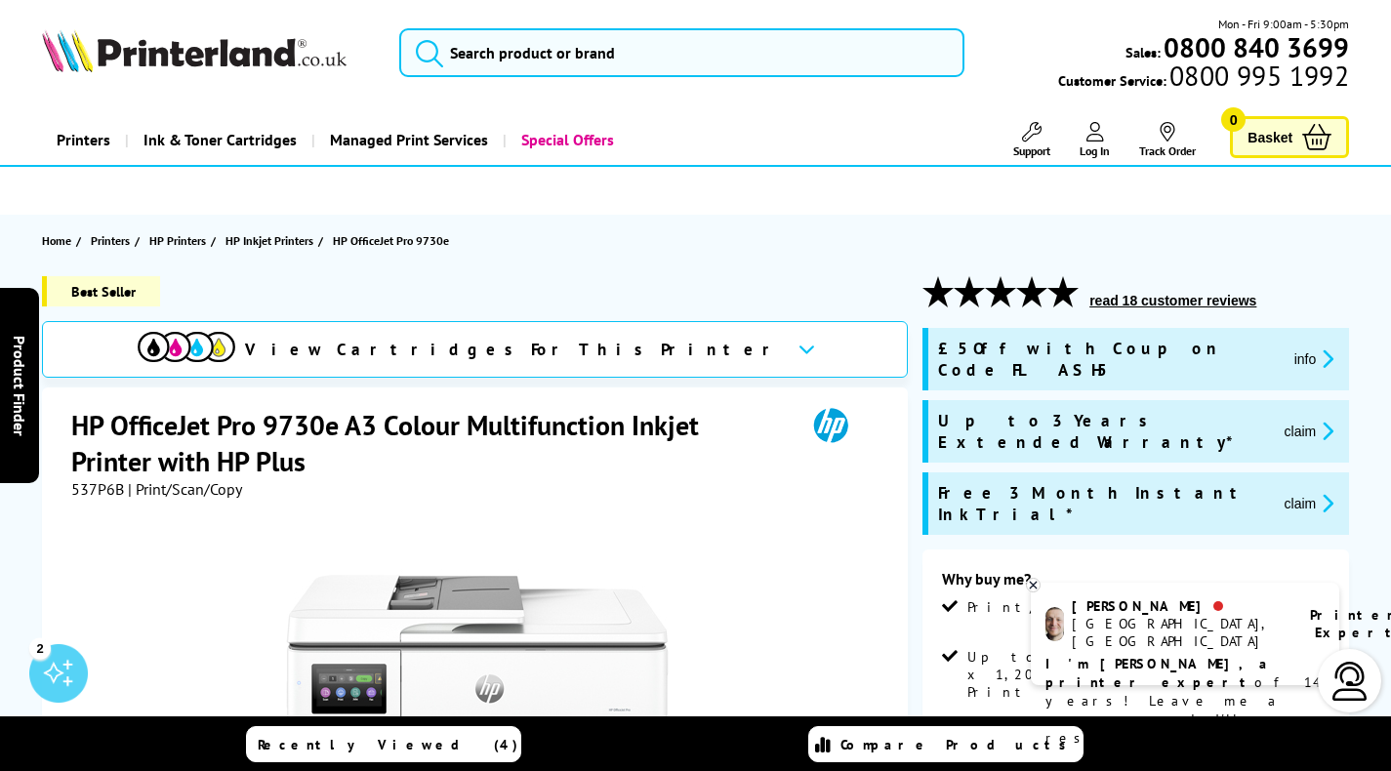
click at [745, 633] on div at bounding box center [477, 719] width 812 height 441
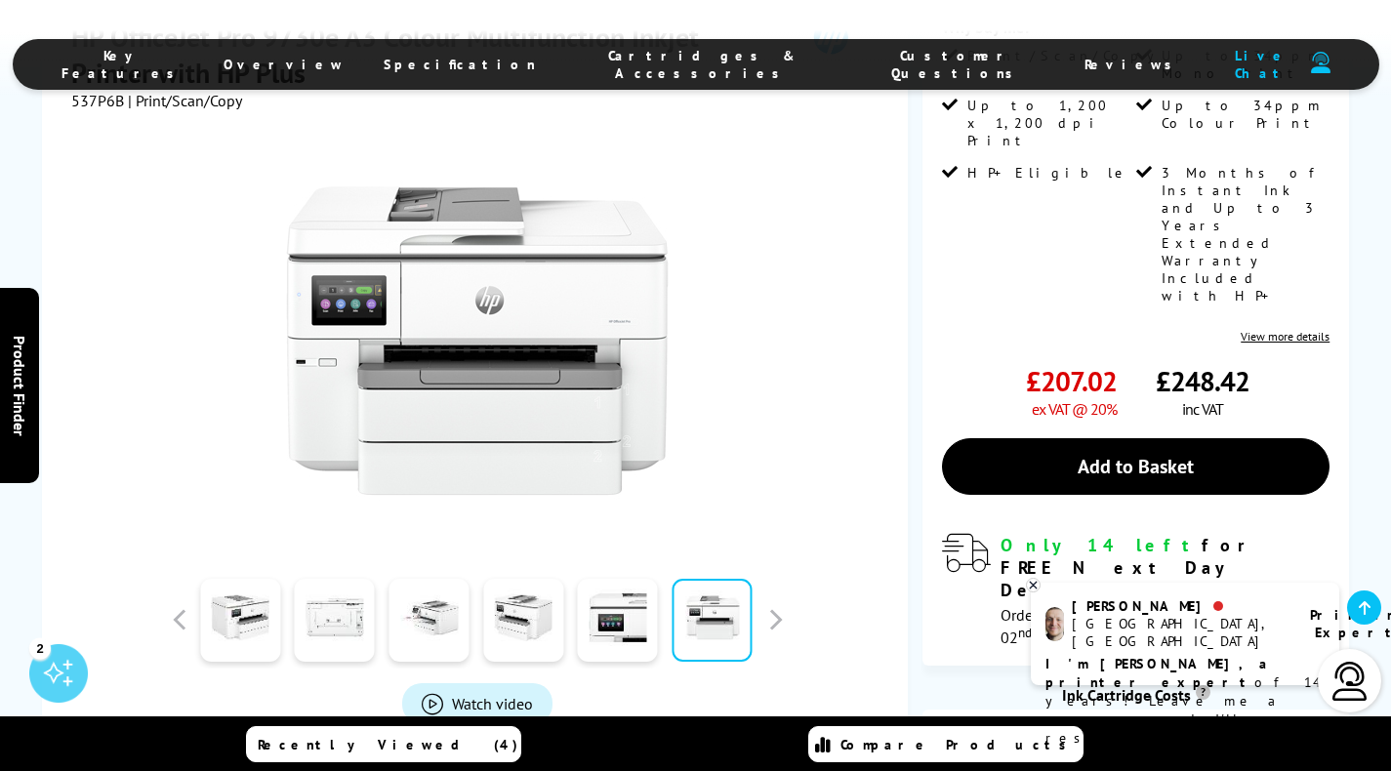
scroll to position [557, 0]
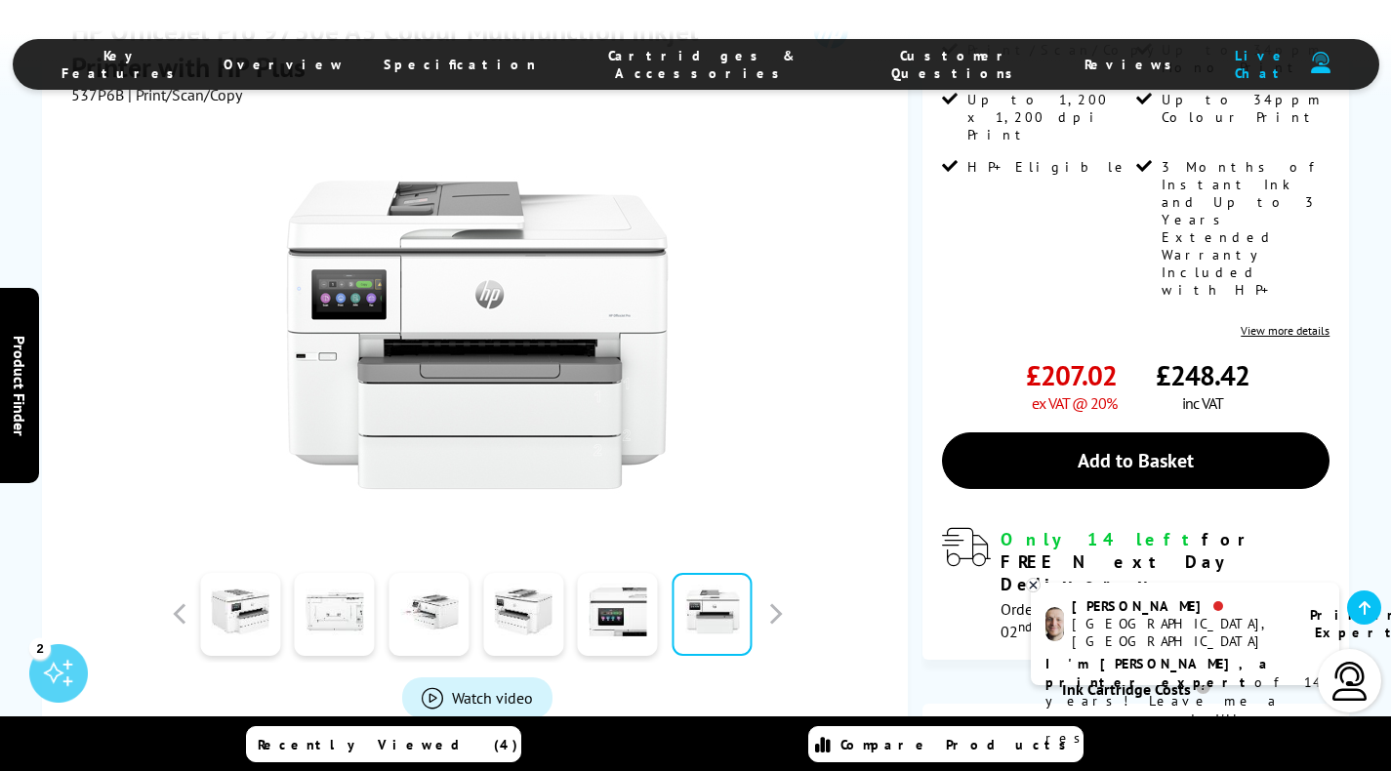
click at [588, 757] on button "In the Box" at bounding box center [599, 785] width 234 height 56
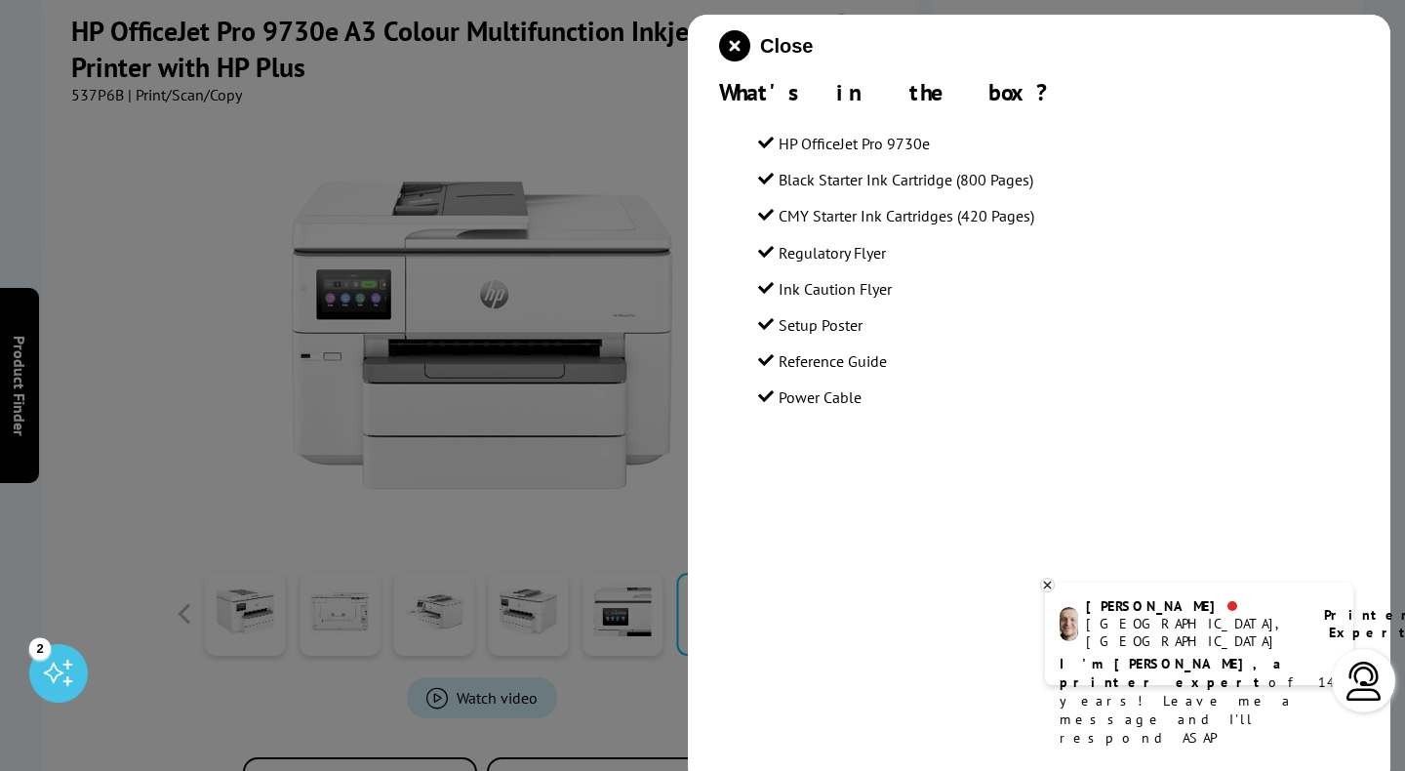
click at [1048, 586] on icon at bounding box center [1047, 585] width 7 height 7
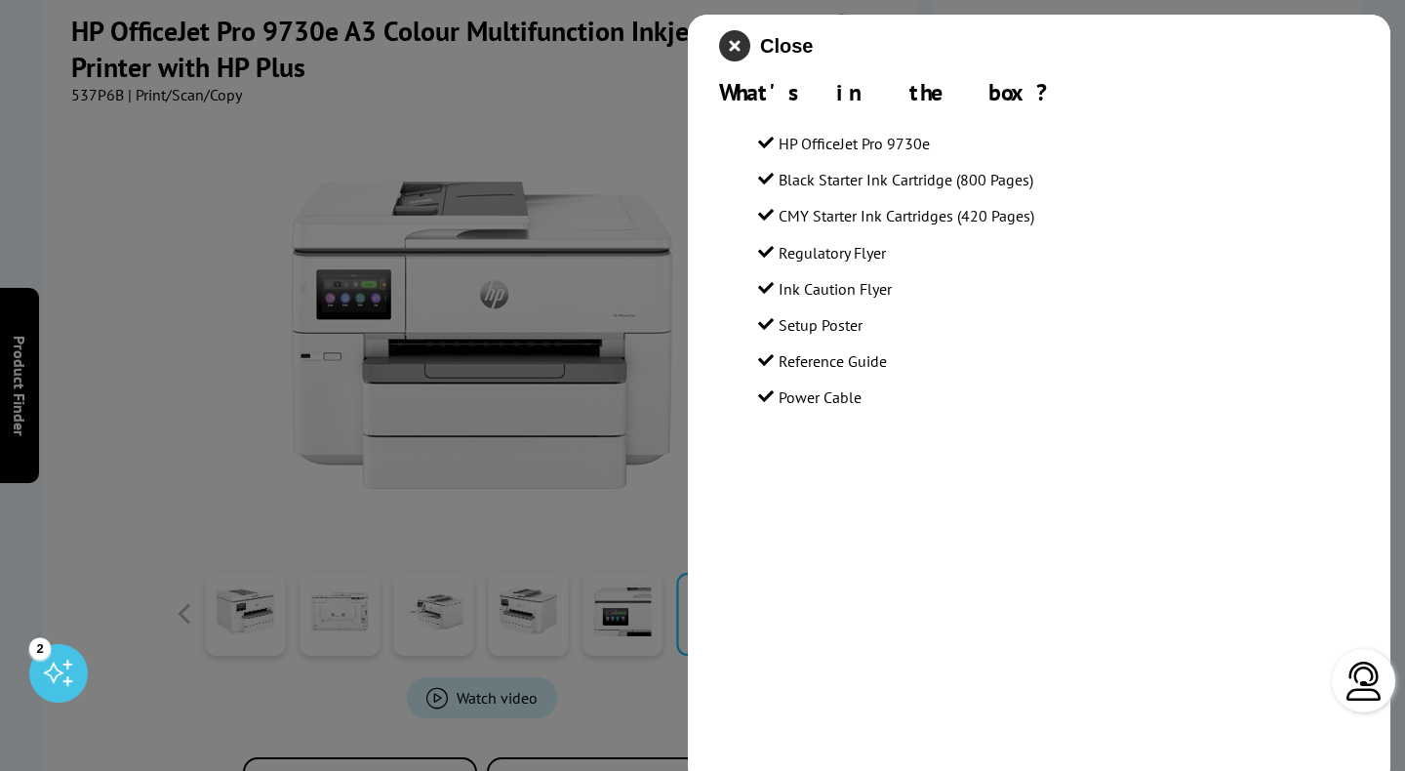
click at [738, 39] on icon "close modal" at bounding box center [734, 45] width 31 height 31
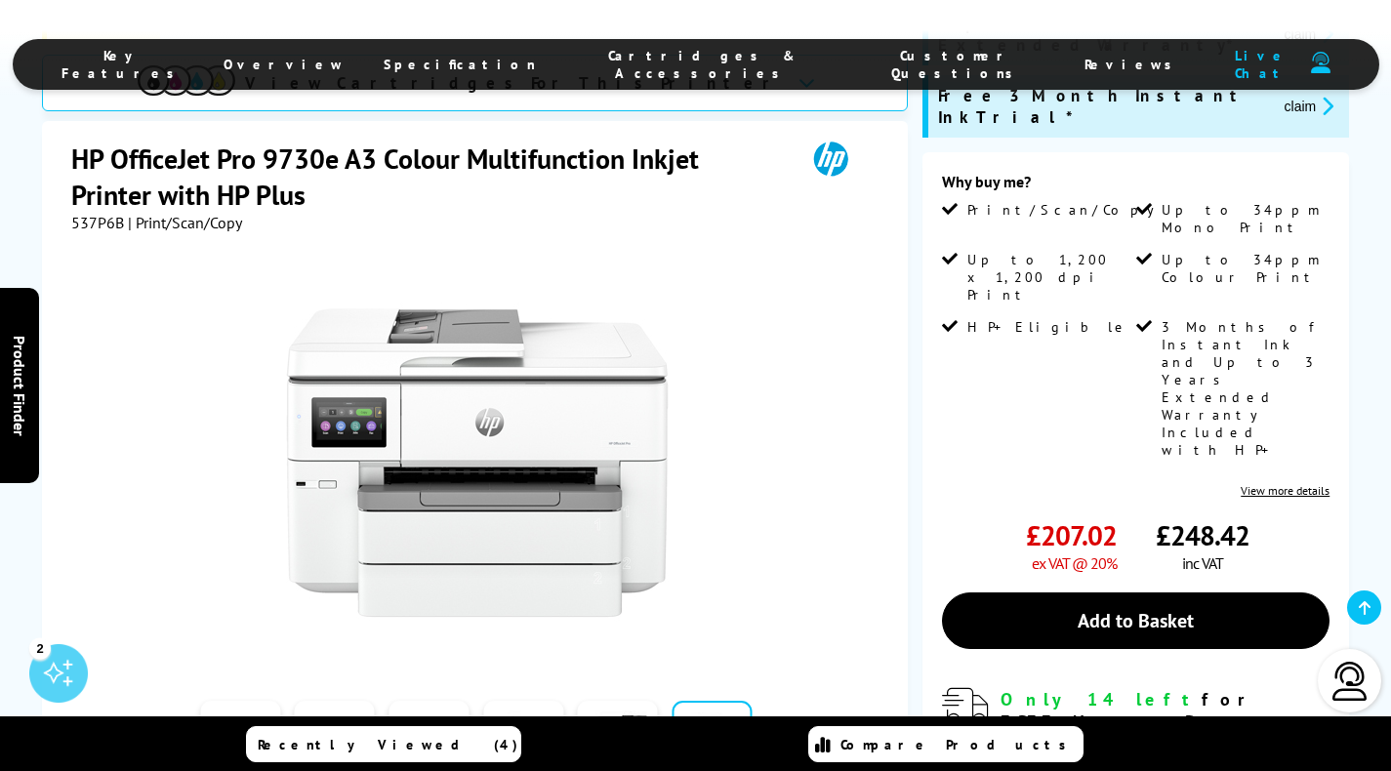
scroll to position [429, 0]
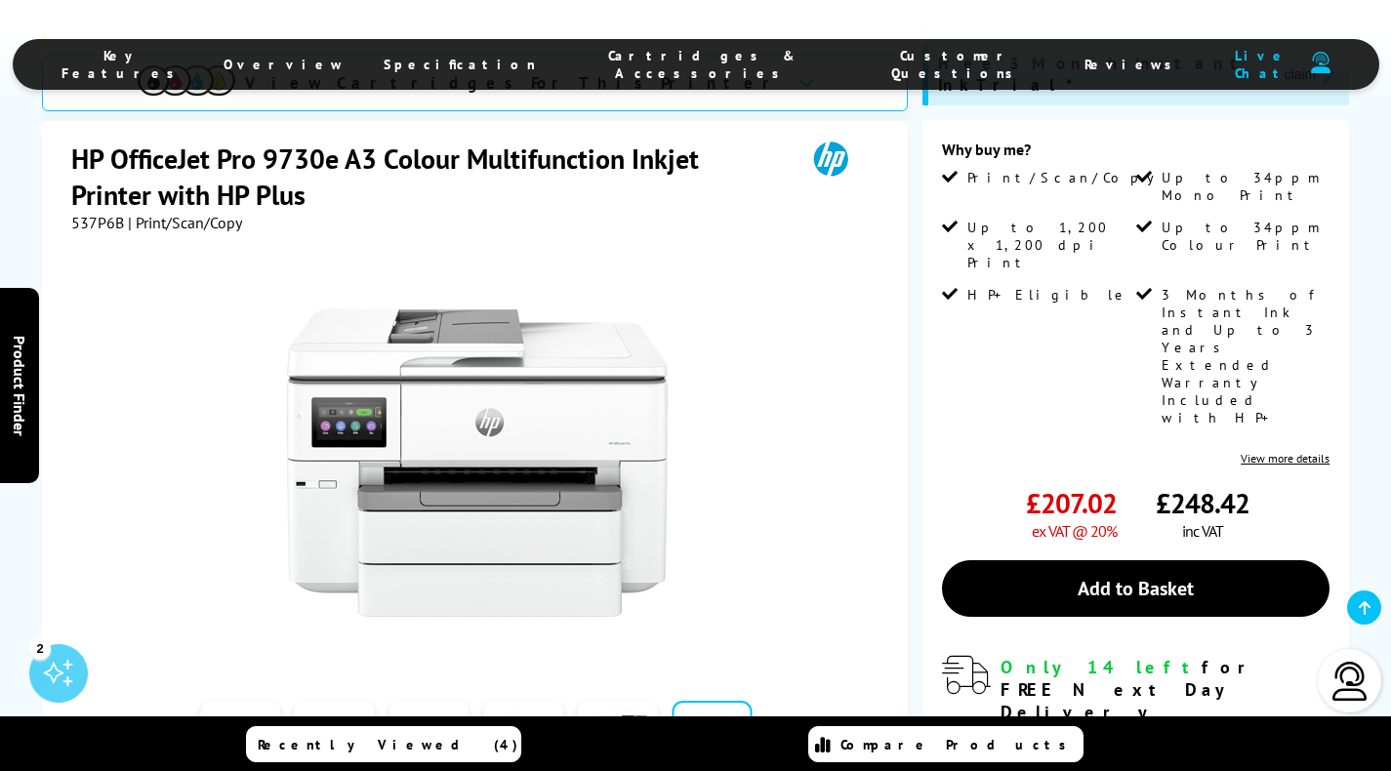
click at [182, 727] on button "button" at bounding box center [179, 741] width 29 height 29
click at [251, 701] on link at bounding box center [241, 742] width 80 height 83
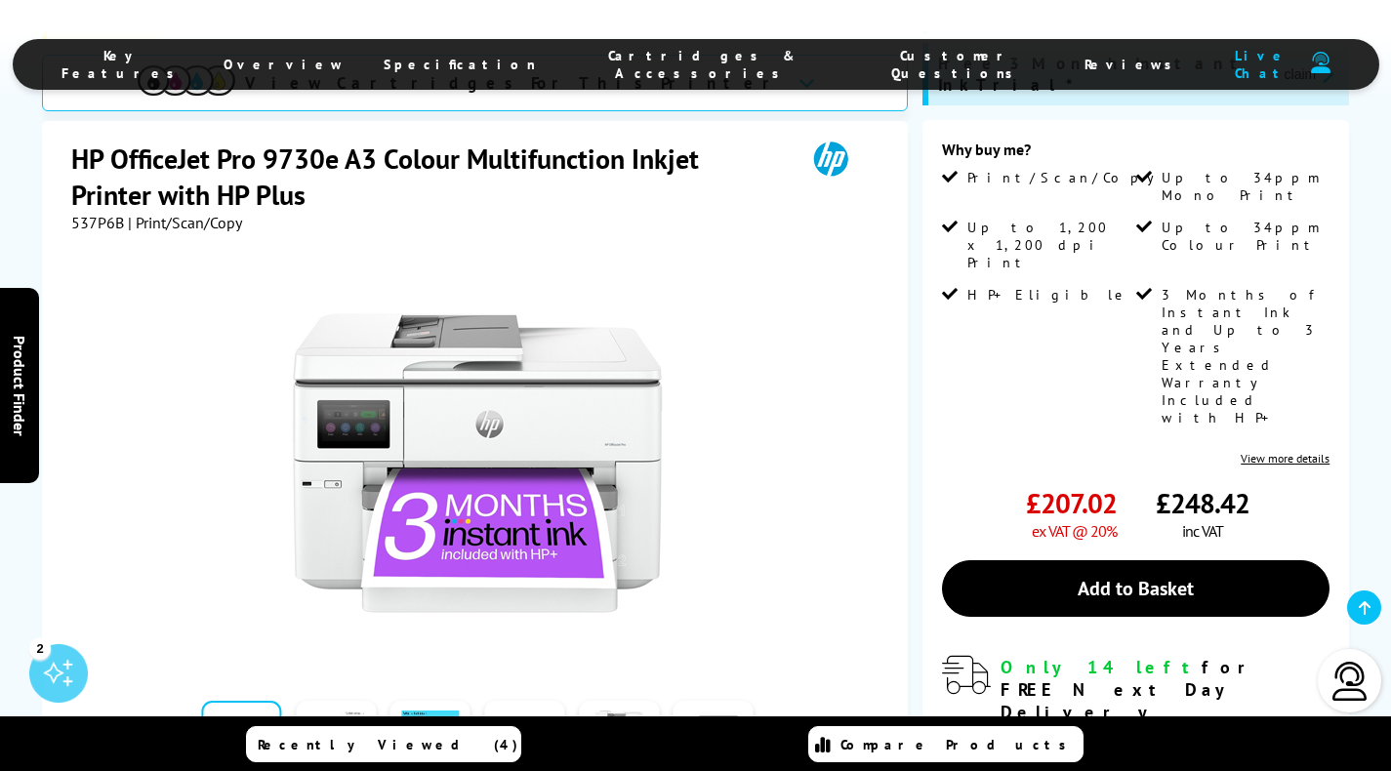
click at [330, 701] on link at bounding box center [336, 742] width 80 height 83
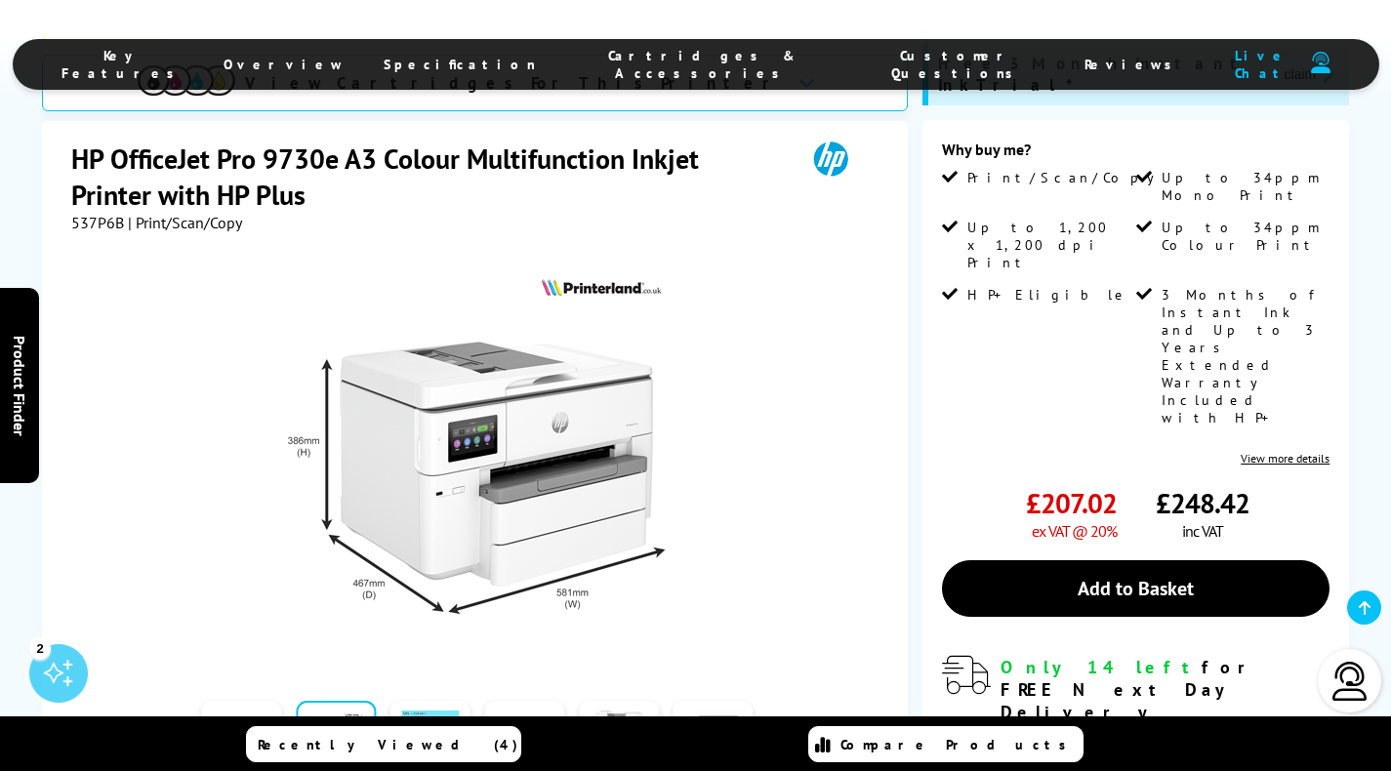
click at [434, 701] on link at bounding box center [430, 742] width 80 height 83
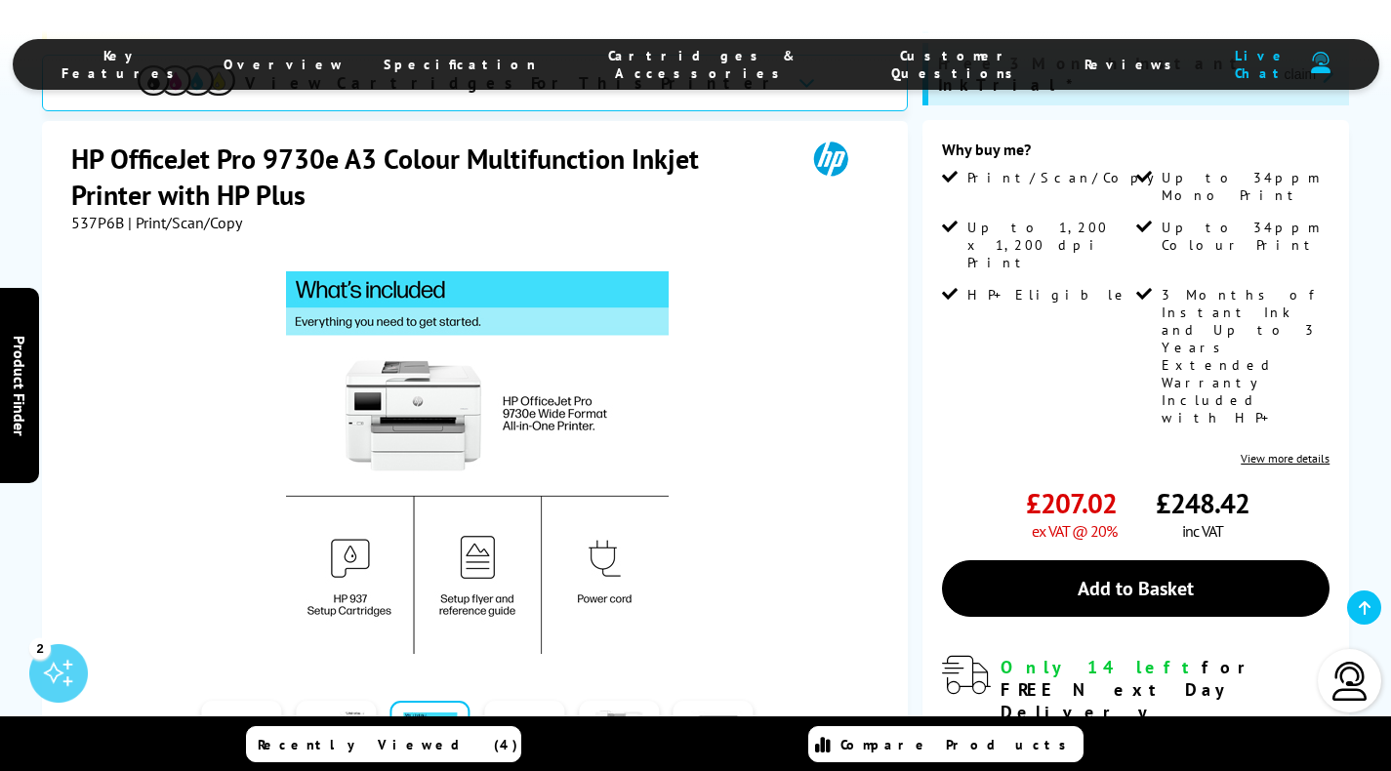
click at [645, 701] on link at bounding box center [619, 742] width 80 height 83
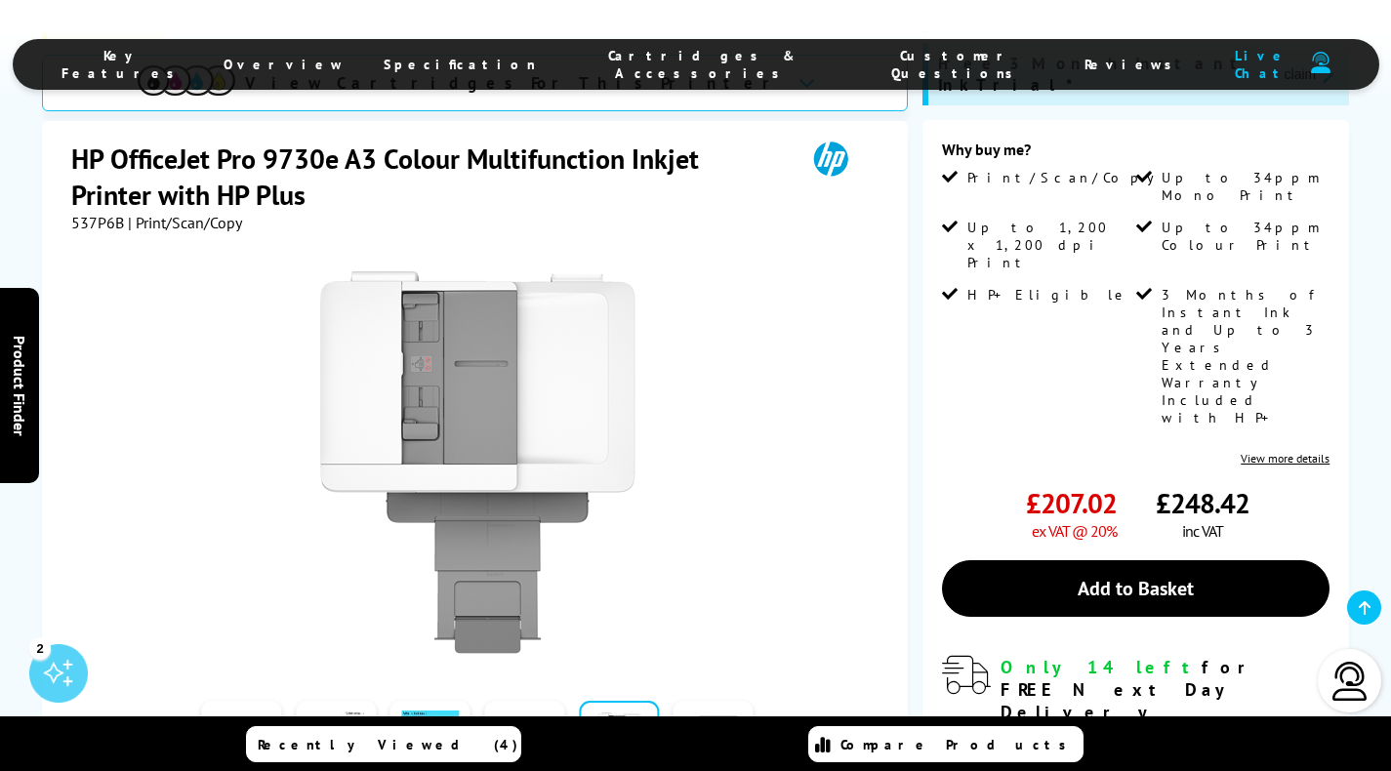
click at [705, 701] on link at bounding box center [713, 742] width 80 height 83
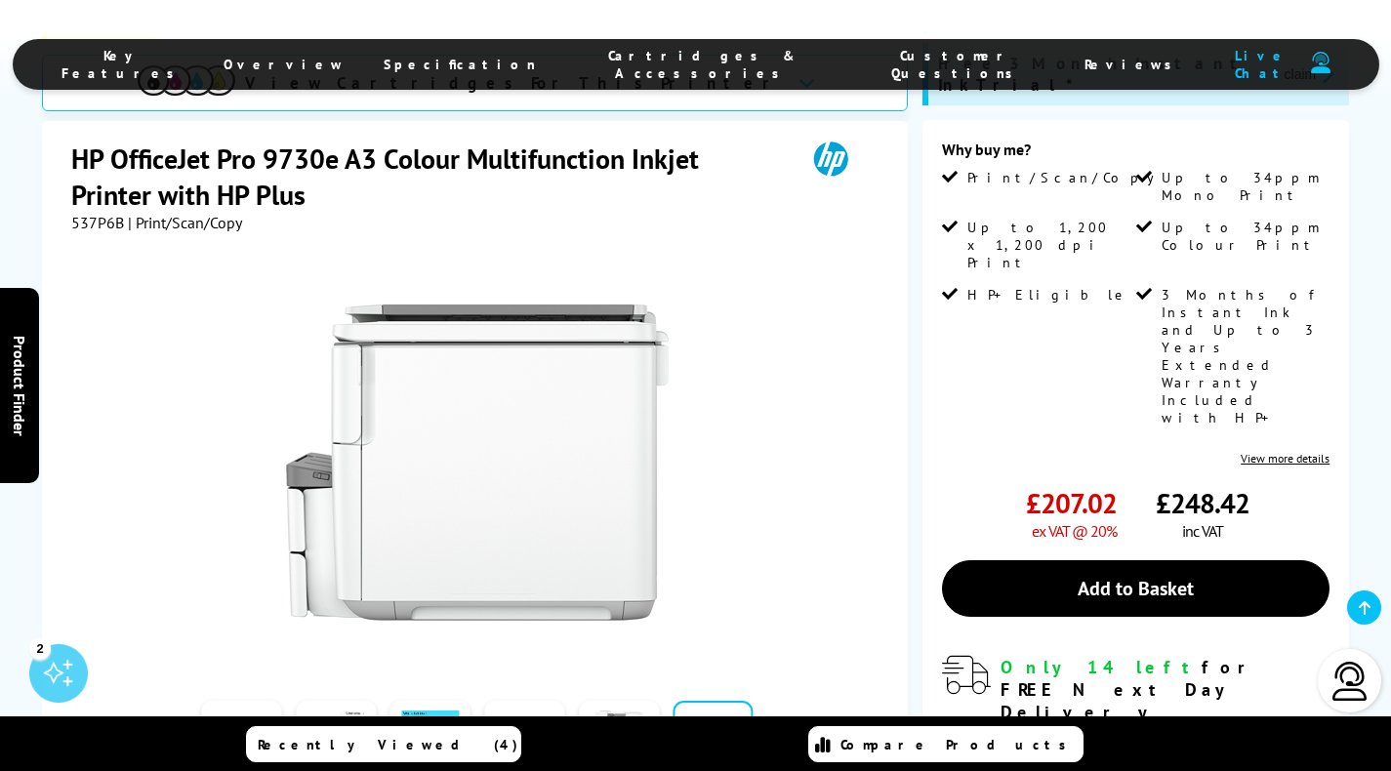
click at [774, 727] on button "button" at bounding box center [774, 741] width 29 height 29
click at [337, 701] on link at bounding box center [336, 742] width 80 height 83
click at [248, 701] on link at bounding box center [241, 742] width 80 height 83
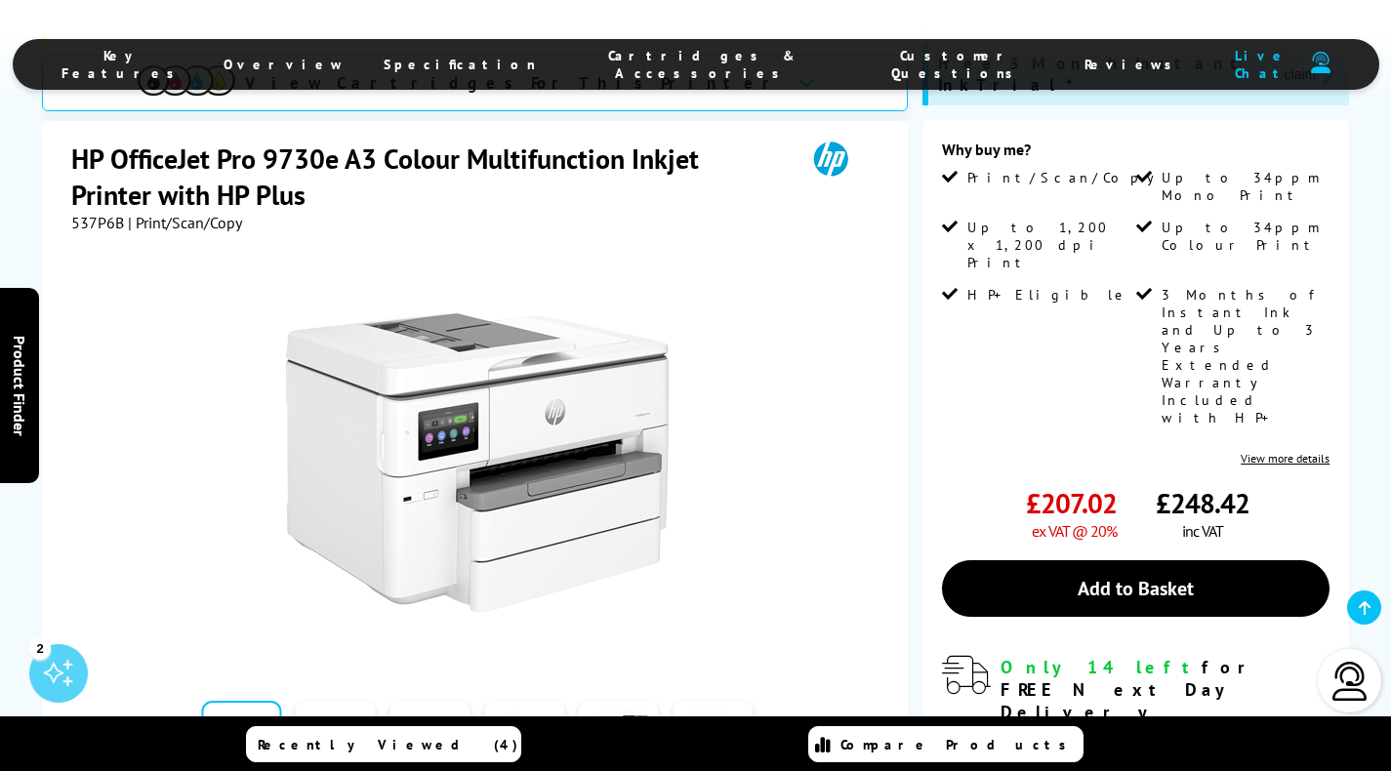
click at [354, 701] on link at bounding box center [336, 742] width 80 height 83
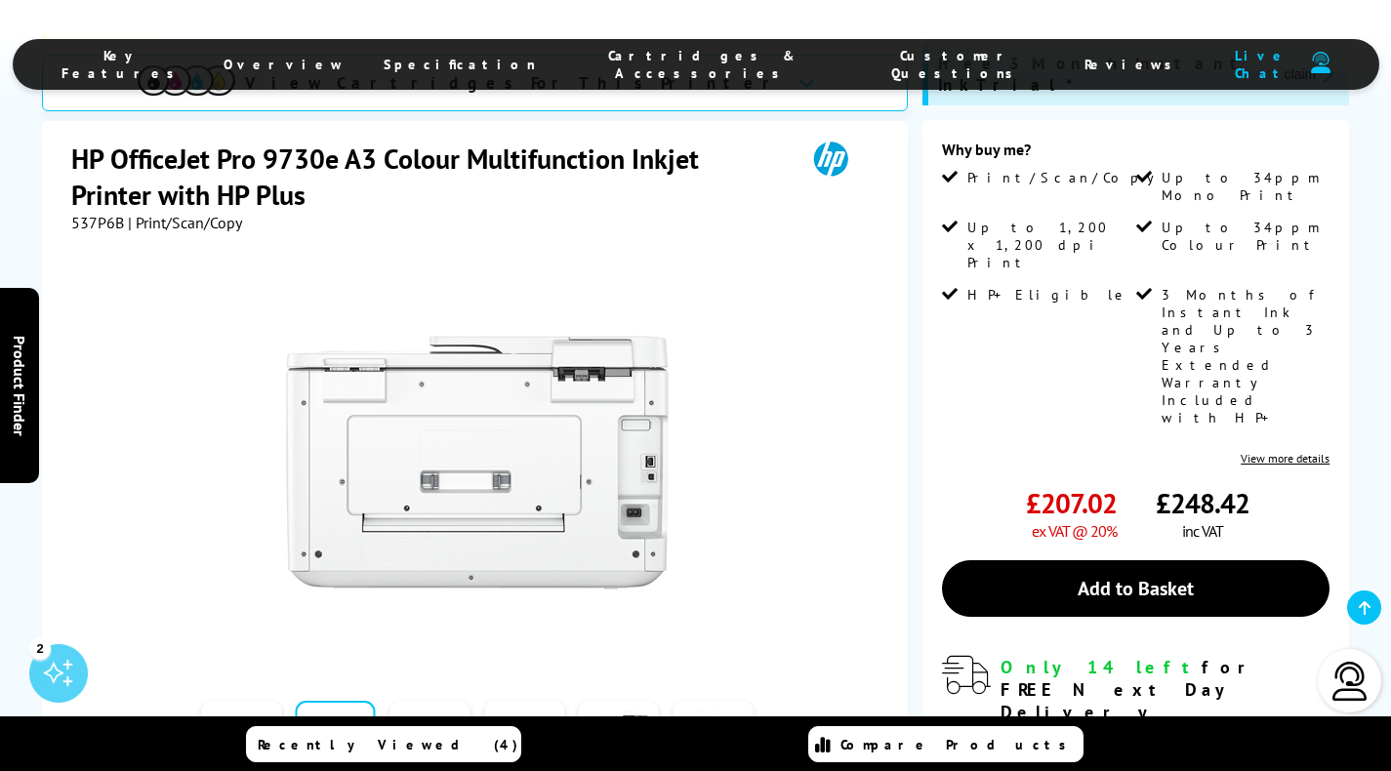
click at [443, 701] on link at bounding box center [430, 742] width 80 height 83
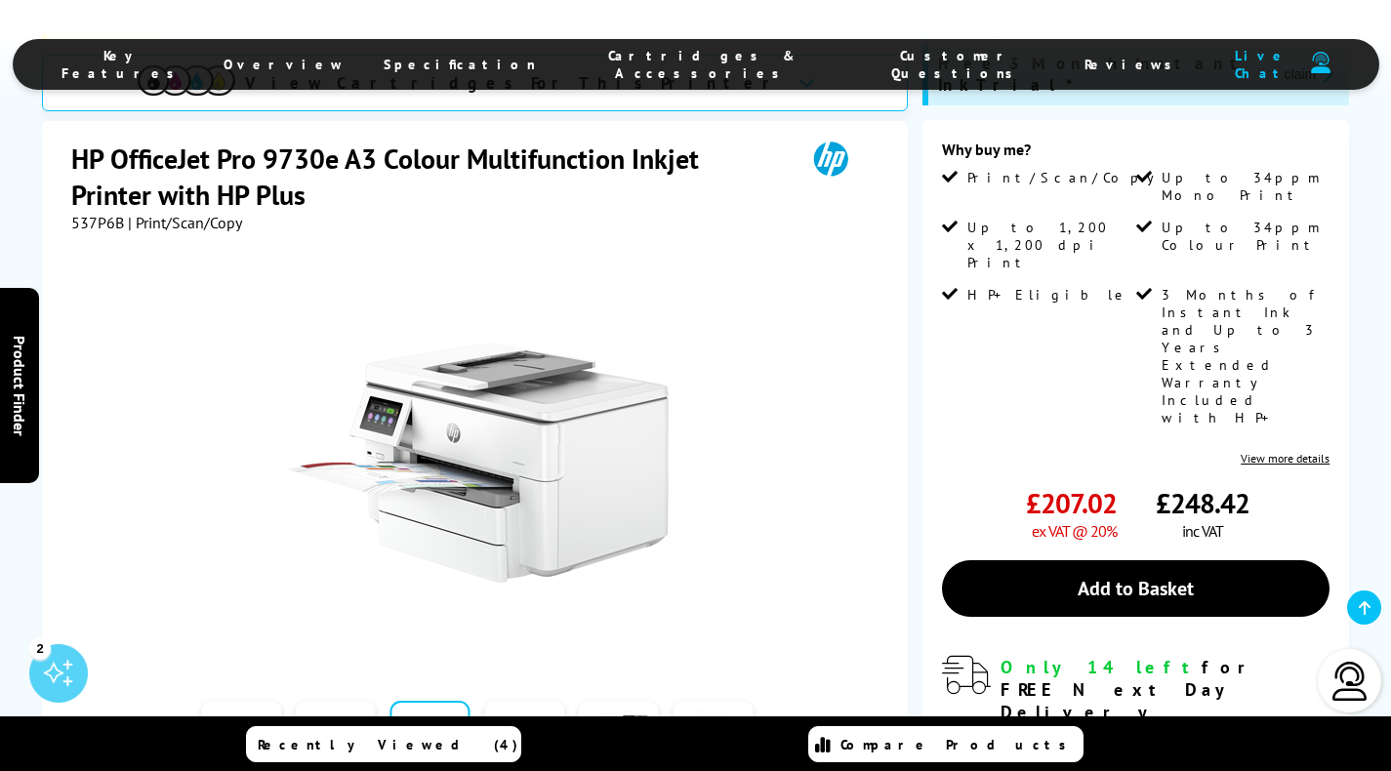
click at [552, 701] on link at bounding box center [524, 742] width 80 height 83
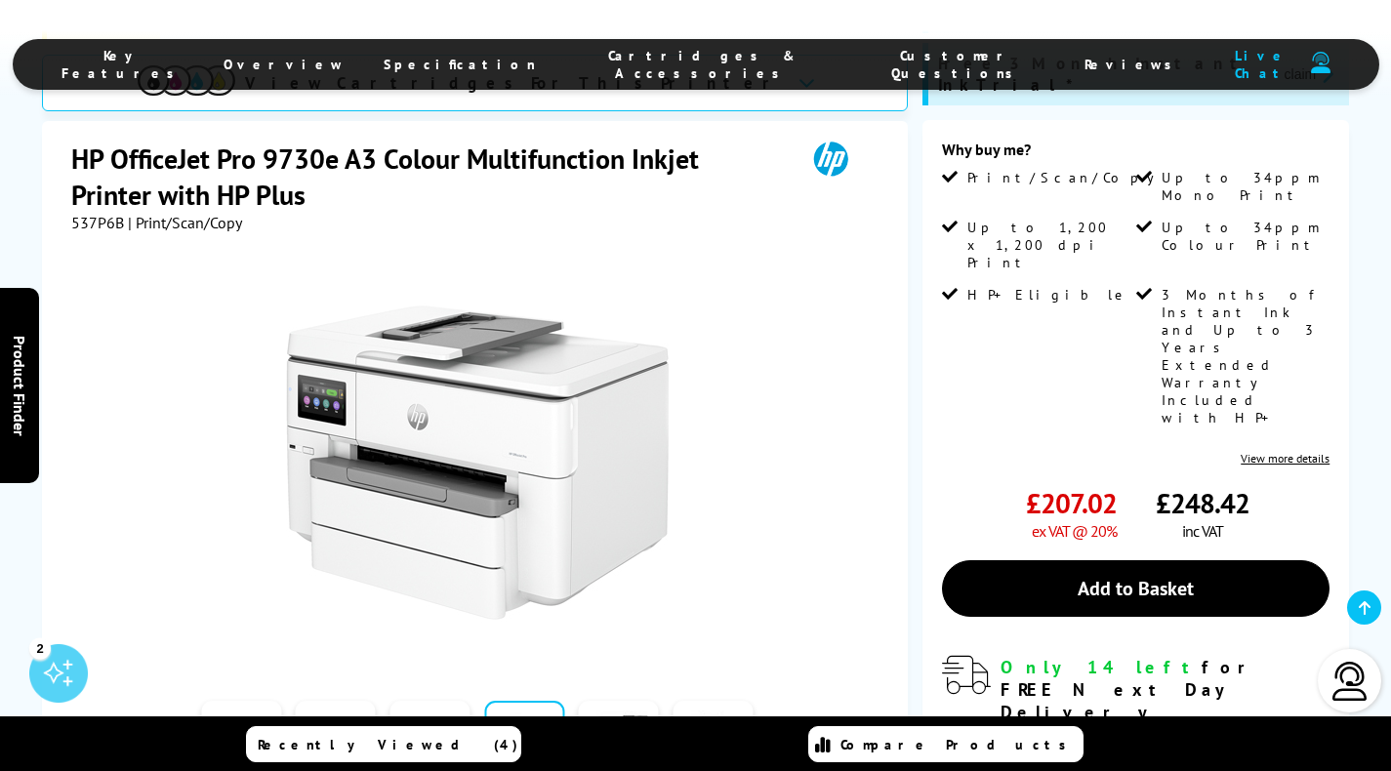
click at [600, 701] on link at bounding box center [619, 742] width 80 height 83
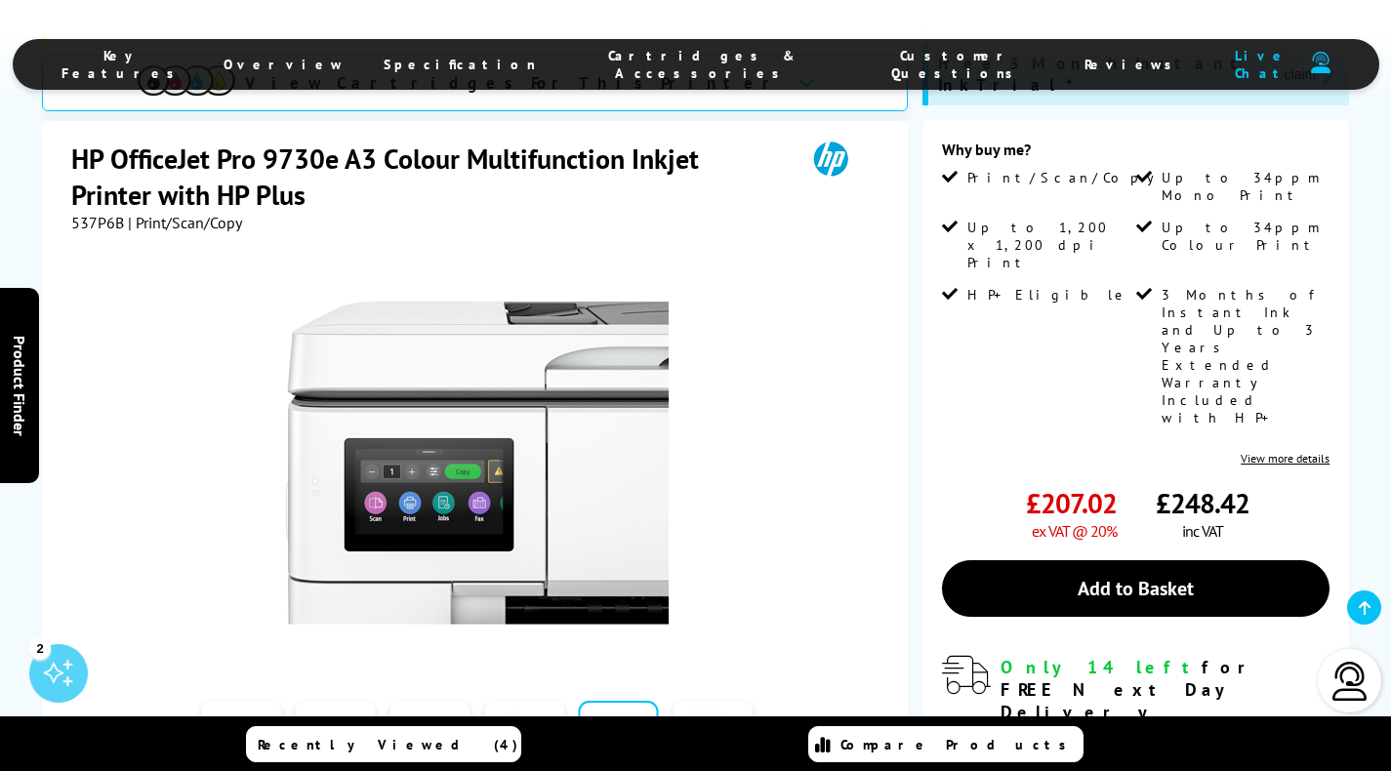
click at [696, 701] on link at bounding box center [713, 742] width 80 height 83
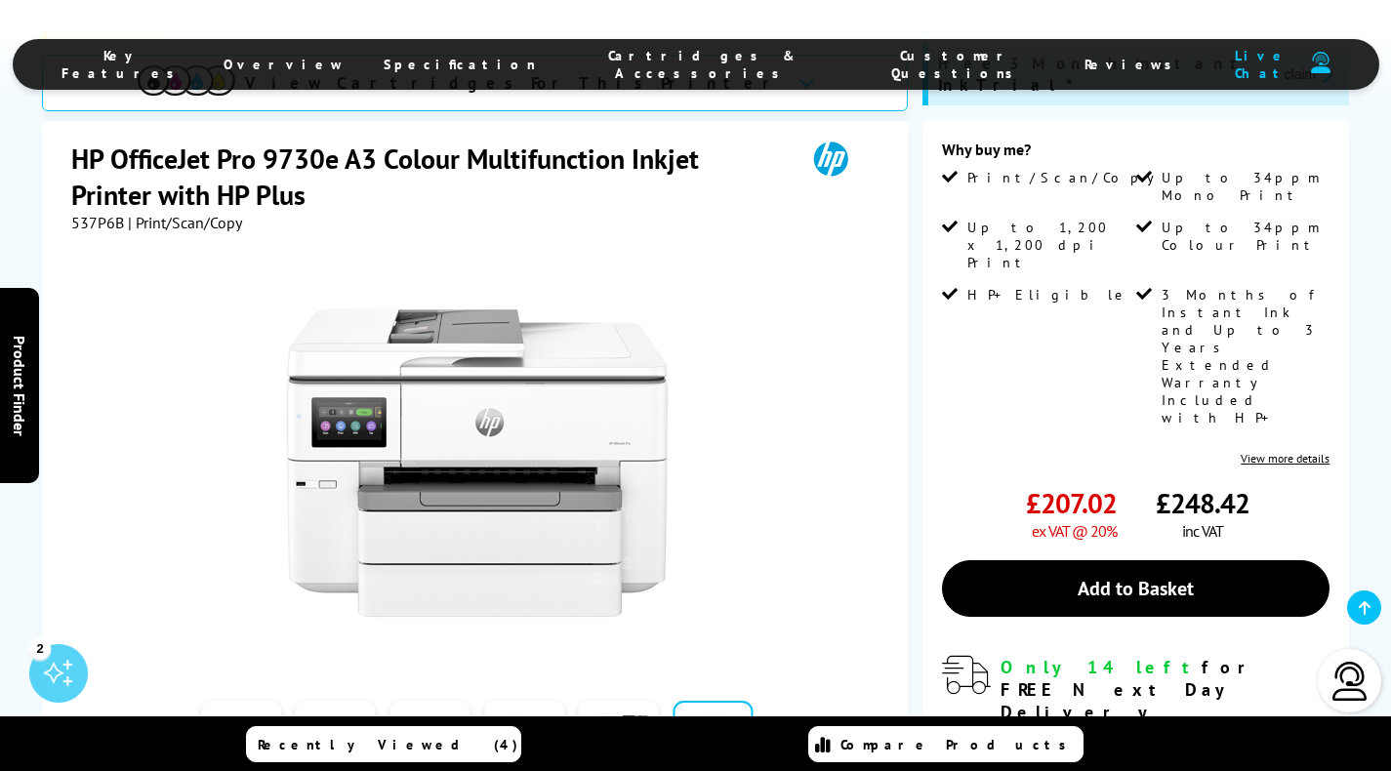
click at [782, 693] on div at bounding box center [477, 742] width 625 height 98
click at [778, 727] on button "button" at bounding box center [774, 741] width 29 height 29
click at [611, 701] on link at bounding box center [619, 742] width 80 height 83
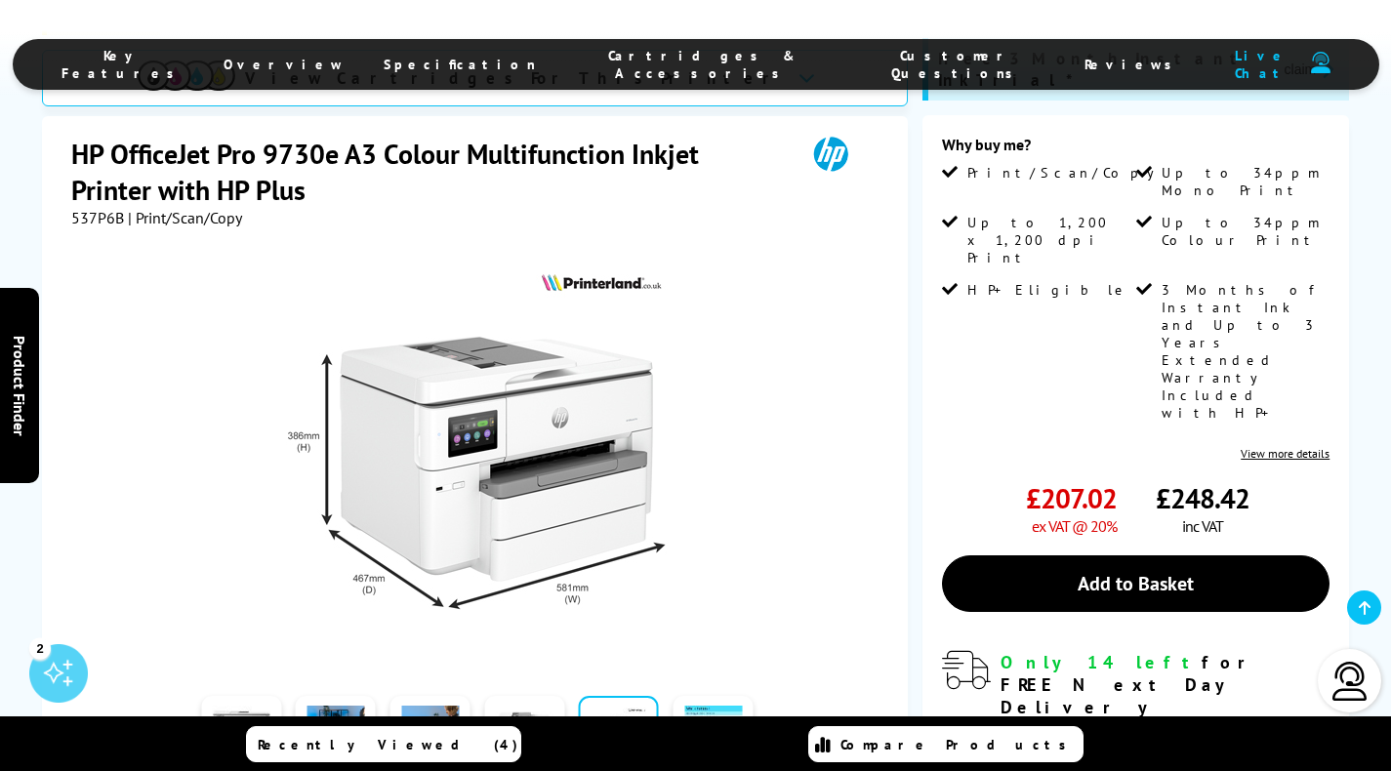
scroll to position [435, 0]
click at [773, 721] on button "button" at bounding box center [774, 735] width 29 height 29
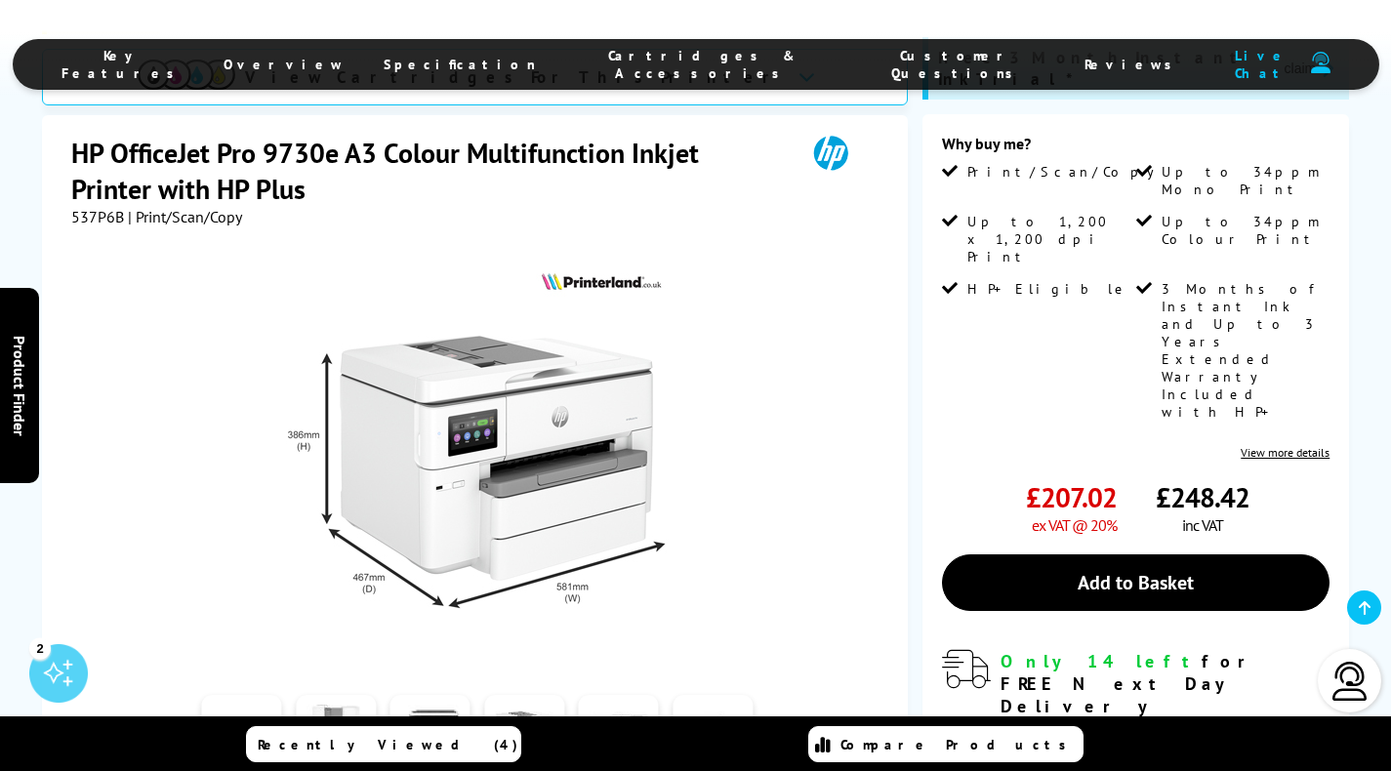
click at [731, 695] on link at bounding box center [713, 736] width 80 height 83
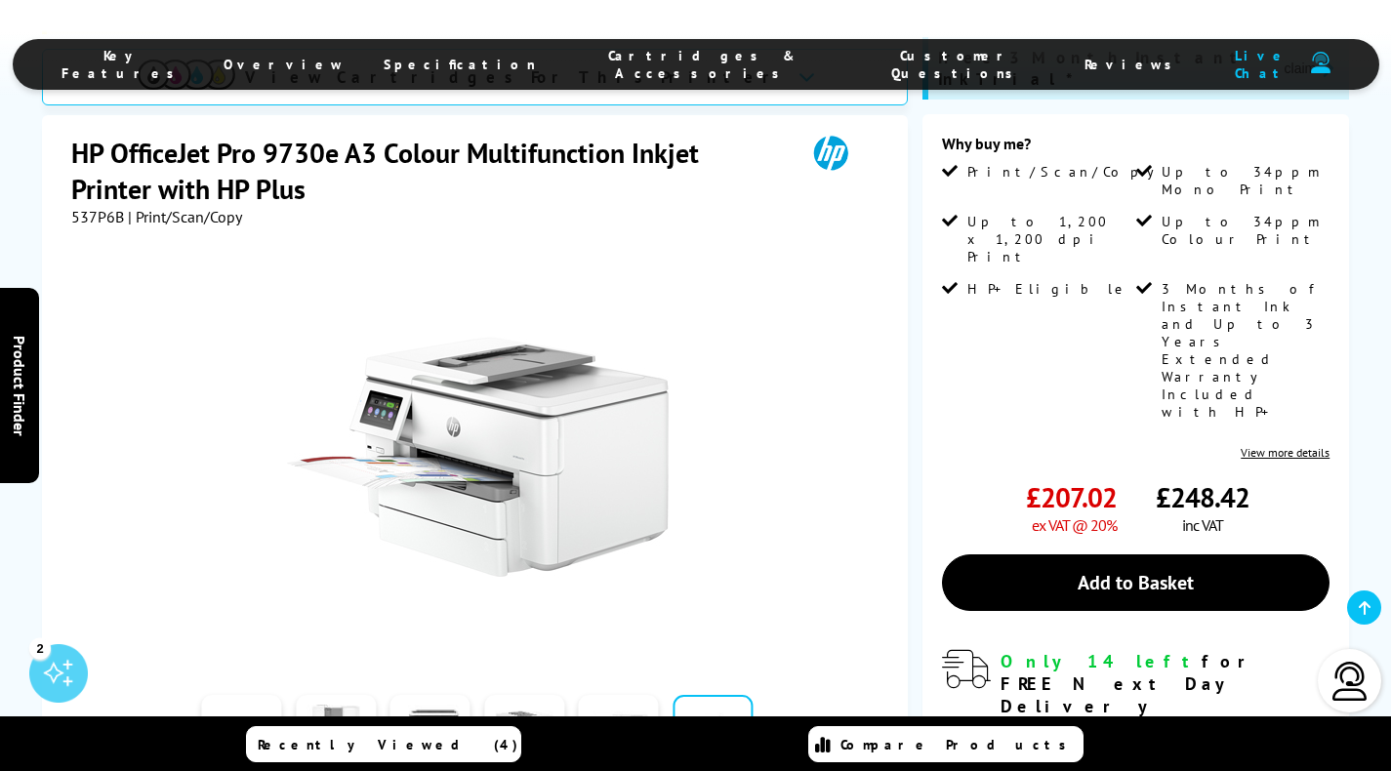
click at [636, 695] on link at bounding box center [619, 736] width 80 height 83
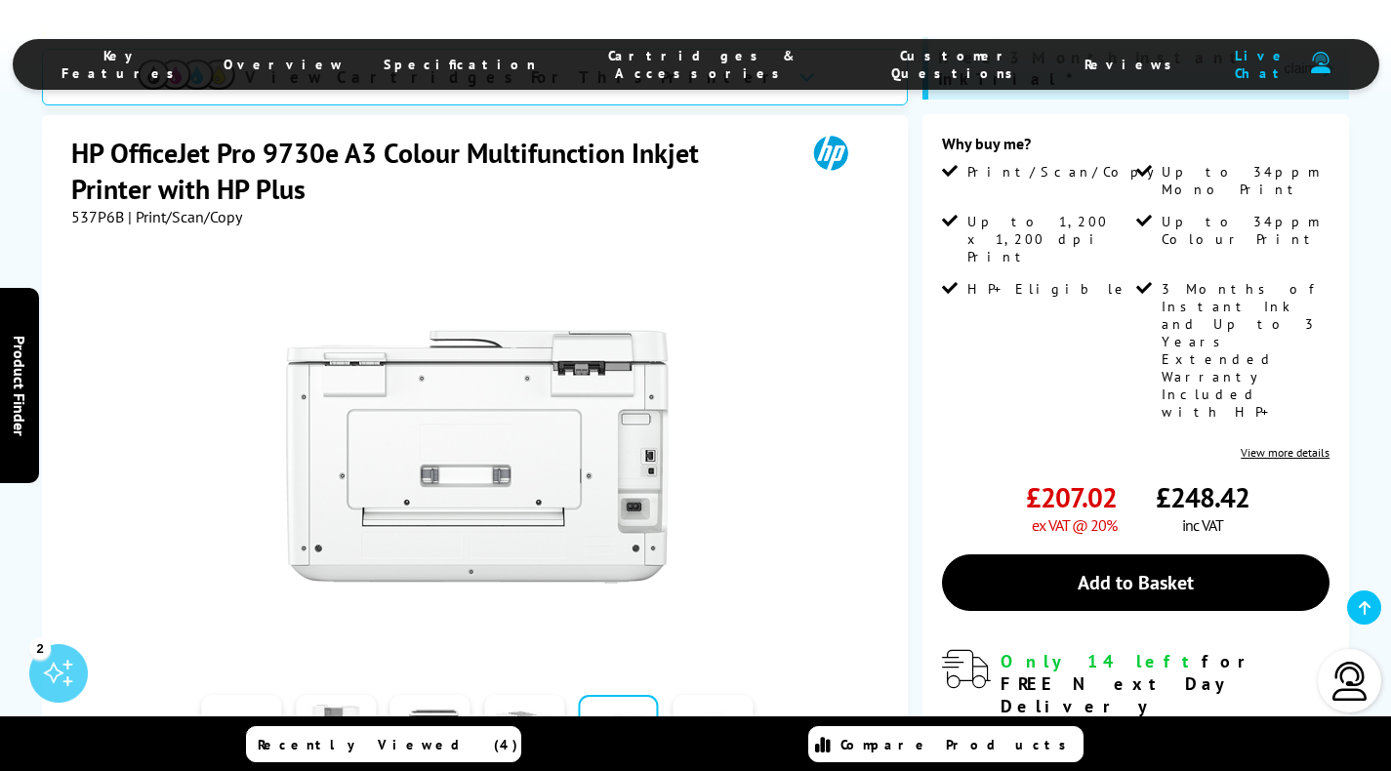
click at [543, 695] on link at bounding box center [524, 736] width 80 height 83
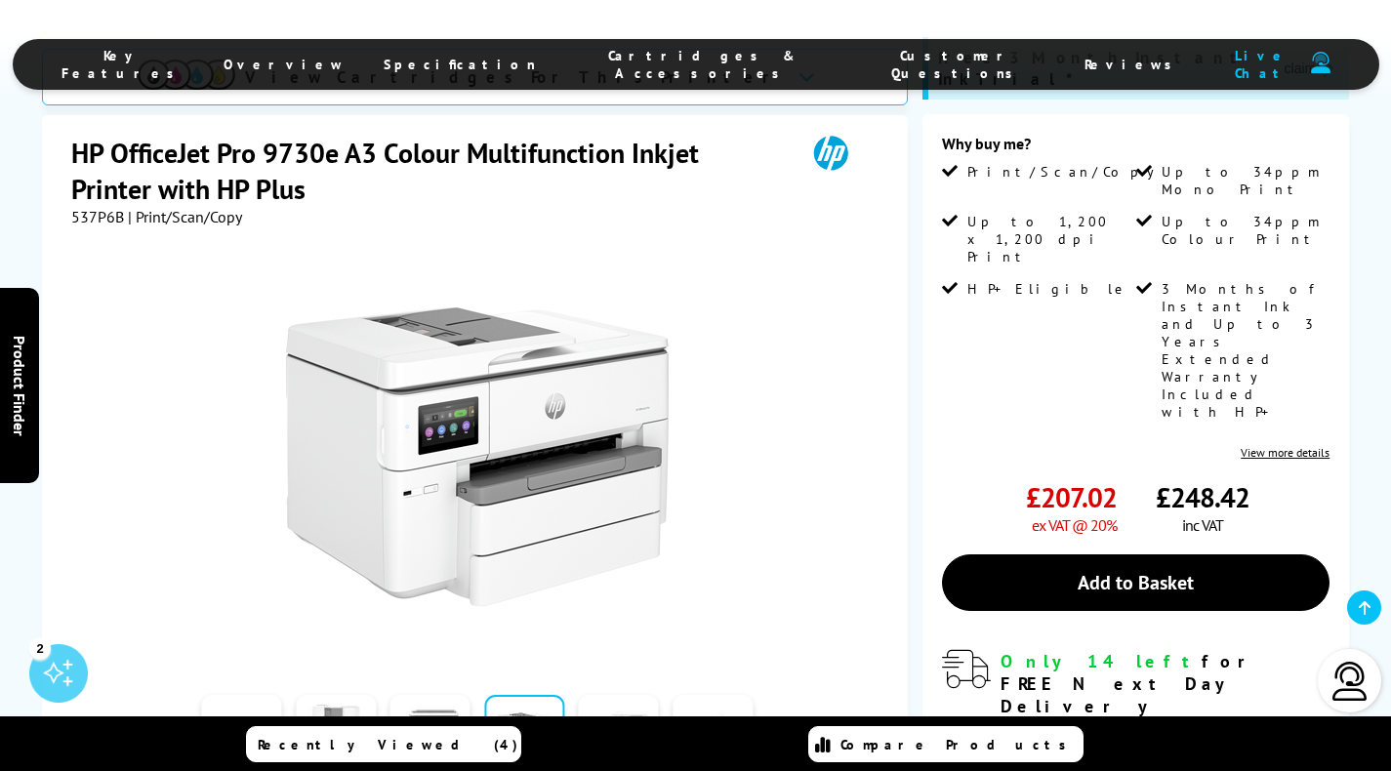
click at [452, 695] on link at bounding box center [430, 736] width 80 height 83
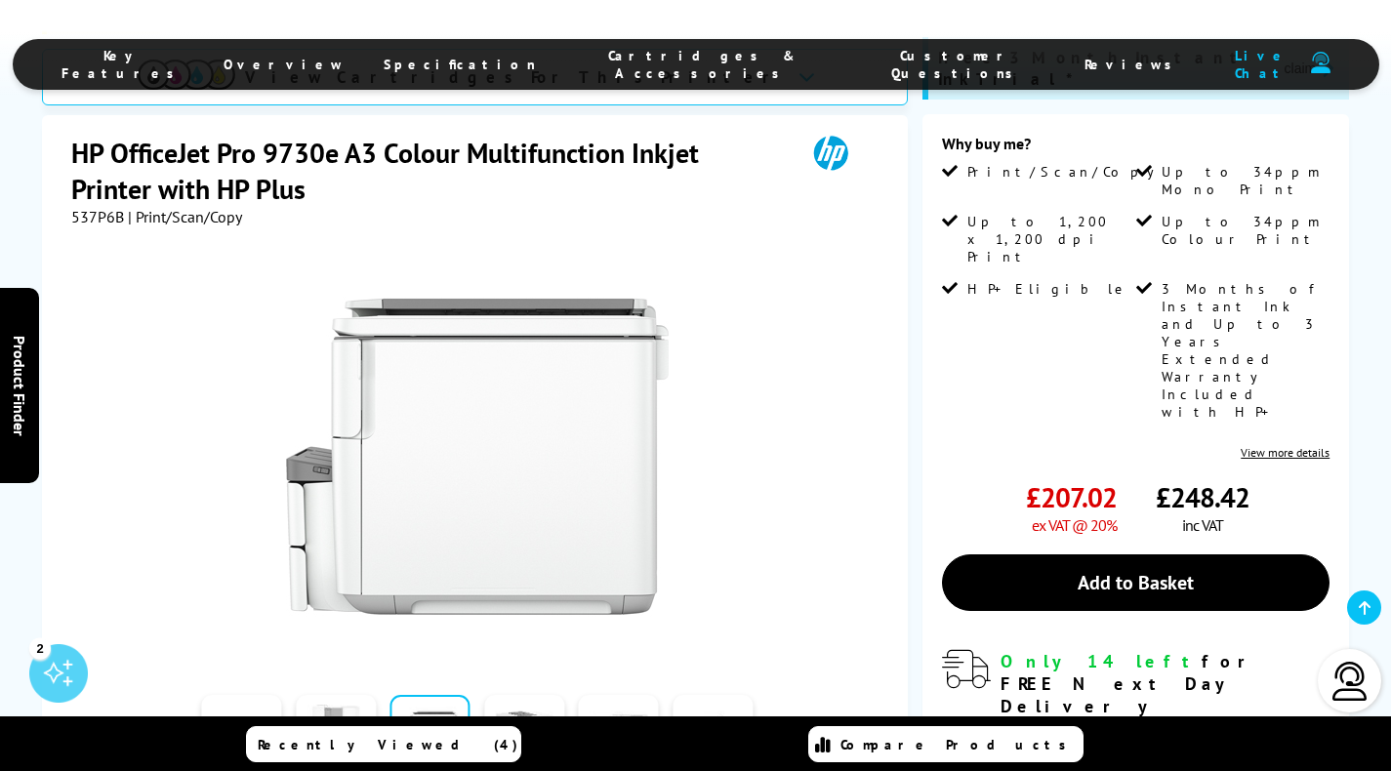
click at [337, 695] on link at bounding box center [336, 736] width 80 height 83
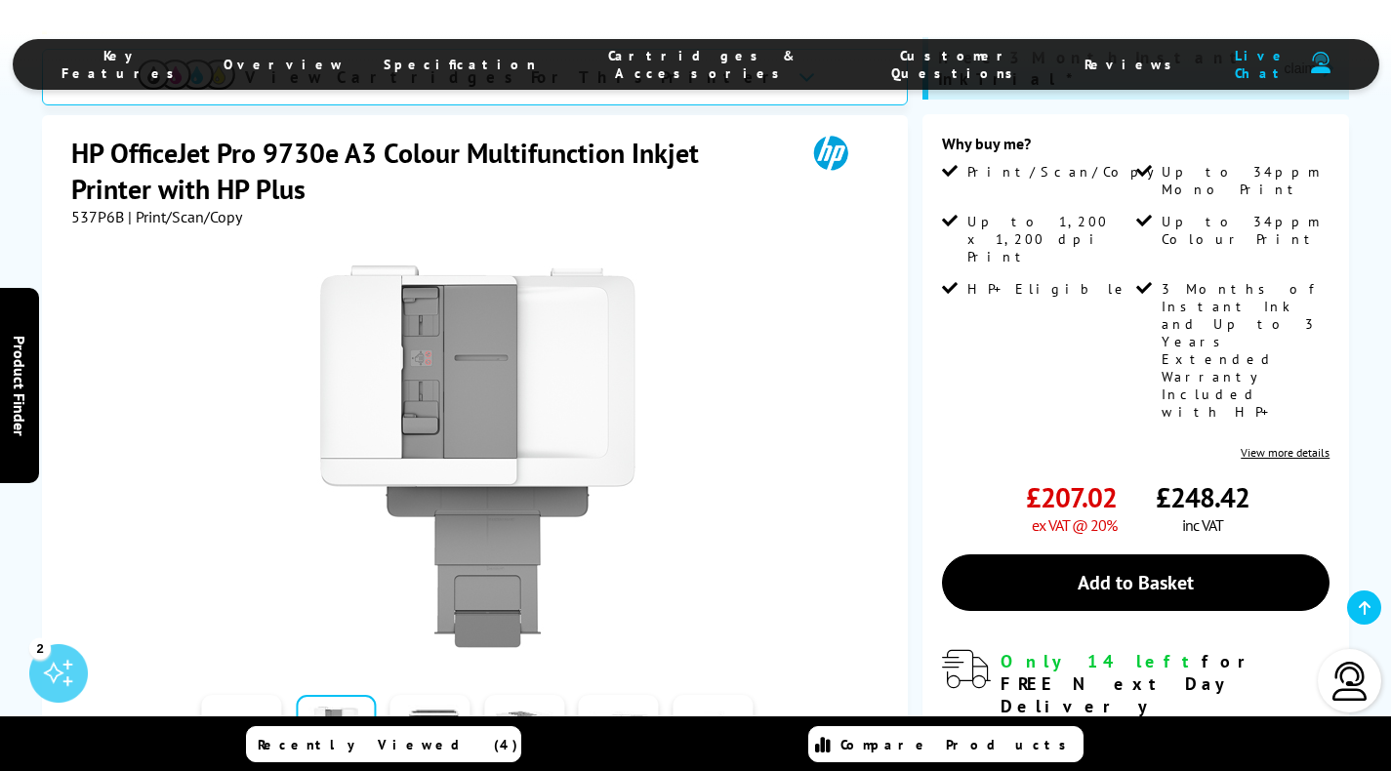
click at [783, 721] on button "button" at bounding box center [774, 735] width 29 height 29
click at [529, 695] on link at bounding box center [524, 736] width 80 height 83
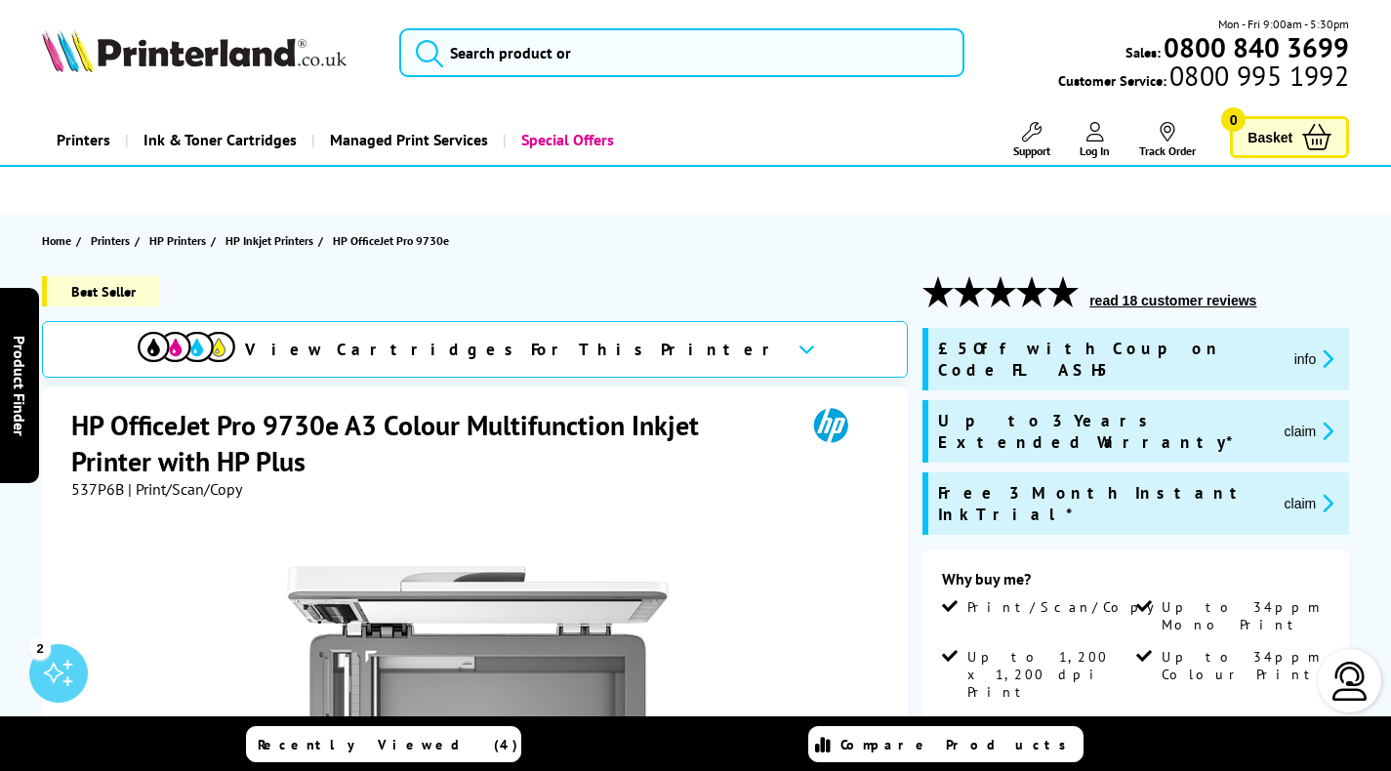
scroll to position [0, 0]
